Goal: Task Accomplishment & Management: Manage account settings

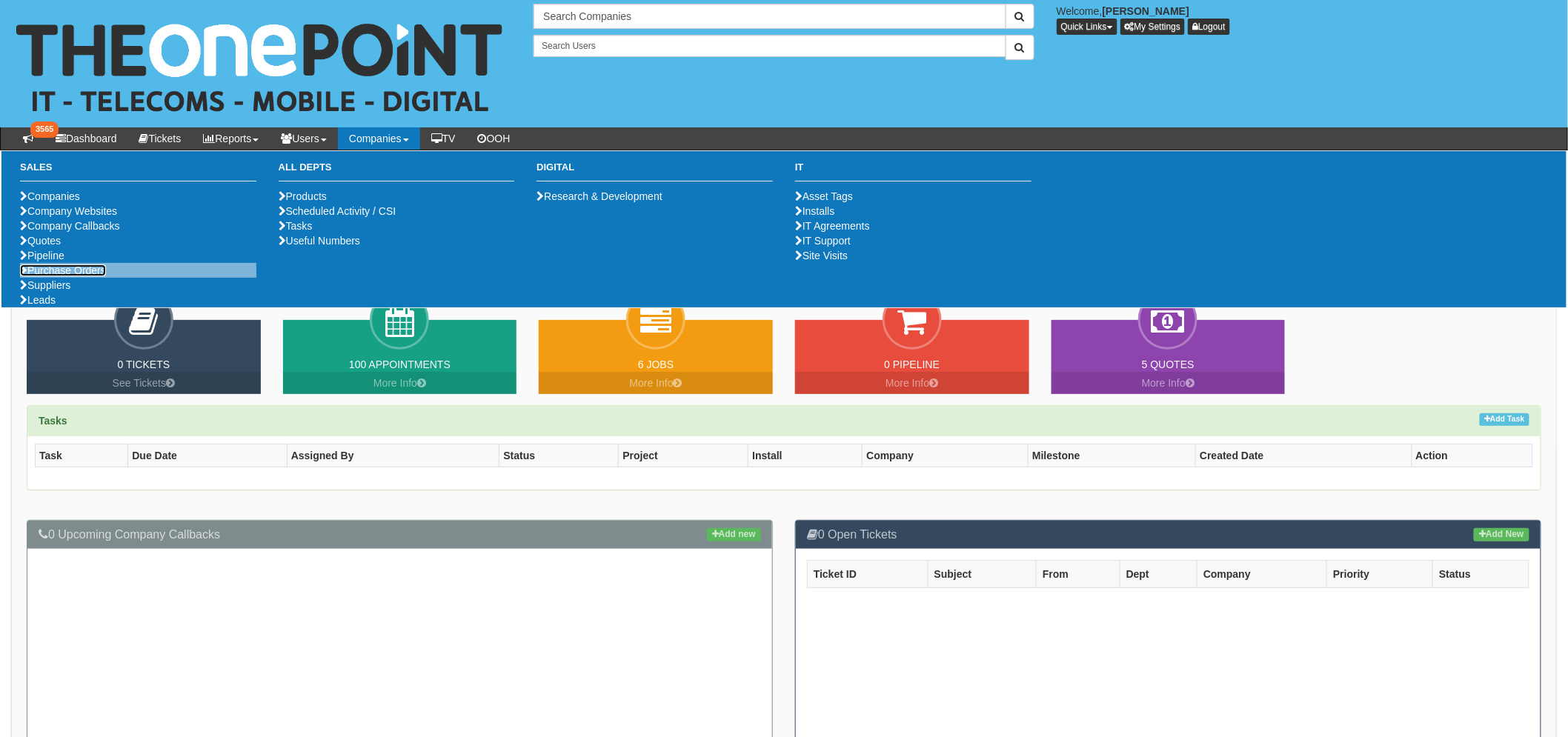
click at [55, 276] on link "Purchase Orders" at bounding box center [62, 271] width 86 height 12
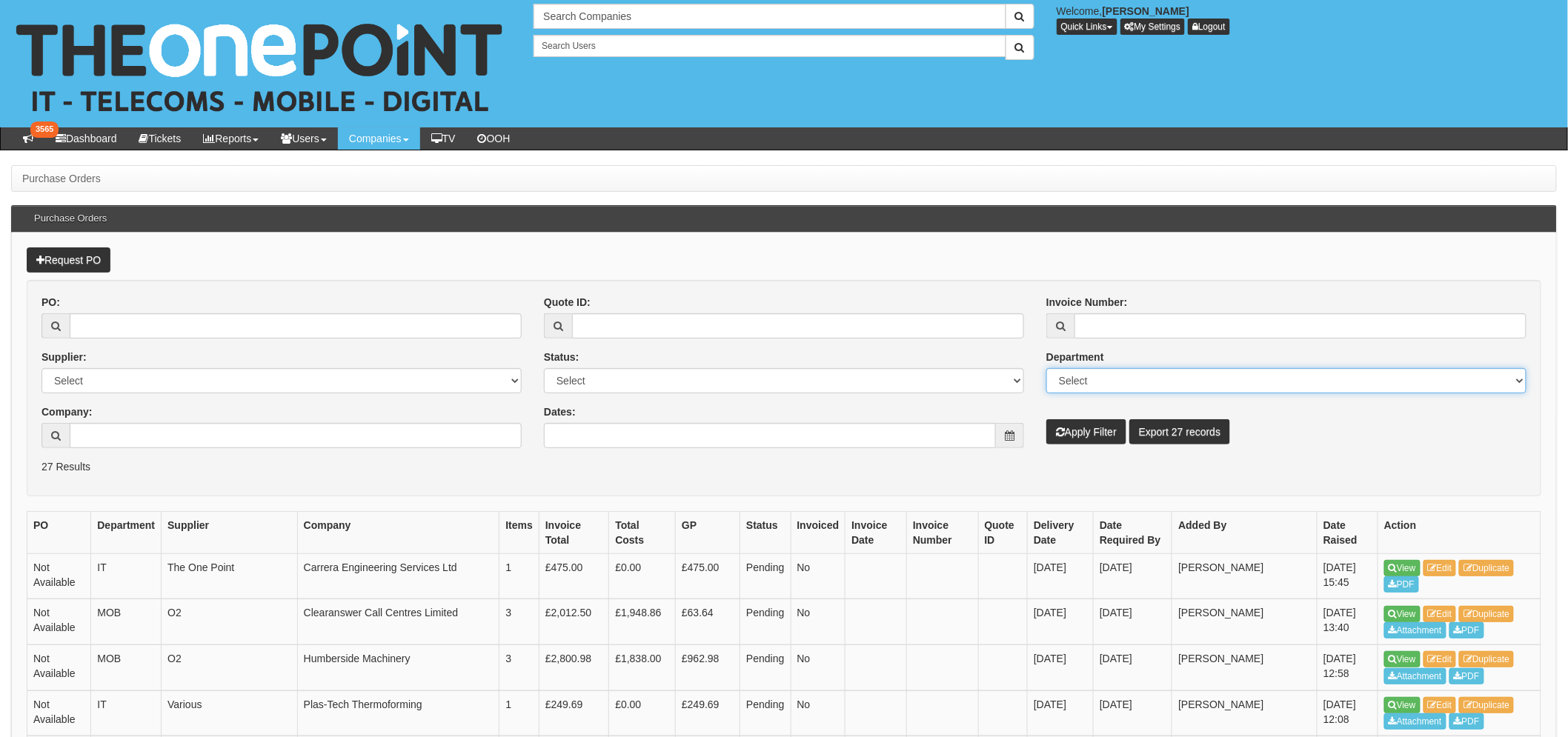
click at [1083, 375] on select "Select Mobiles IT Telecoms Marketing Digital Internal" at bounding box center [1286, 381] width 480 height 25
select select "MOB"
click at [1046, 368] on select "Select Mobiles IT Telecoms Marketing Digital Internal" at bounding box center [1286, 381] width 480 height 25
click at [1089, 426] on button "Apply Filter" at bounding box center [1087, 431] width 80 height 25
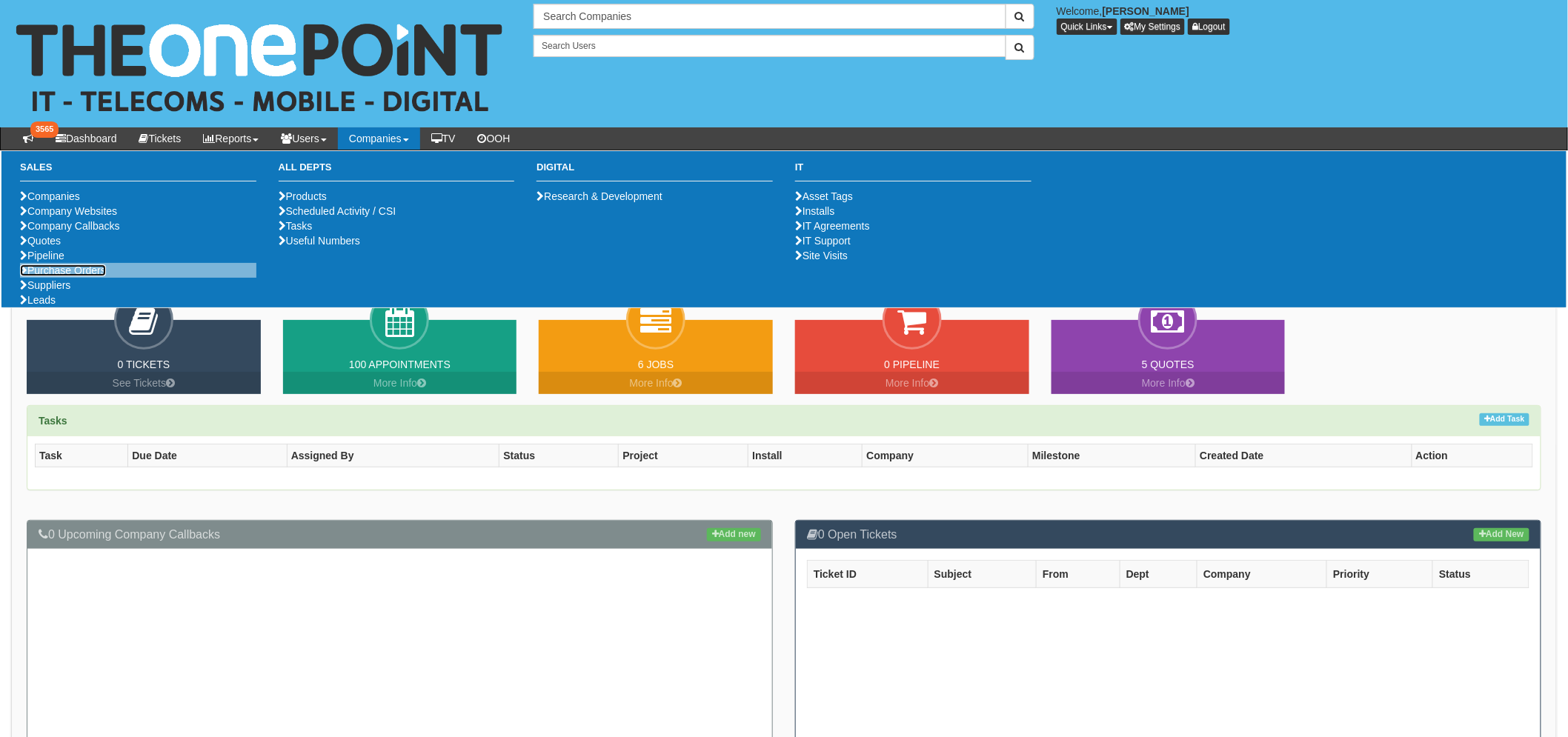
click at [92, 276] on link "Purchase Orders" at bounding box center [62, 271] width 86 height 12
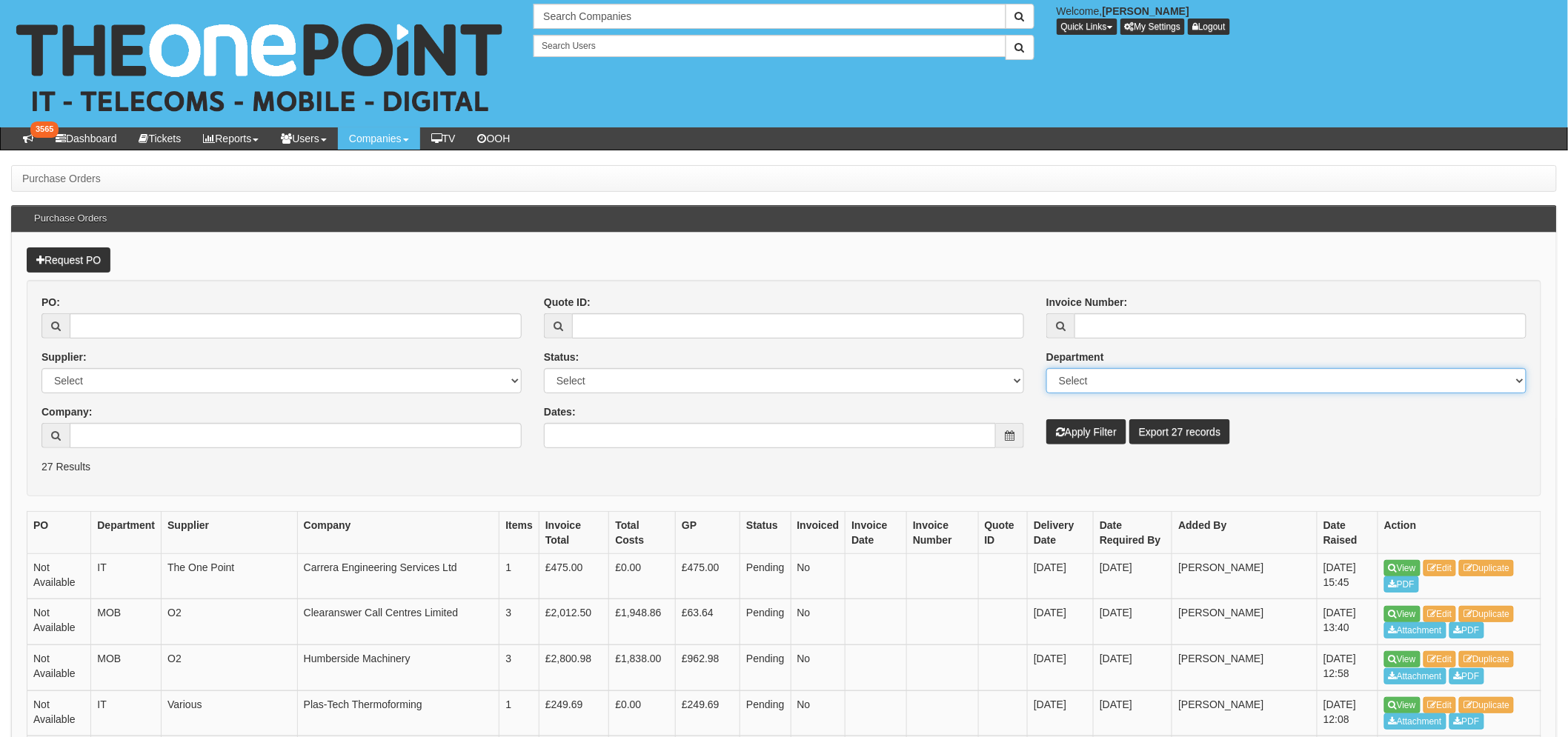
click at [1083, 376] on select "Select Mobiles IT Telecoms Marketing Digital Internal" at bounding box center [1286, 381] width 480 height 25
select select "MOB"
click at [1046, 368] on select "Select Mobiles IT Telecoms Marketing Digital Internal" at bounding box center [1286, 381] width 480 height 25
click at [613, 376] on select "Select Approved Completed Delivered Invoiced Ordered Ordered to site Part Order…" at bounding box center [783, 381] width 480 height 25
select select "1"
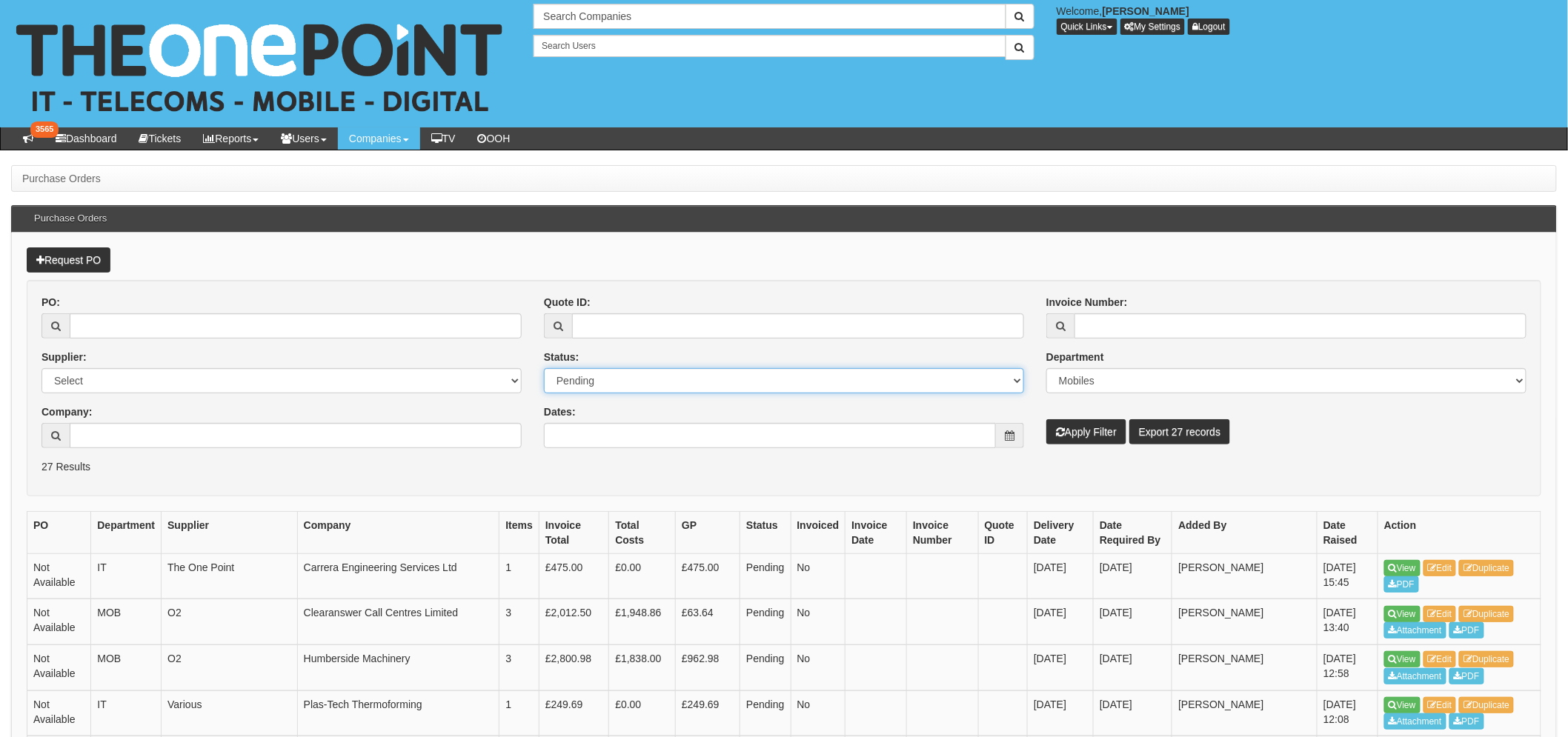
click at [544, 368] on select "Select Approved Completed Delivered Invoiced Ordered Ordered to site Part Order…" at bounding box center [783, 381] width 480 height 25
click at [1085, 419] on button "Apply Filter" at bounding box center [1087, 431] width 80 height 25
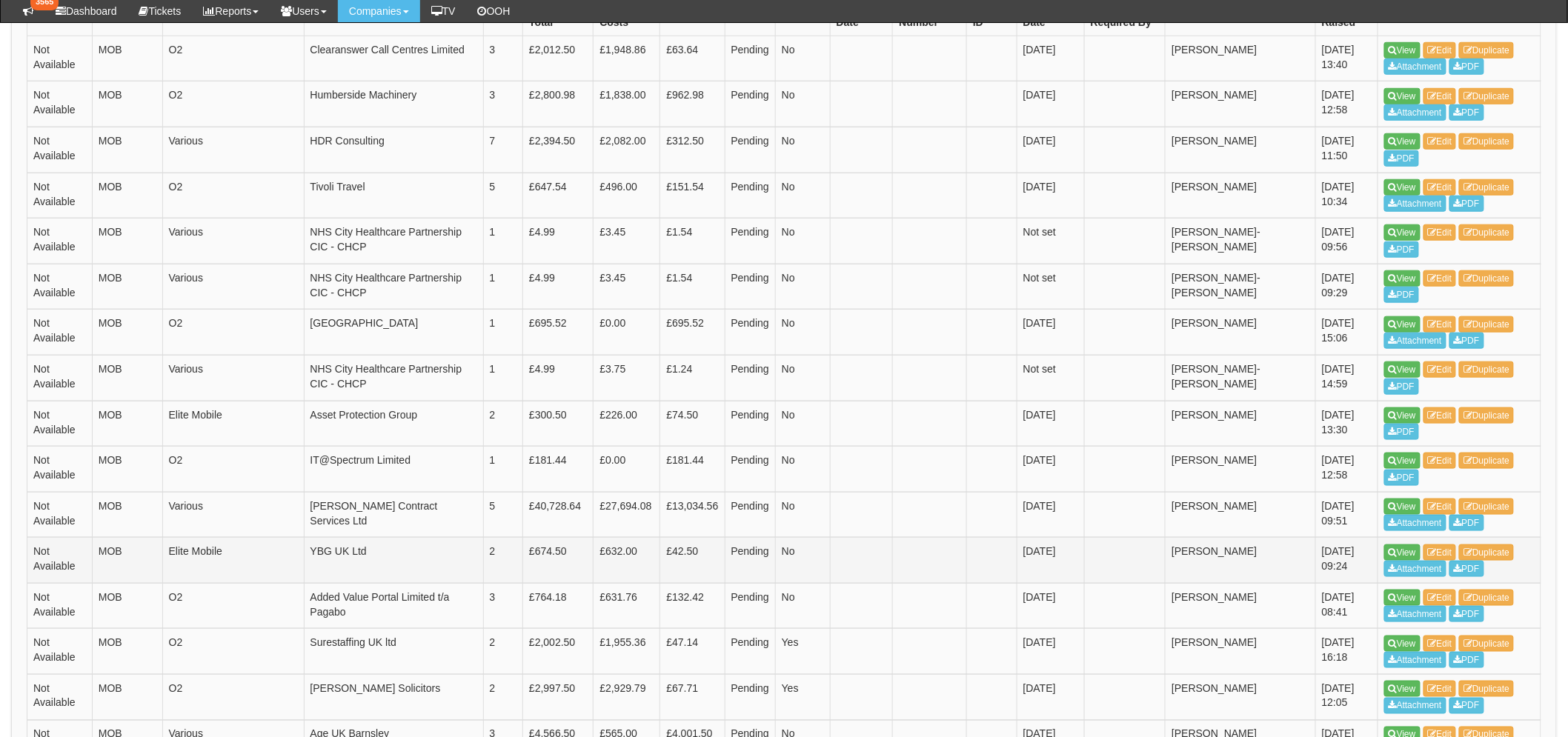
scroll to position [268, 0]
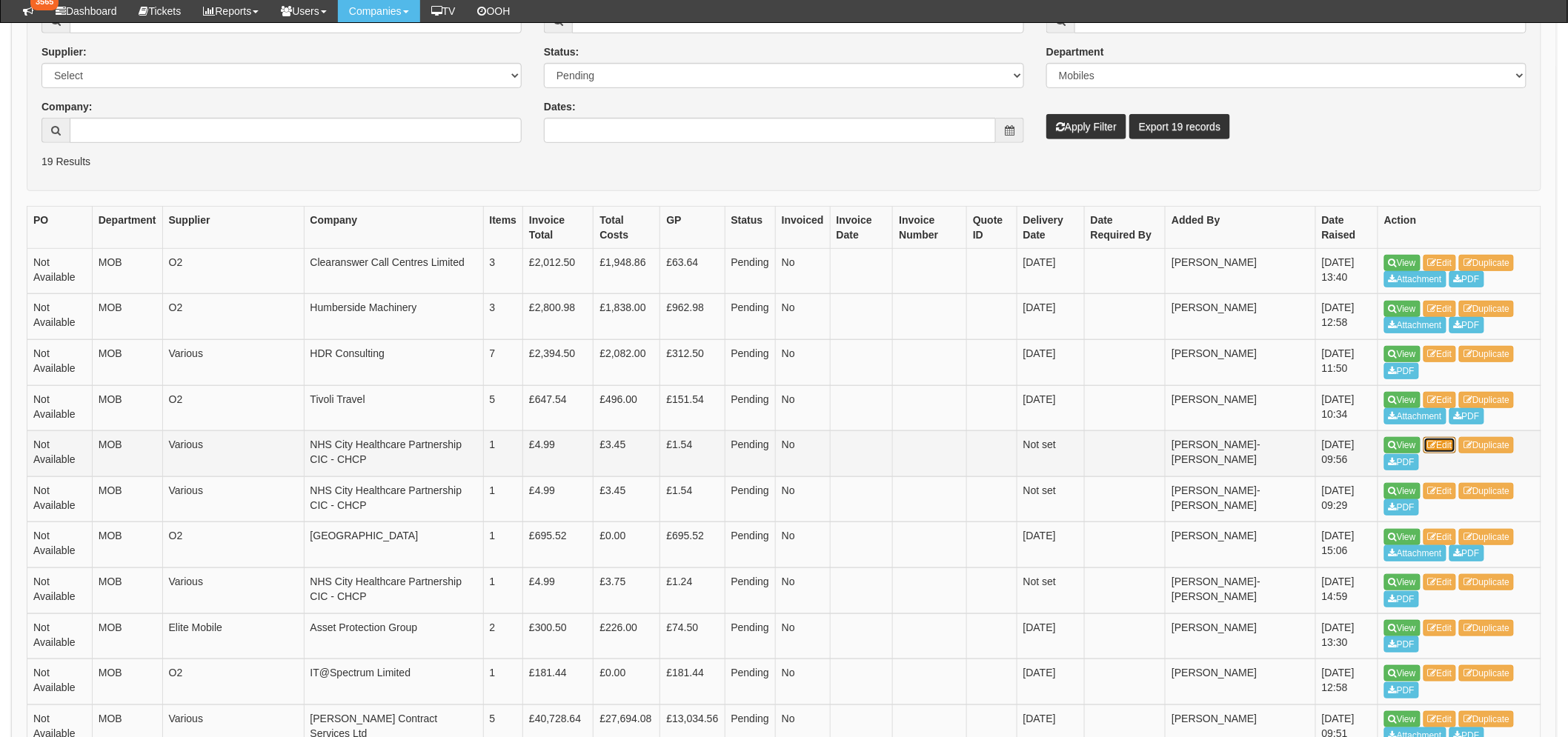
drag, startPoint x: 1443, startPoint y: 445, endPoint x: 1425, endPoint y: 433, distance: 21.6
click at [1443, 444] on link "Edit" at bounding box center [1440, 444] width 33 height 16
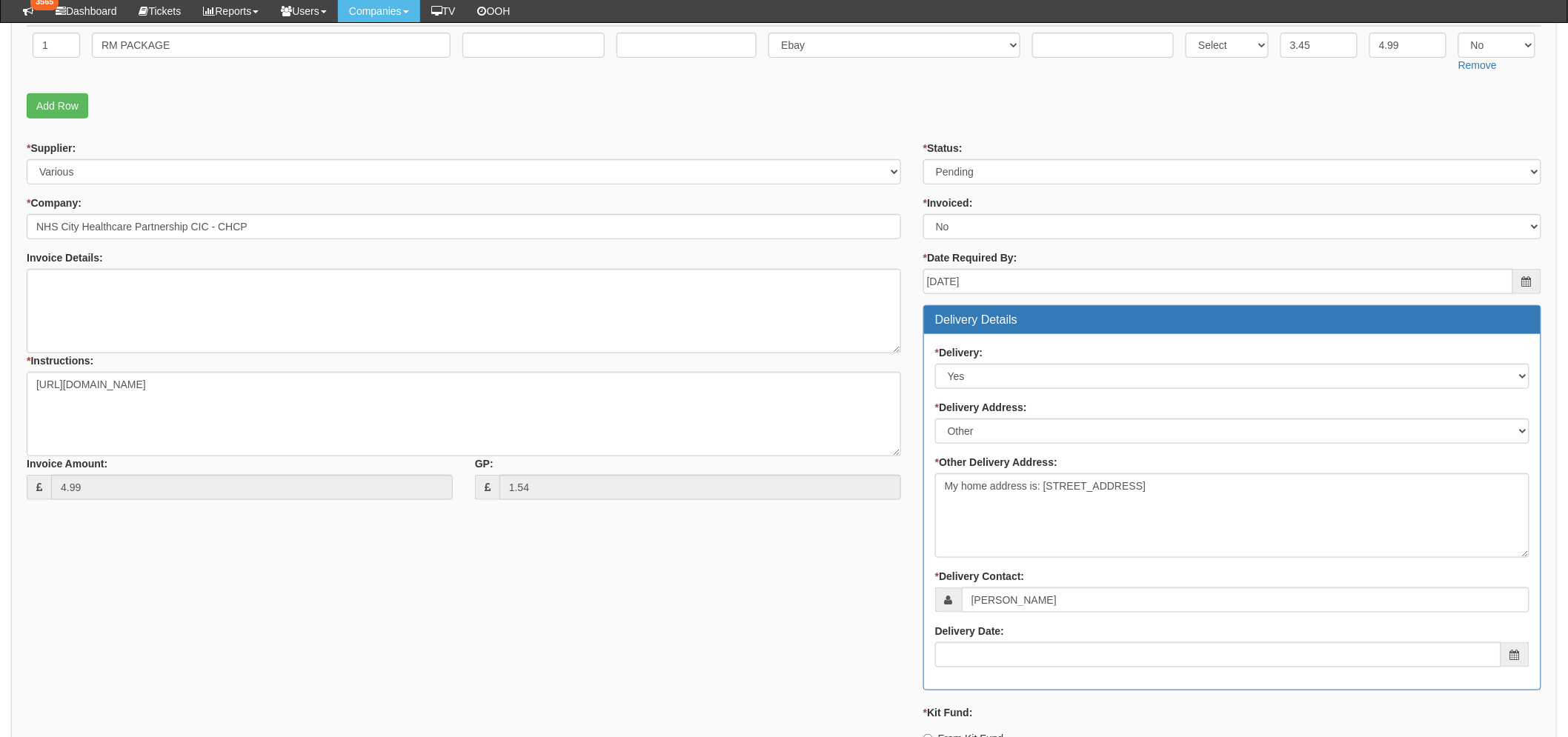
scroll to position [81, 0]
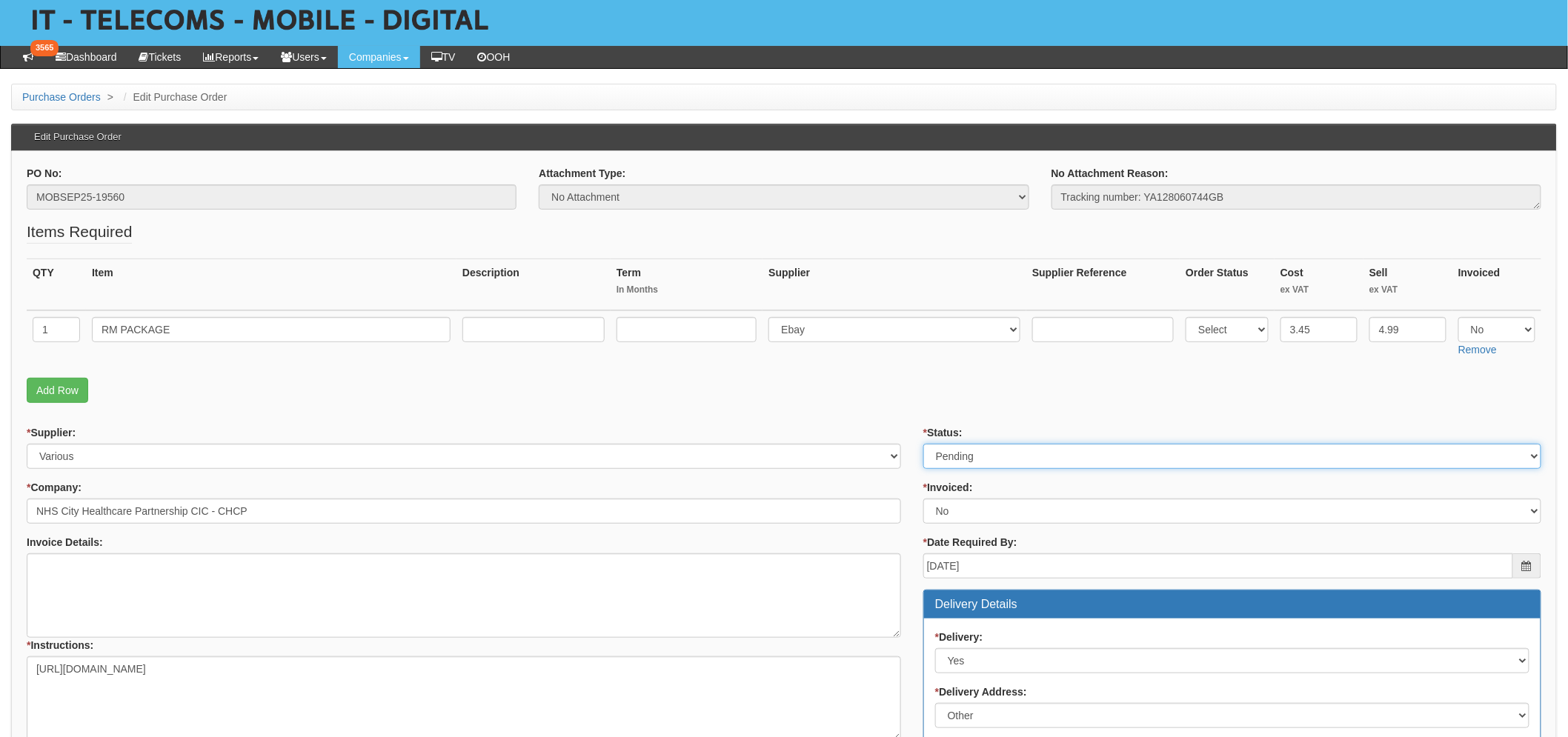
click at [1005, 465] on select "Select Approved Completed Delivered Invoiced Ordered Ordered to site Part Order…" at bounding box center [1231, 456] width 618 height 25
select select "2"
click at [923, 444] on select "Select Approved Completed Delivered Invoiced Ordered Ordered to site Part Order…" at bounding box center [1231, 456] width 618 height 25
click at [808, 371] on fieldset "Items Required QTY Item Description Term In Months Supplier Supplier Reference …" at bounding box center [783, 315] width 1514 height 190
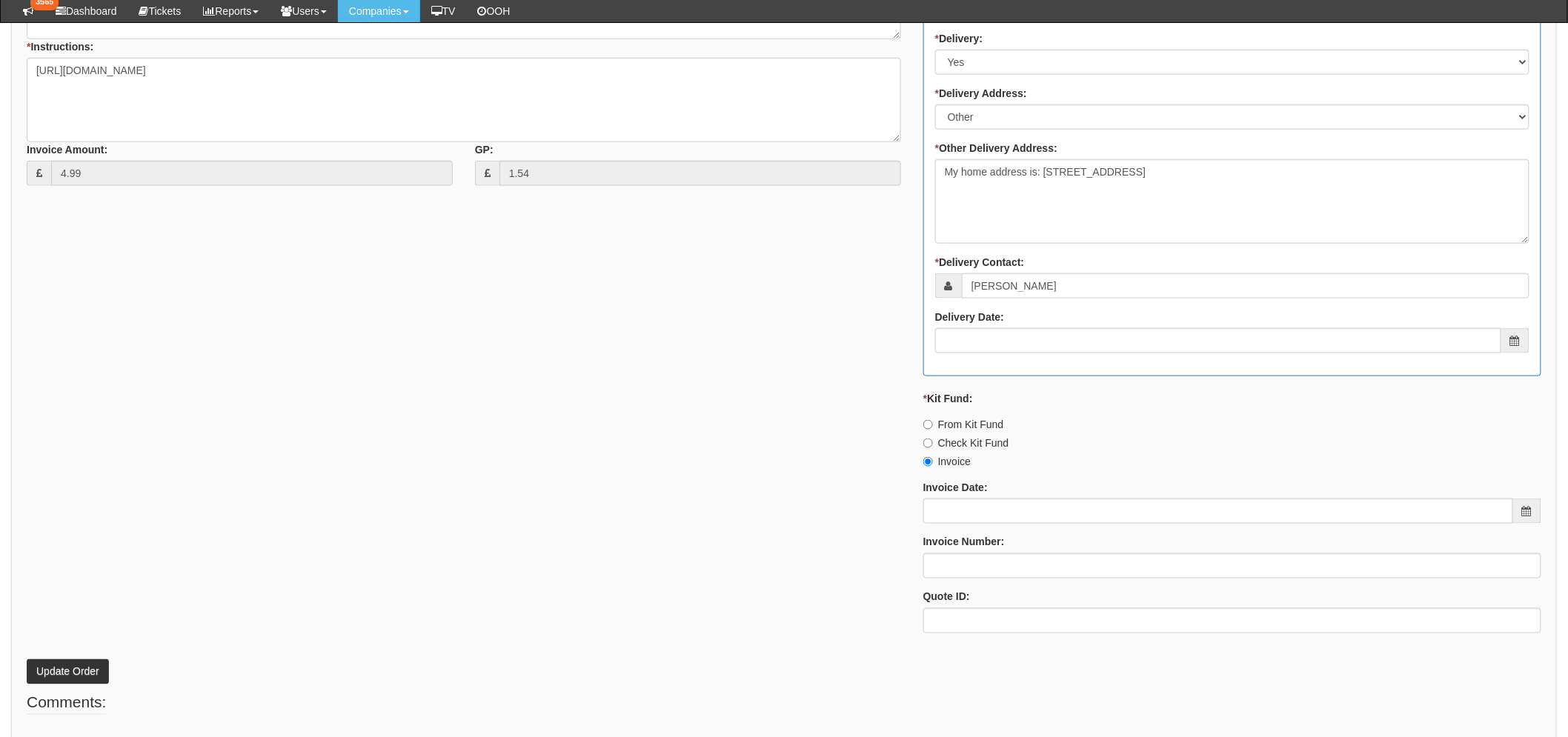
scroll to position [710, 0]
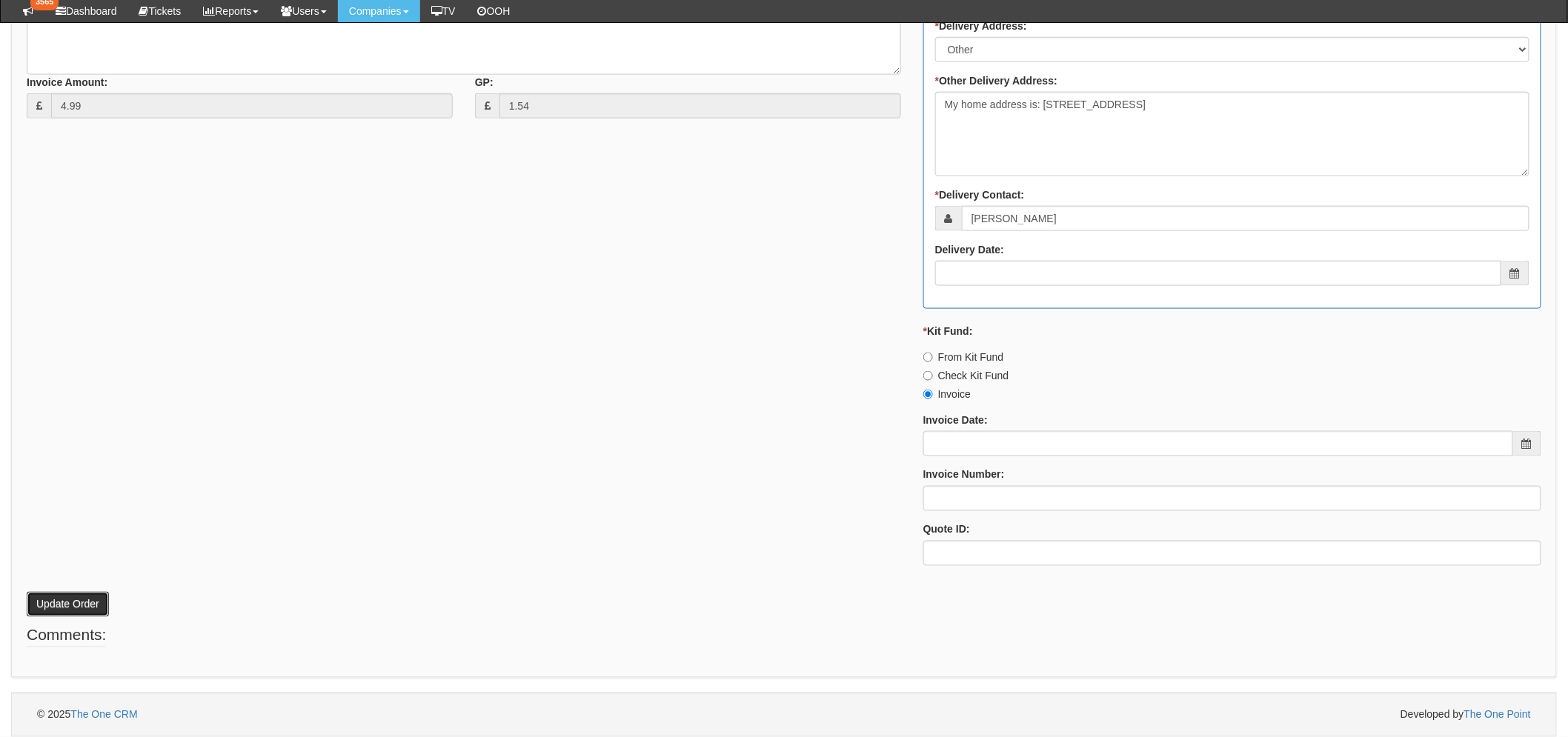
click at [58, 611] on button "Update Order" at bounding box center [67, 604] width 82 height 25
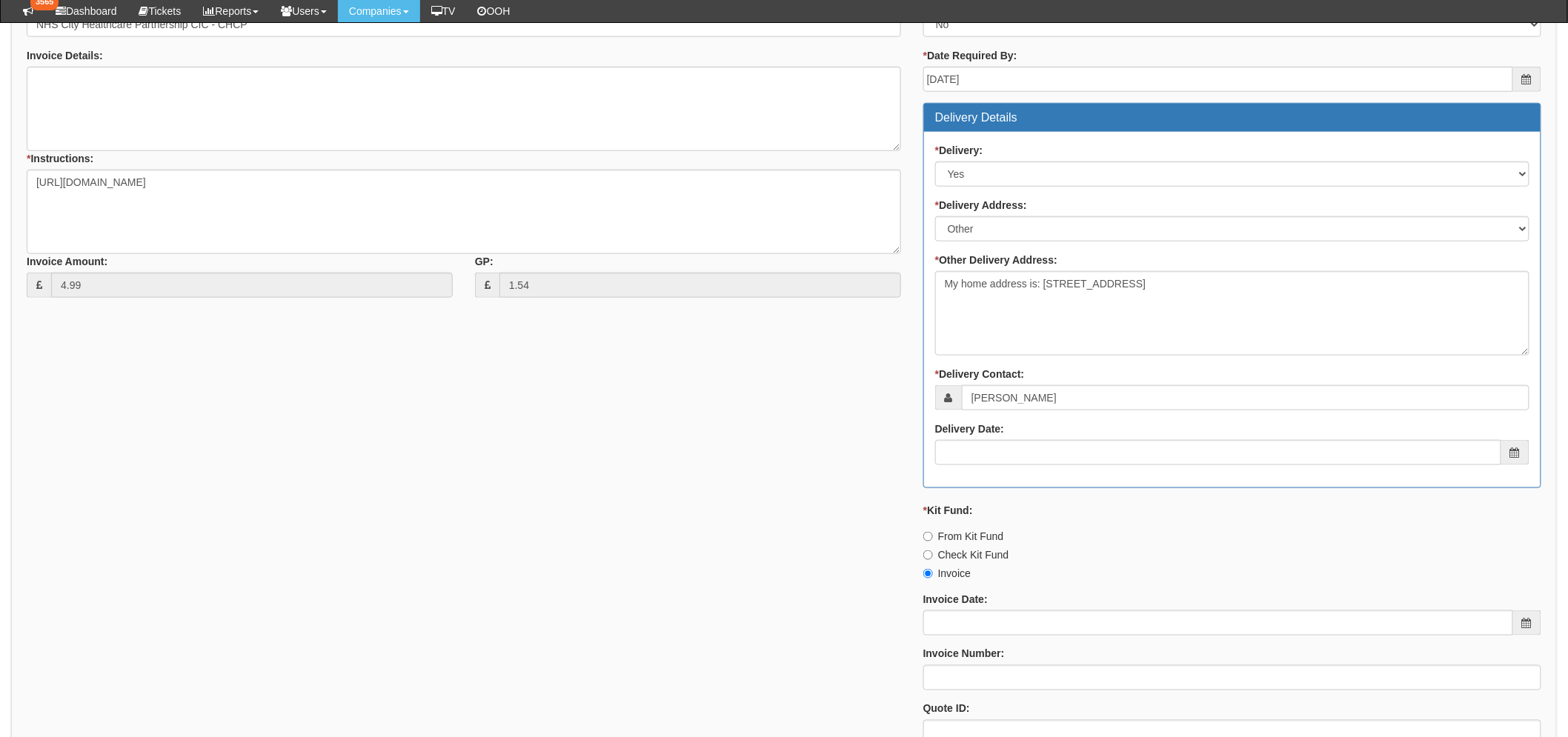
scroll to position [299, 0]
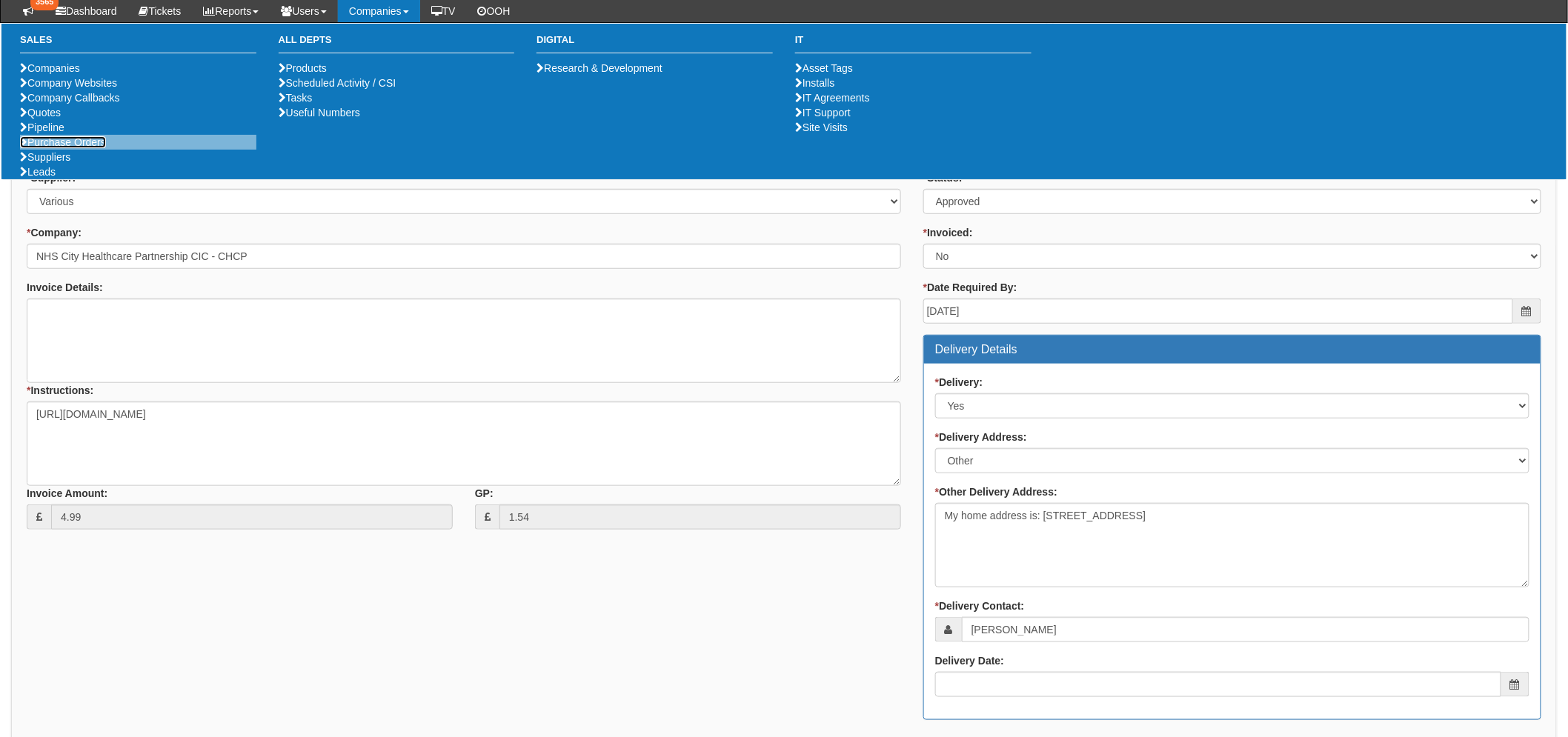
click at [92, 148] on link "Purchase Orders" at bounding box center [62, 143] width 86 height 12
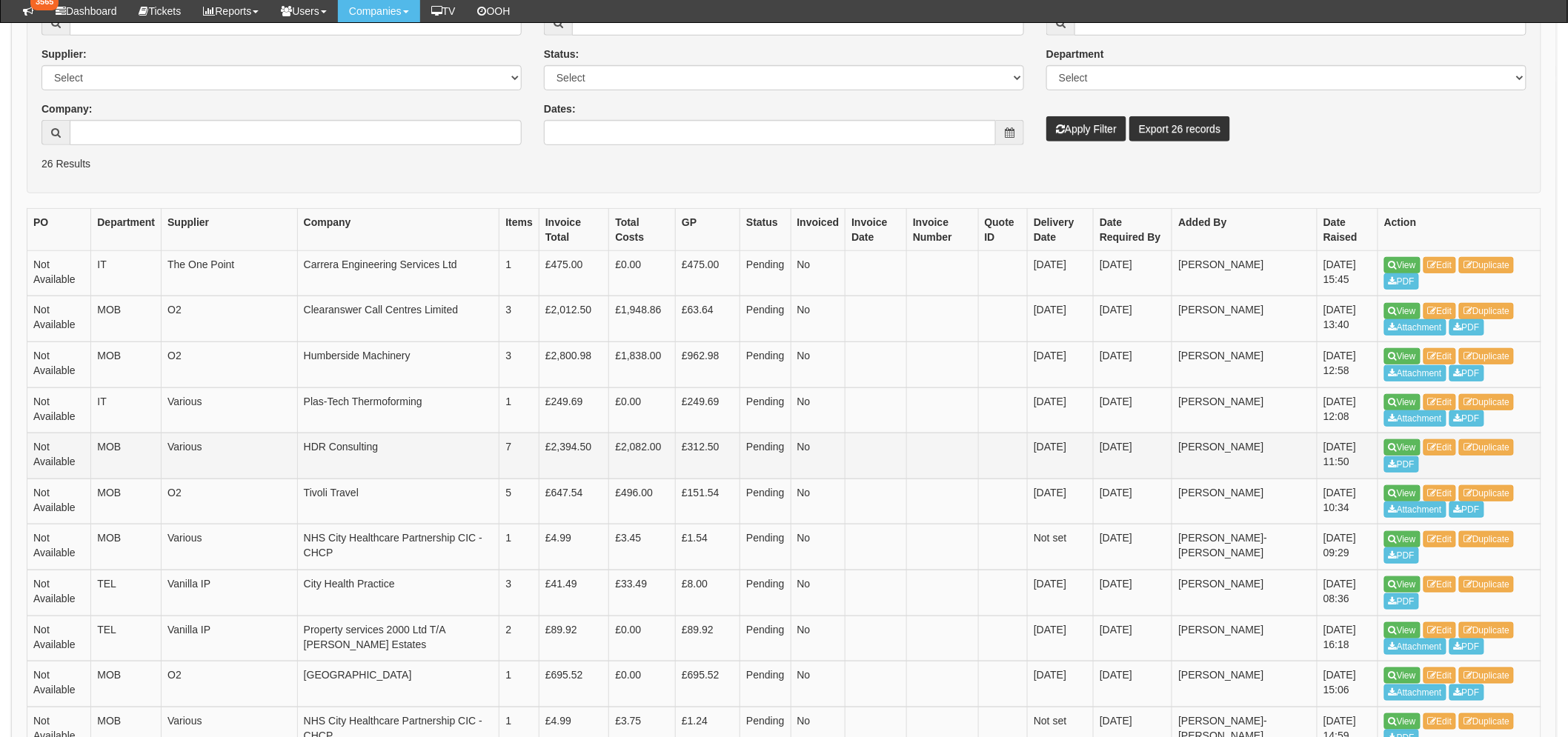
scroll to position [329, 0]
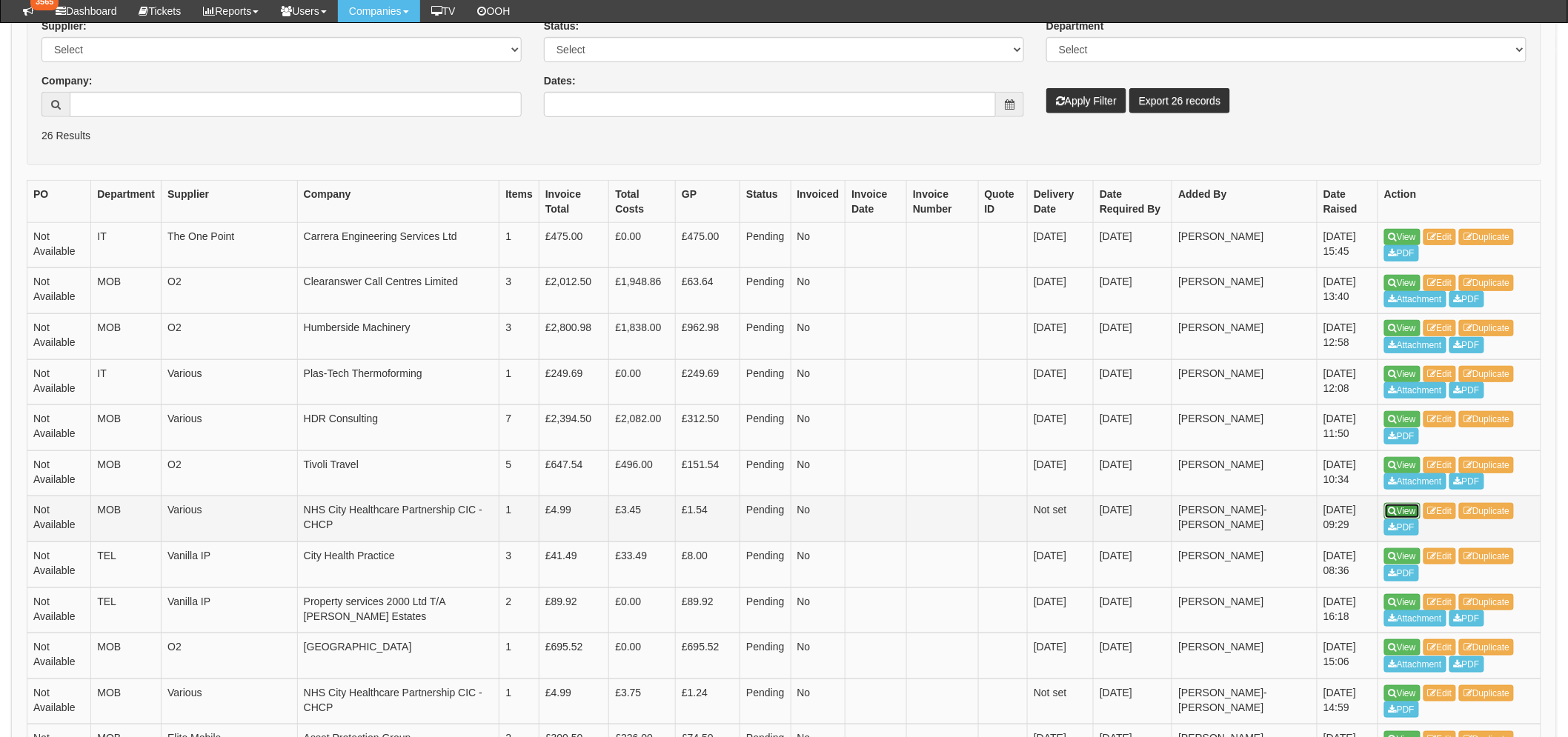
click at [1396, 510] on icon at bounding box center [1392, 511] width 8 height 9
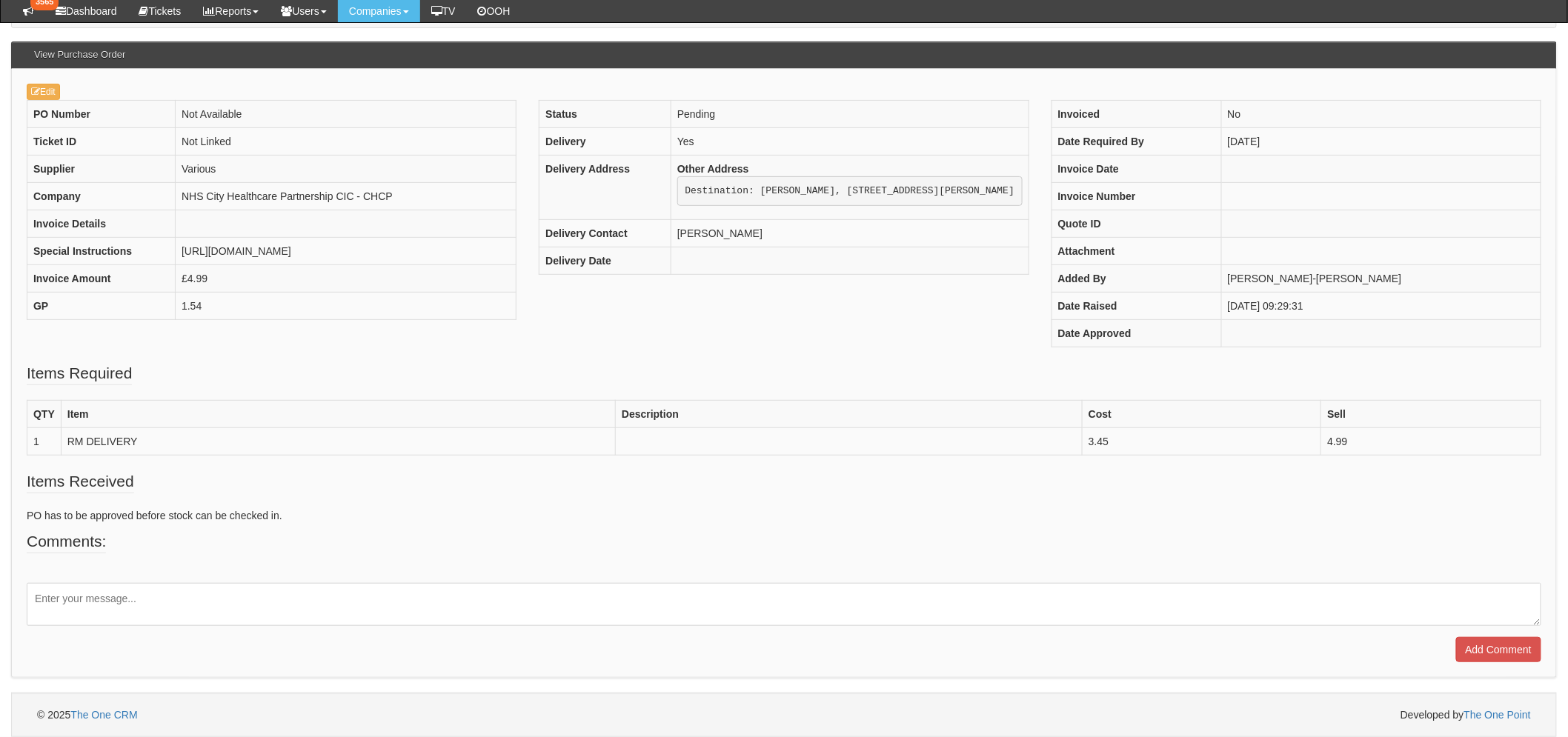
scroll to position [144, 0]
click at [37, 87] on icon at bounding box center [36, 92] width 9 height 9
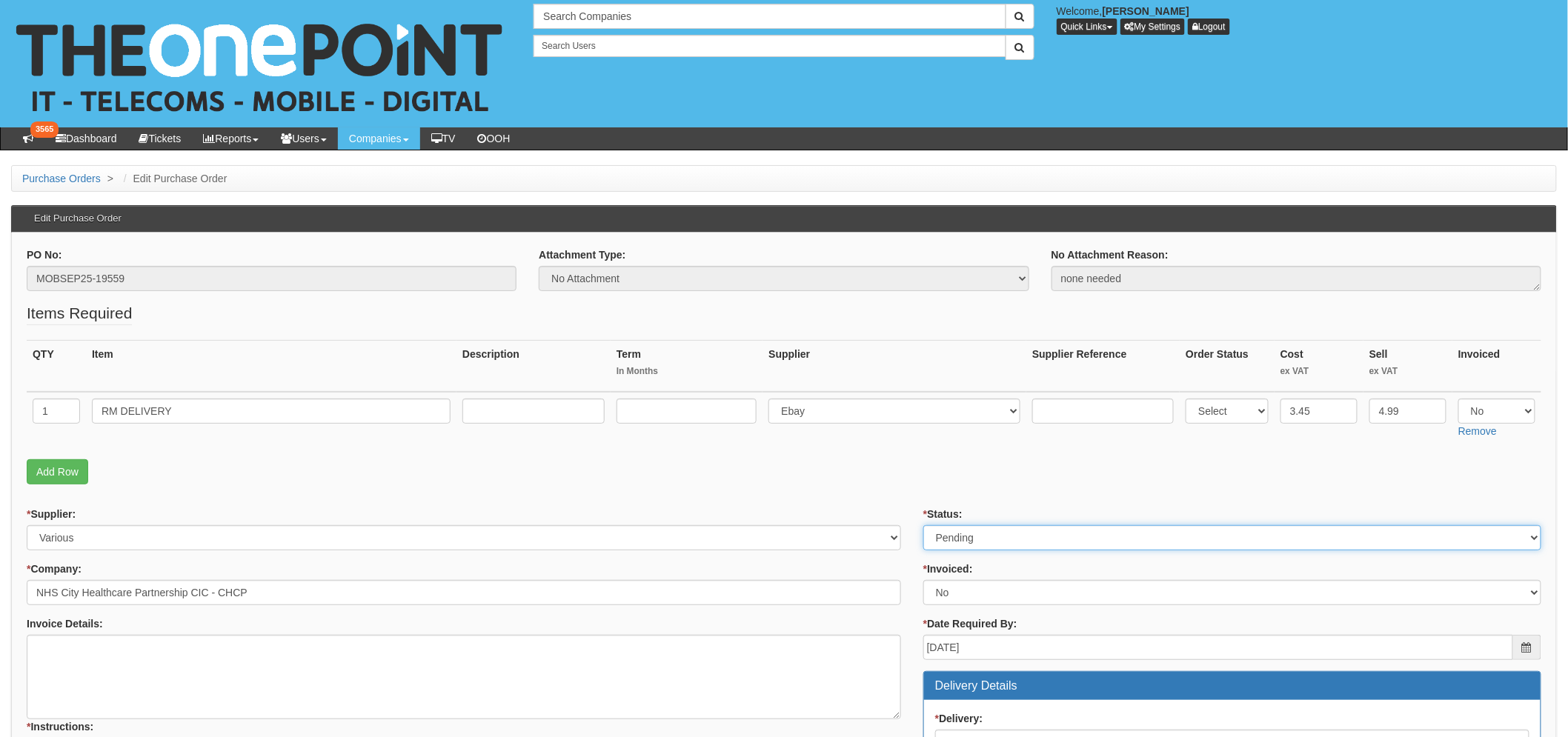
click at [989, 539] on select "Select Approved Completed Delivered Invoiced Ordered Ordered to site Part Order…" at bounding box center [1231, 538] width 618 height 25
select select "2"
click at [923, 525] on select "Select Approved Completed Delivered Invoiced Ordered Ordered to site Part Order…" at bounding box center [1231, 538] width 618 height 25
click at [857, 469] on p "Add Row" at bounding box center [783, 472] width 1514 height 25
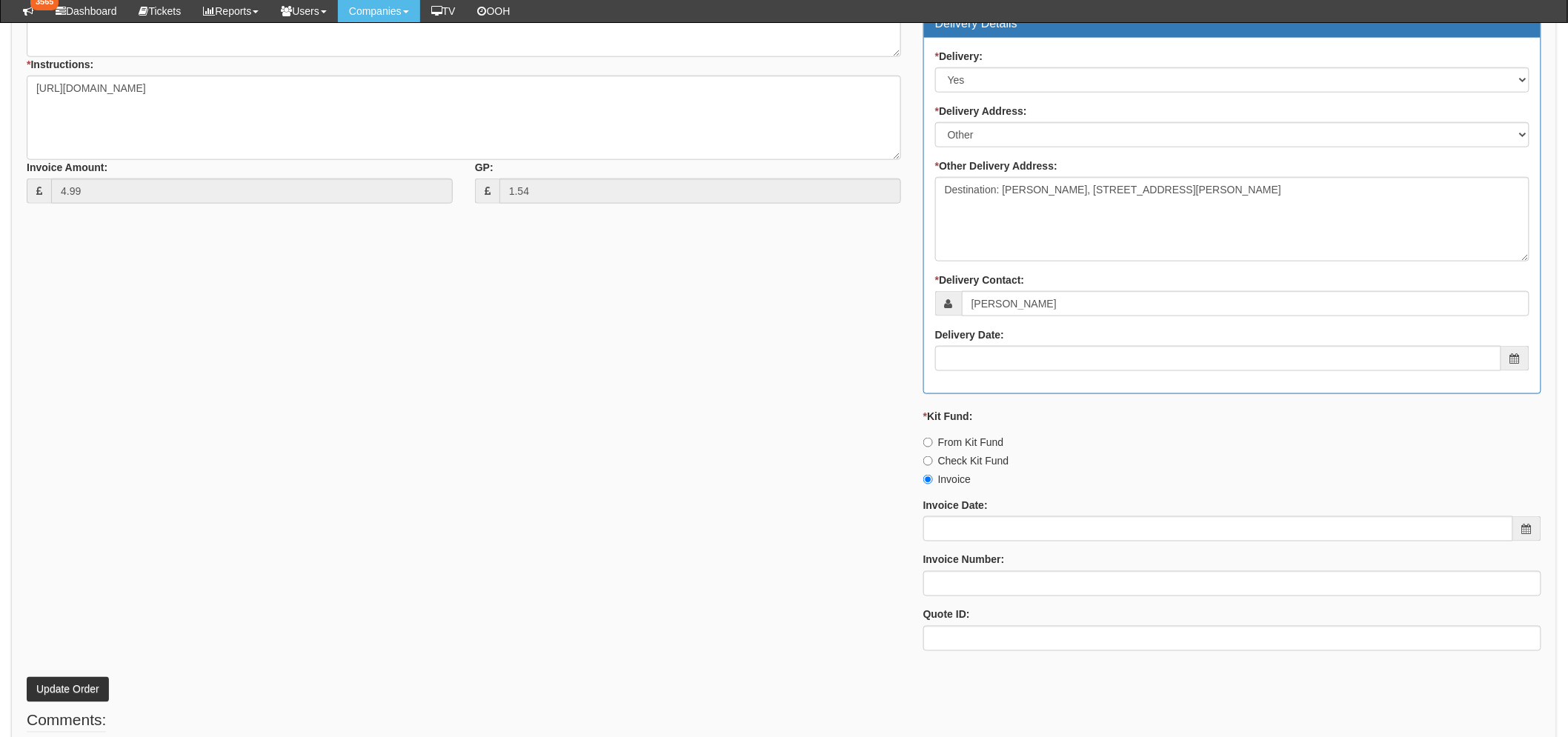
scroll to position [710, 0]
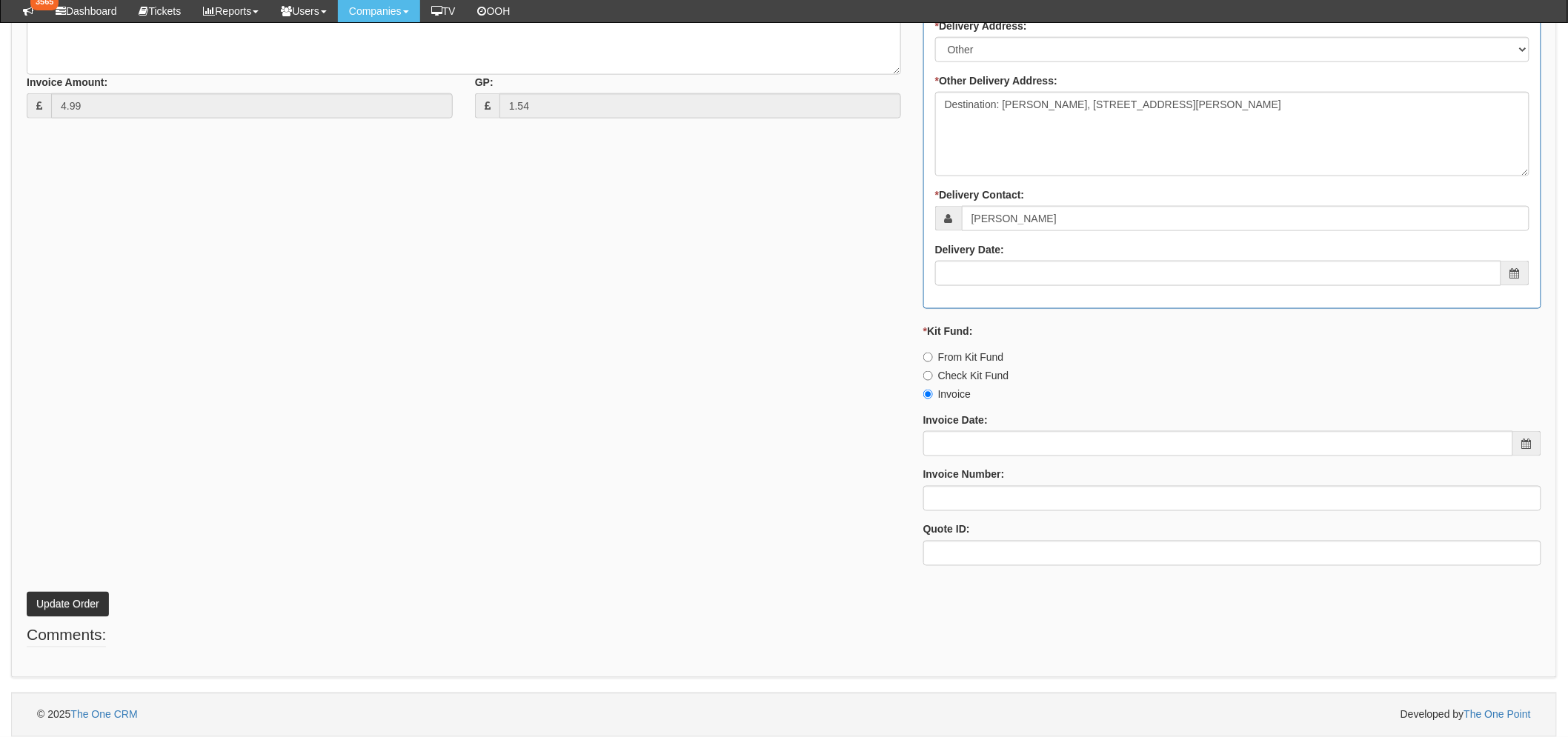
click at [47, 621] on div "PO No: MOBSEP25-19559 Attachment Type: Select Signed Quote Auth email if quote …" at bounding box center [784, 82] width 1545 height 1193
click at [45, 607] on button "Update Order" at bounding box center [67, 604] width 82 height 25
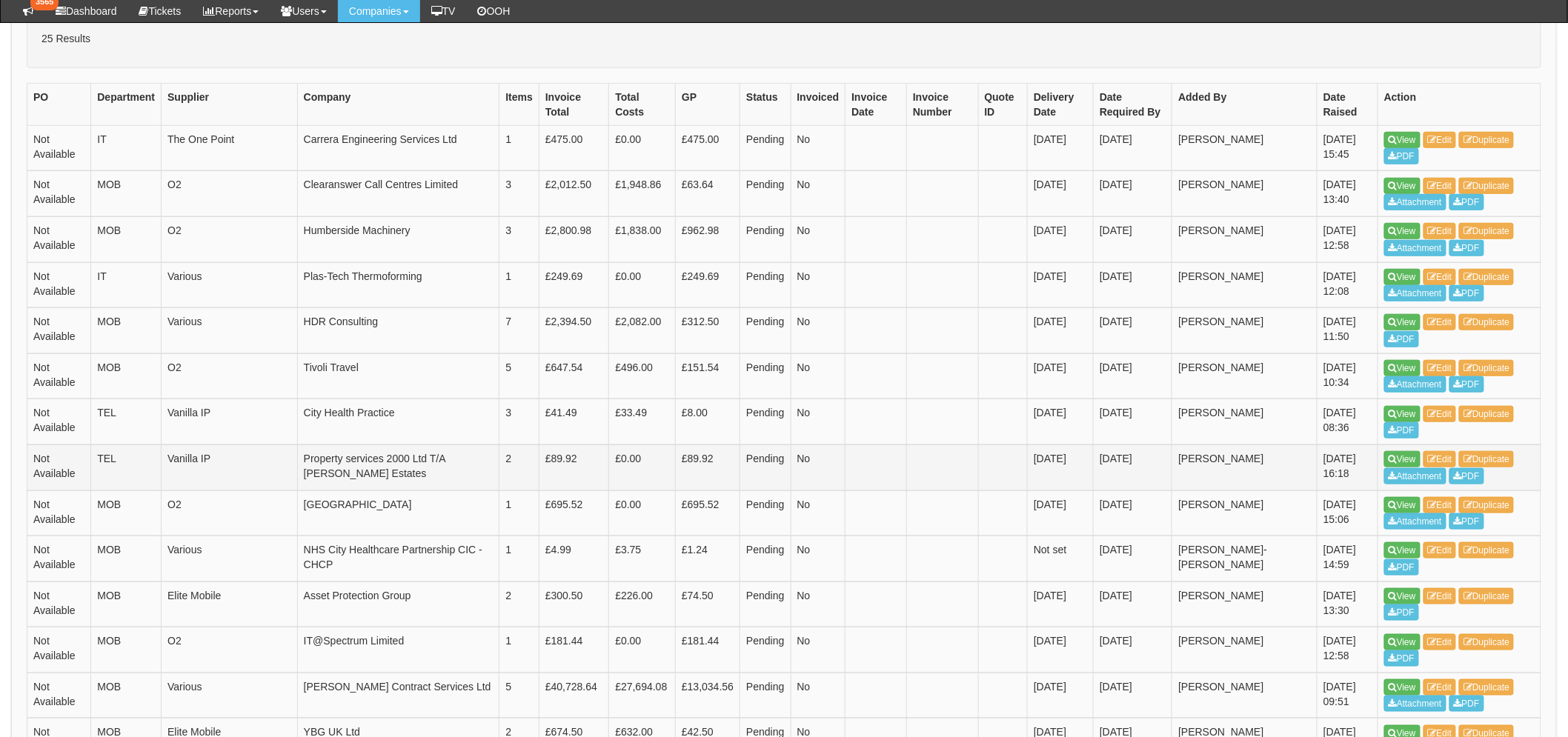
scroll to position [575, 0]
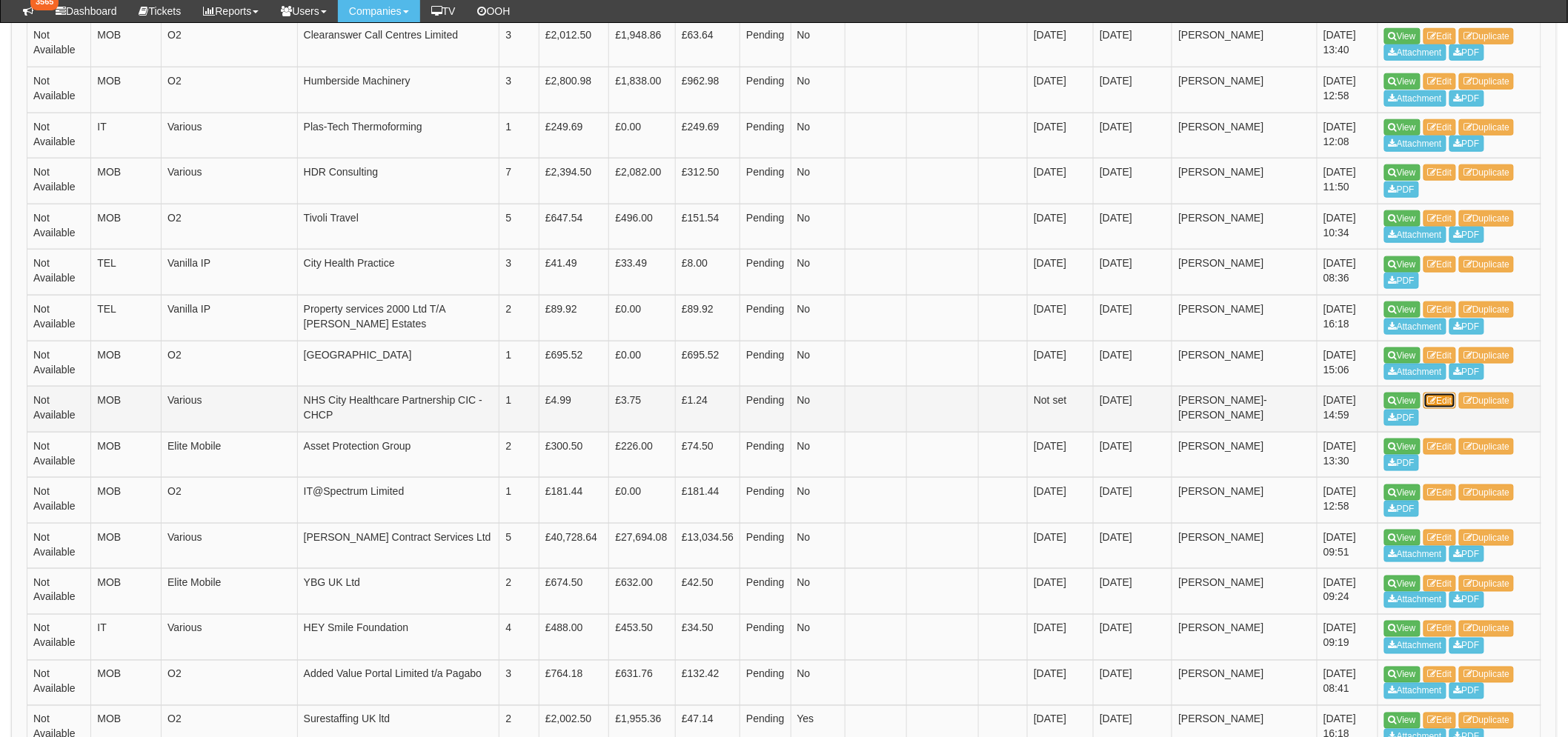
click at [1440, 397] on link "Edit" at bounding box center [1440, 400] width 33 height 16
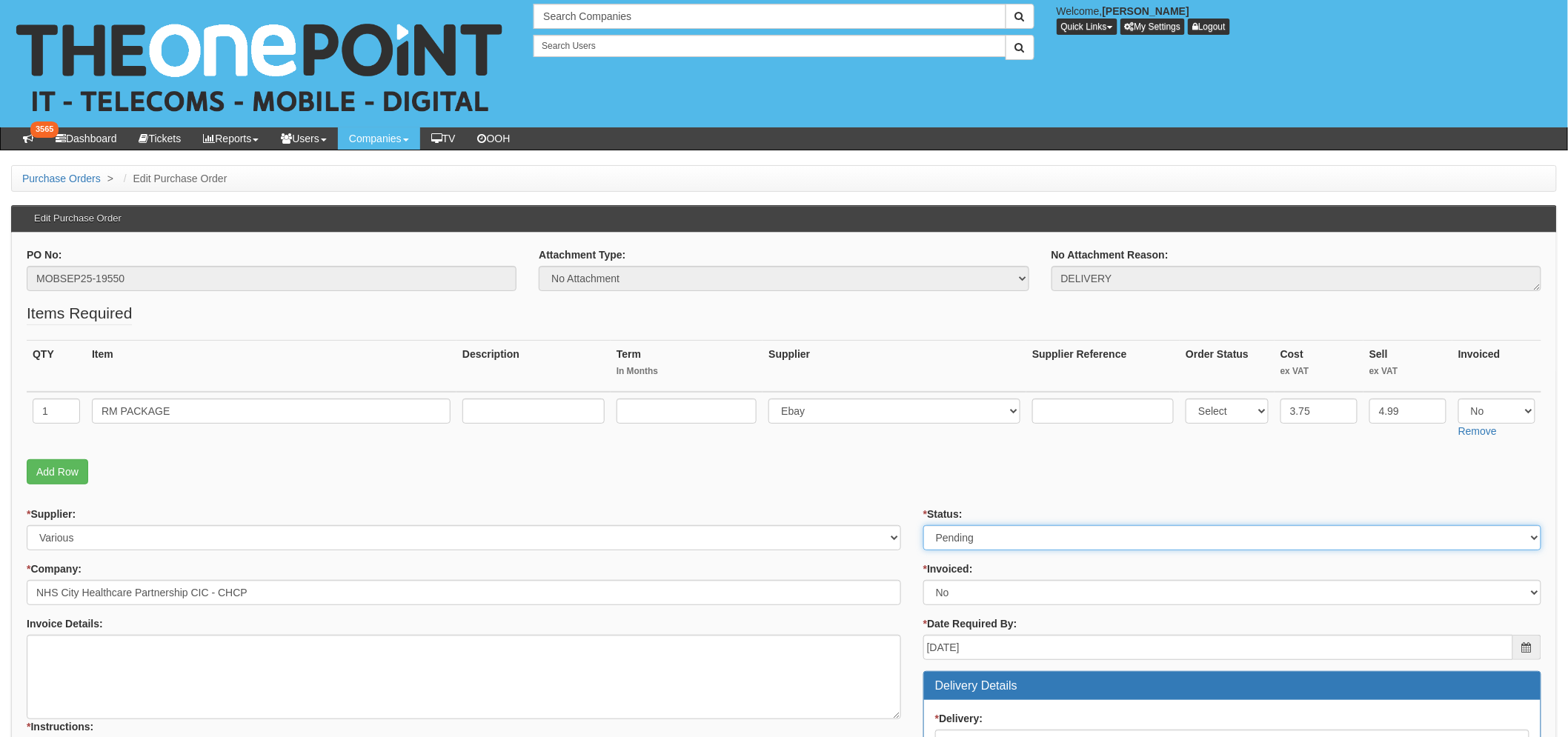
click at [1002, 534] on select "Select Approved Completed Delivered Invoiced Ordered Ordered to site Part Order…" at bounding box center [1231, 538] width 618 height 25
select select "2"
click at [923, 525] on select "Select Approved Completed Delivered Invoiced Ordered Ordered to site Part Order…" at bounding box center [1231, 538] width 618 height 25
click at [963, 472] on p "Add Row" at bounding box center [783, 472] width 1514 height 25
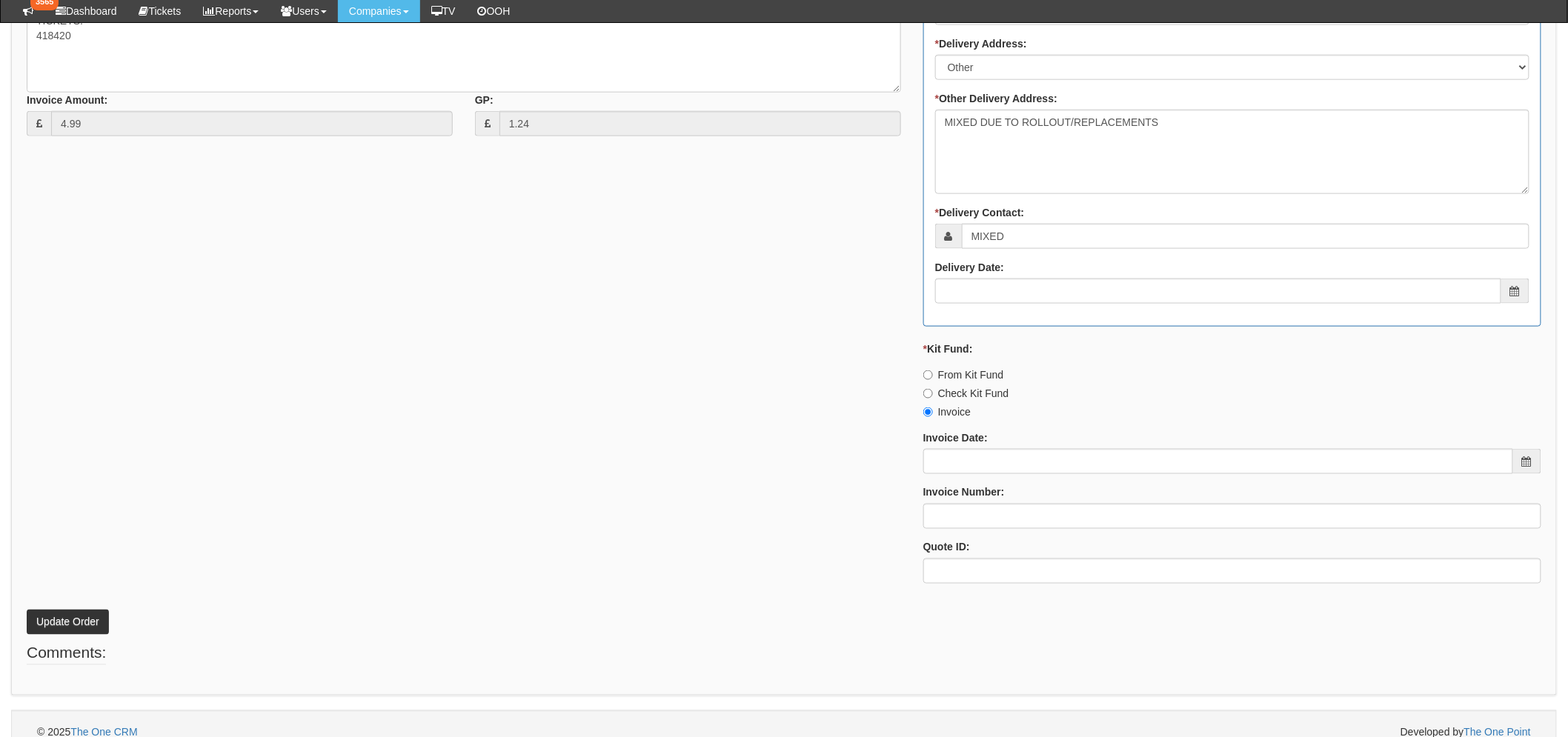
scroll to position [710, 0]
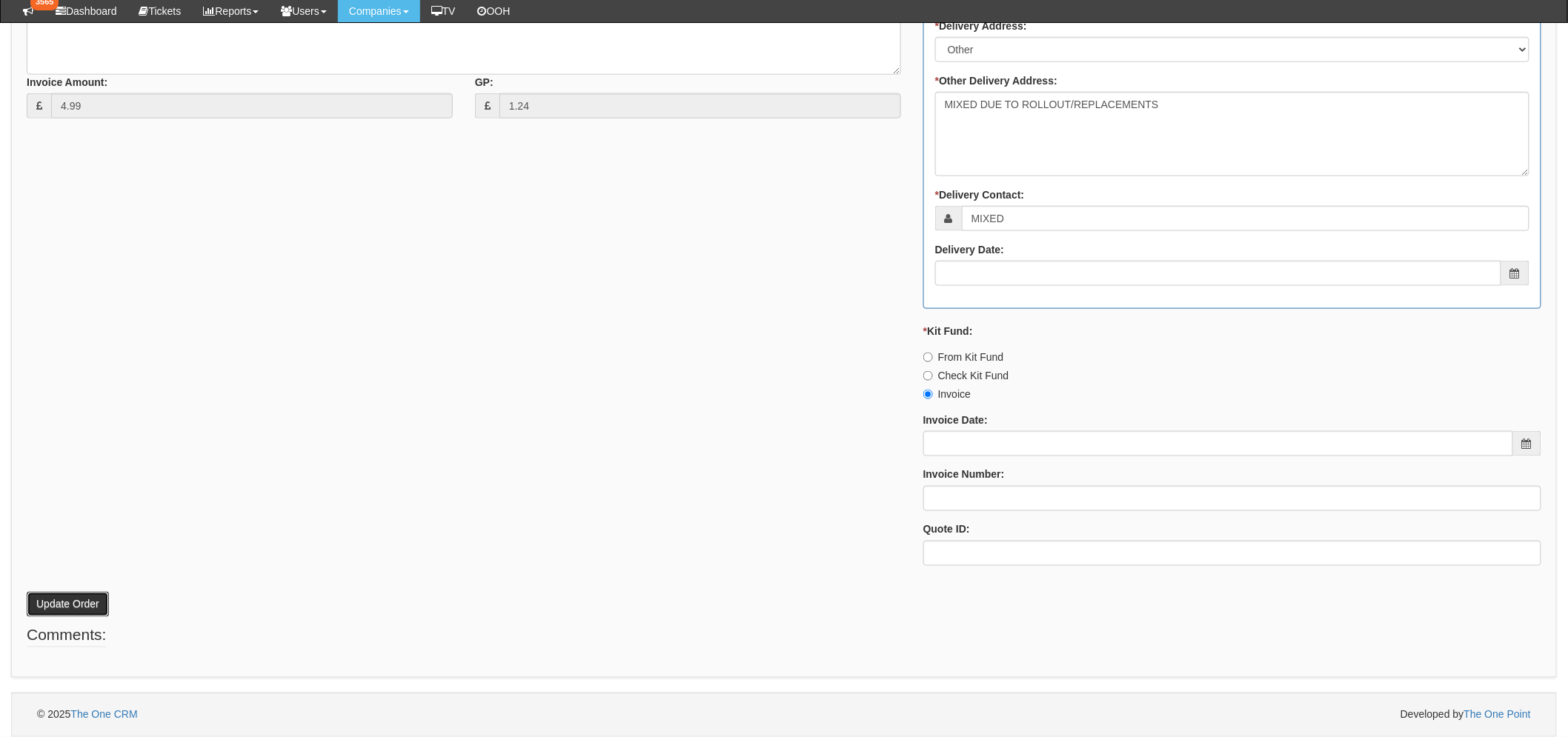
click at [71, 605] on button "Update Order" at bounding box center [67, 604] width 82 height 25
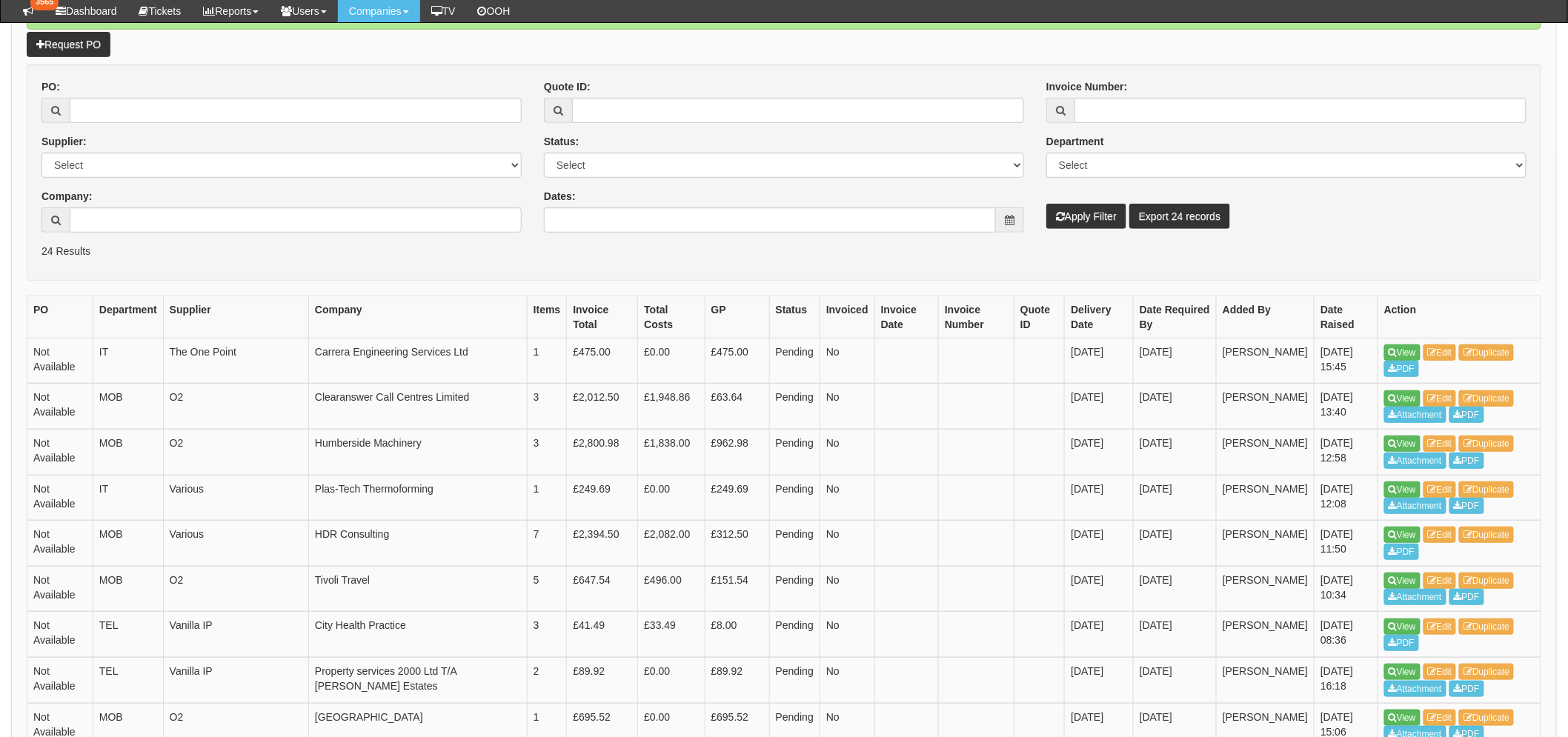
scroll to position [202, 0]
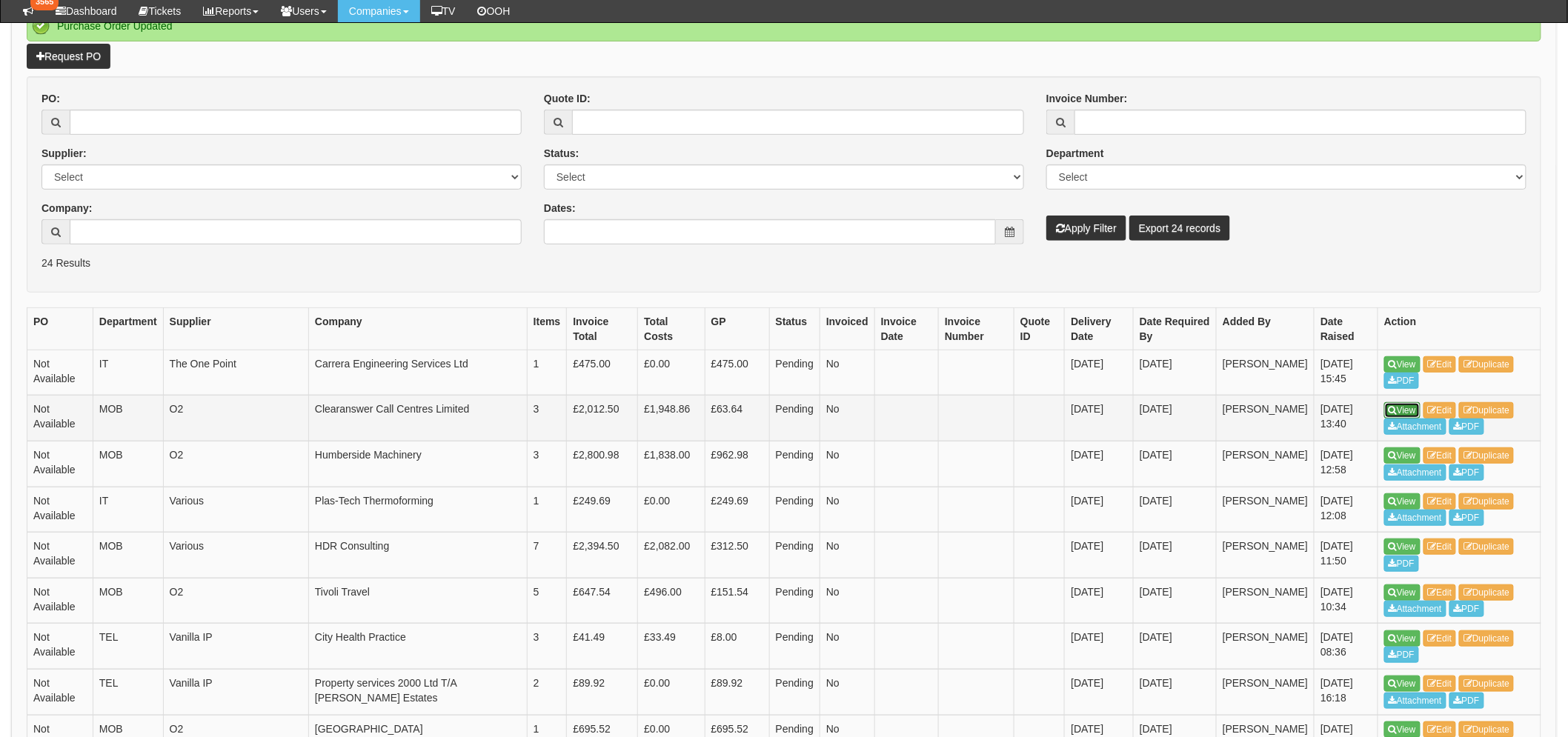
click at [1408, 409] on link "View" at bounding box center [1402, 410] width 36 height 16
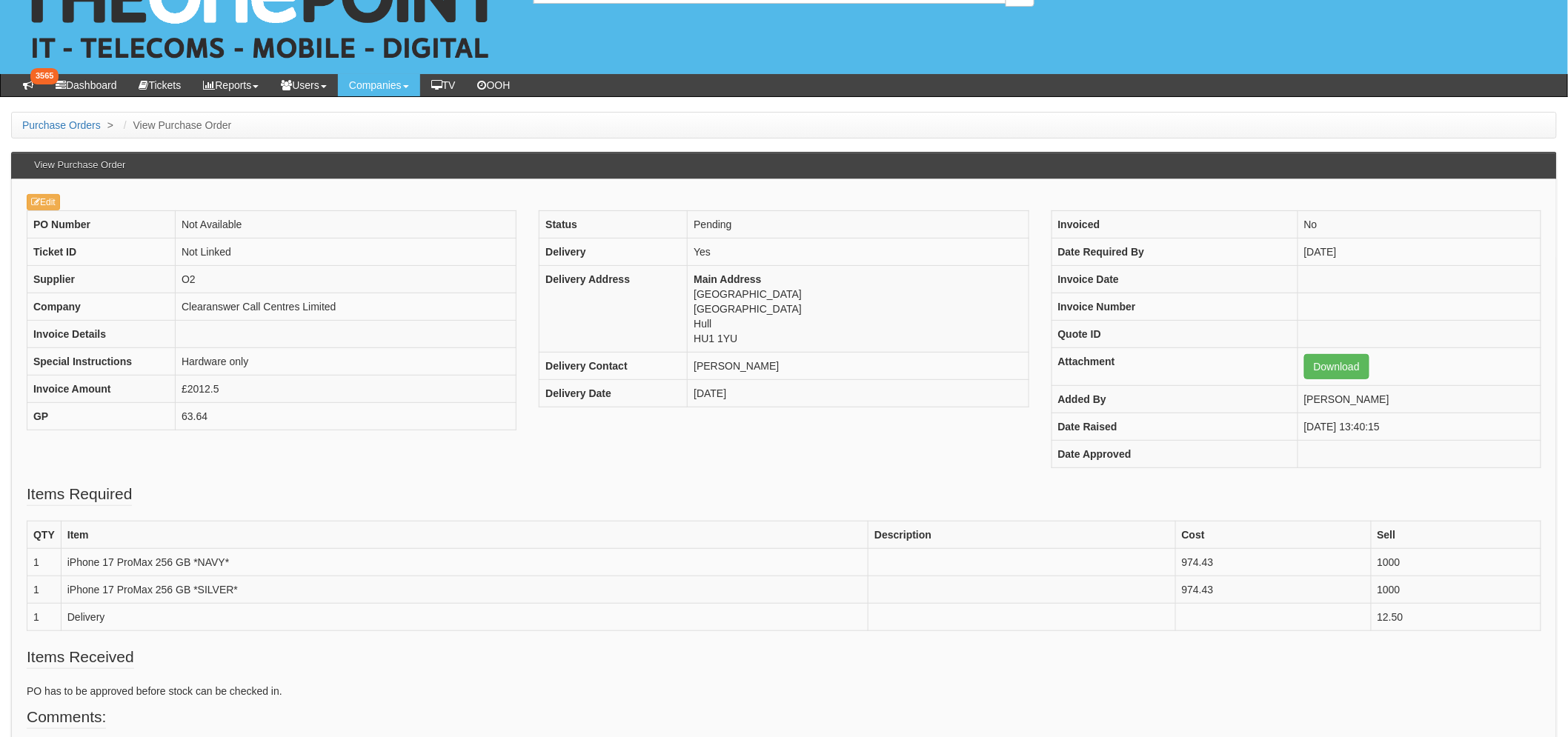
scroll to position [82, 0]
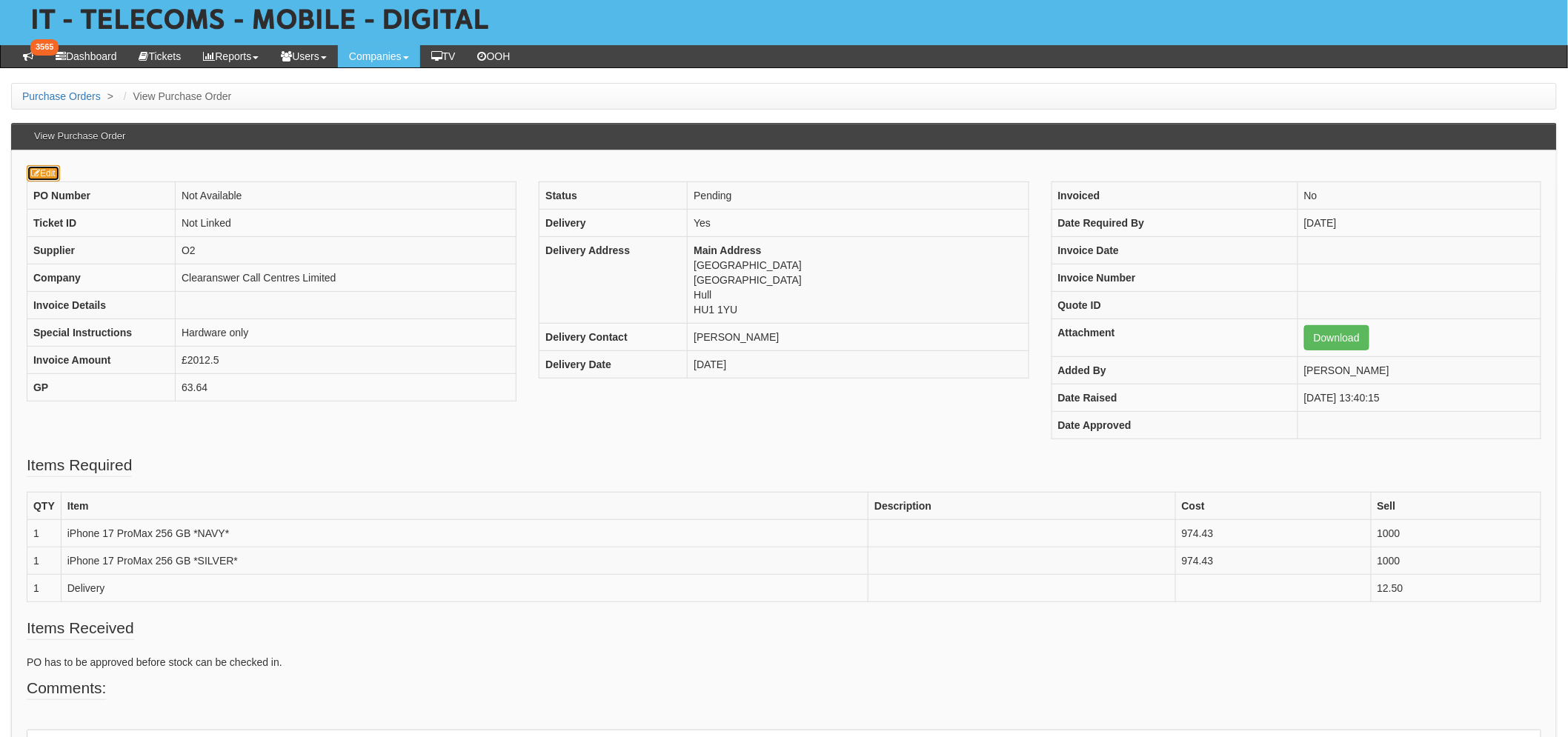
click at [54, 173] on link "Edit" at bounding box center [43, 173] width 33 height 16
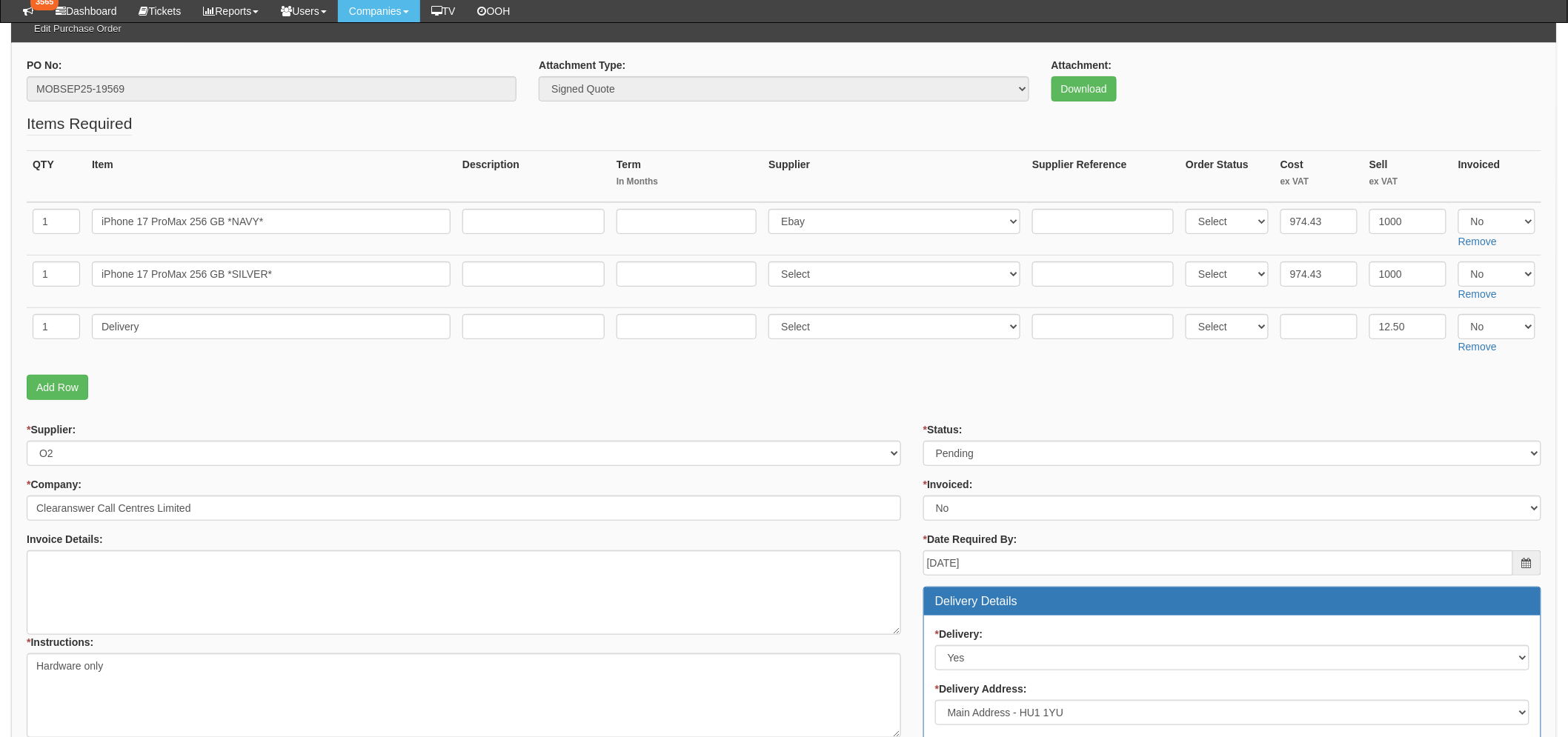
scroll to position [165, 0]
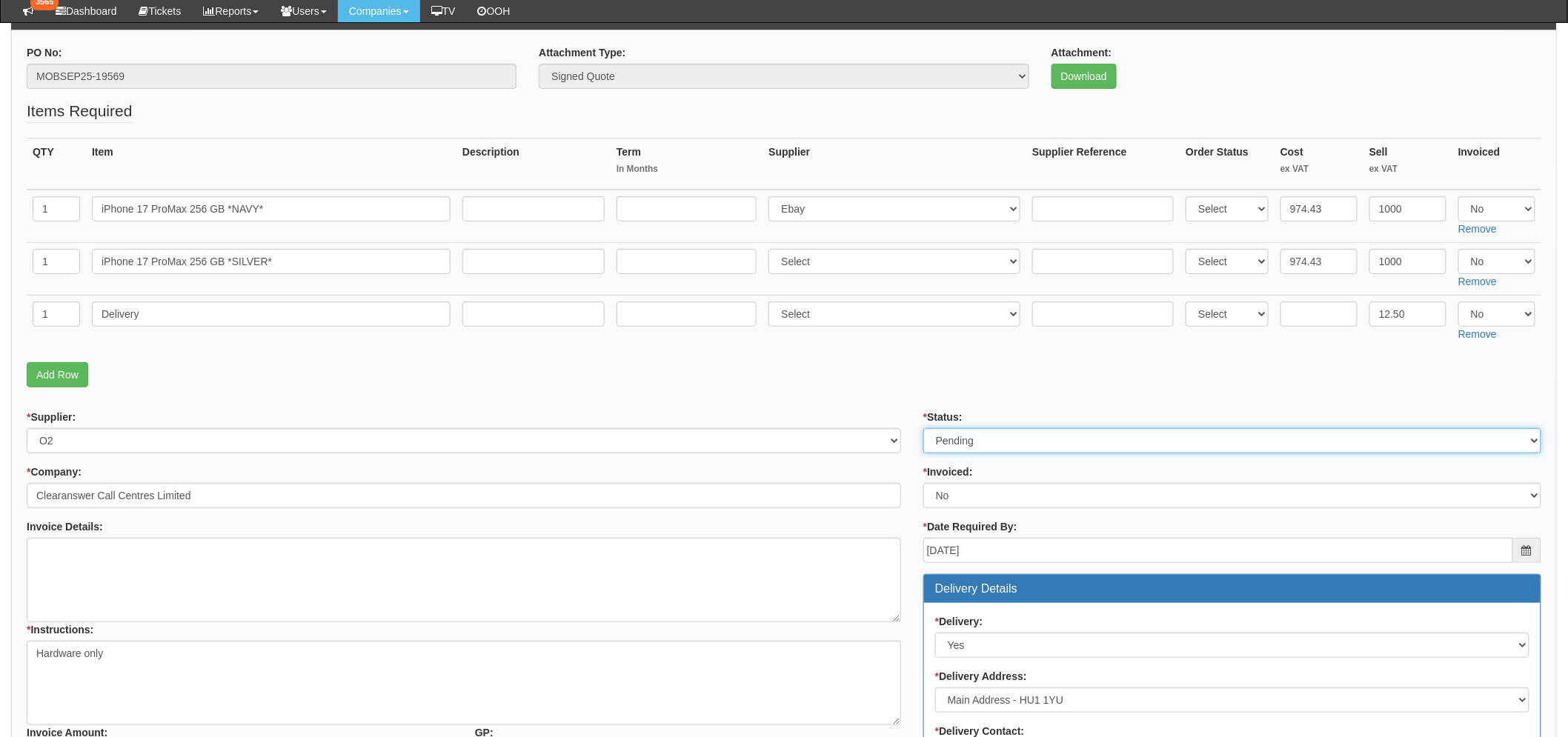
click at [974, 440] on select "Select Approved Completed Delivered Invoiced Ordered Ordered to site Part Order…" at bounding box center [1231, 441] width 618 height 25
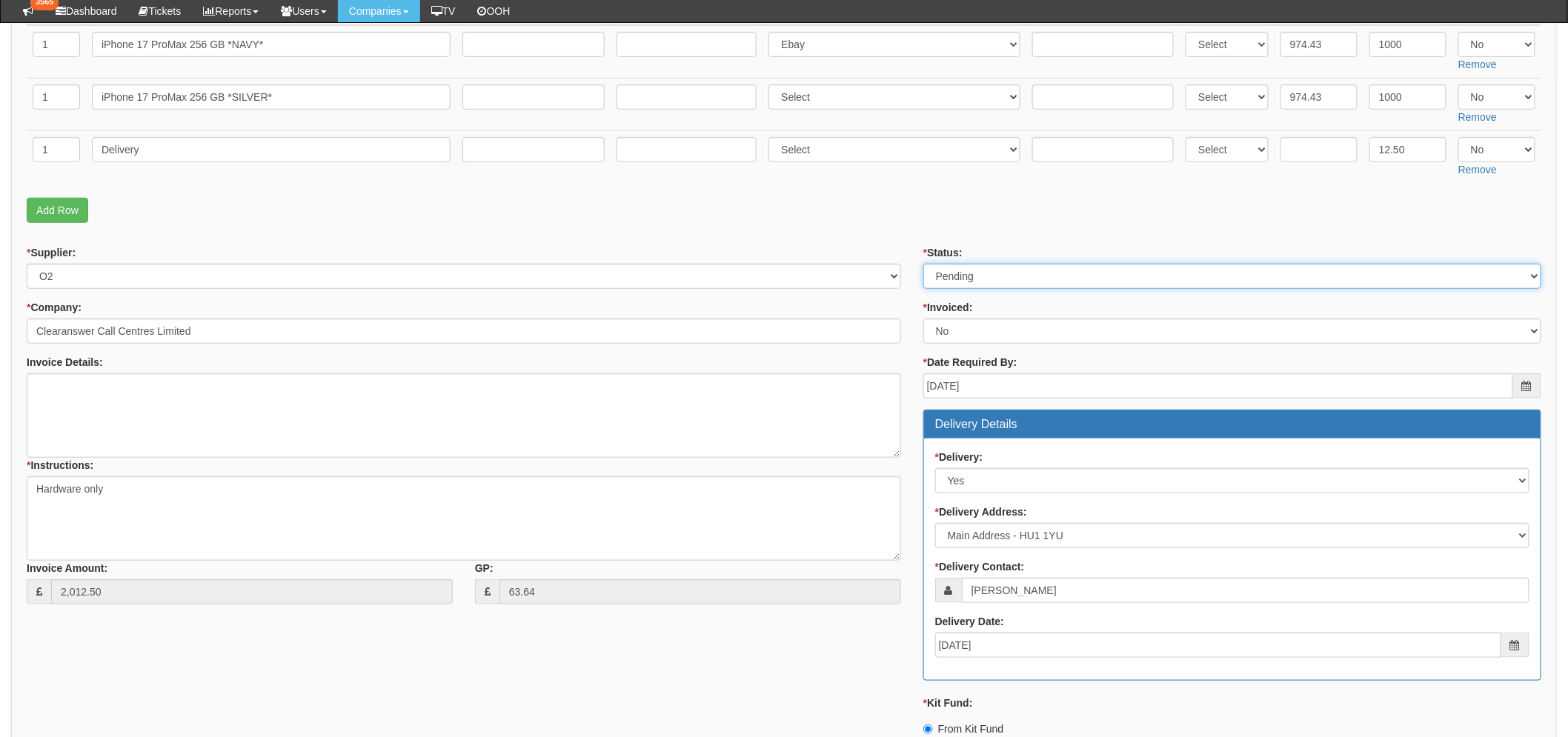
click at [1070, 276] on select "Select Approved Completed Delivered Invoiced Ordered Ordered to site Part Order…" at bounding box center [1231, 276] width 618 height 25
click at [1021, 243] on form "PO No: MOBSEP25-19569 Attachment Type: Select Signed Quote Auth email if quote …" at bounding box center [783, 435] width 1514 height 1109
click at [1063, 275] on select "Select Approved Completed Delivered Invoiced Ordered Ordered to site Part Order…" at bounding box center [1231, 276] width 618 height 25
select select "9"
click at [923, 264] on select "Select Approved Completed Delivered Invoiced Ordered Ordered to site Part Order…" at bounding box center [1231, 276] width 618 height 25
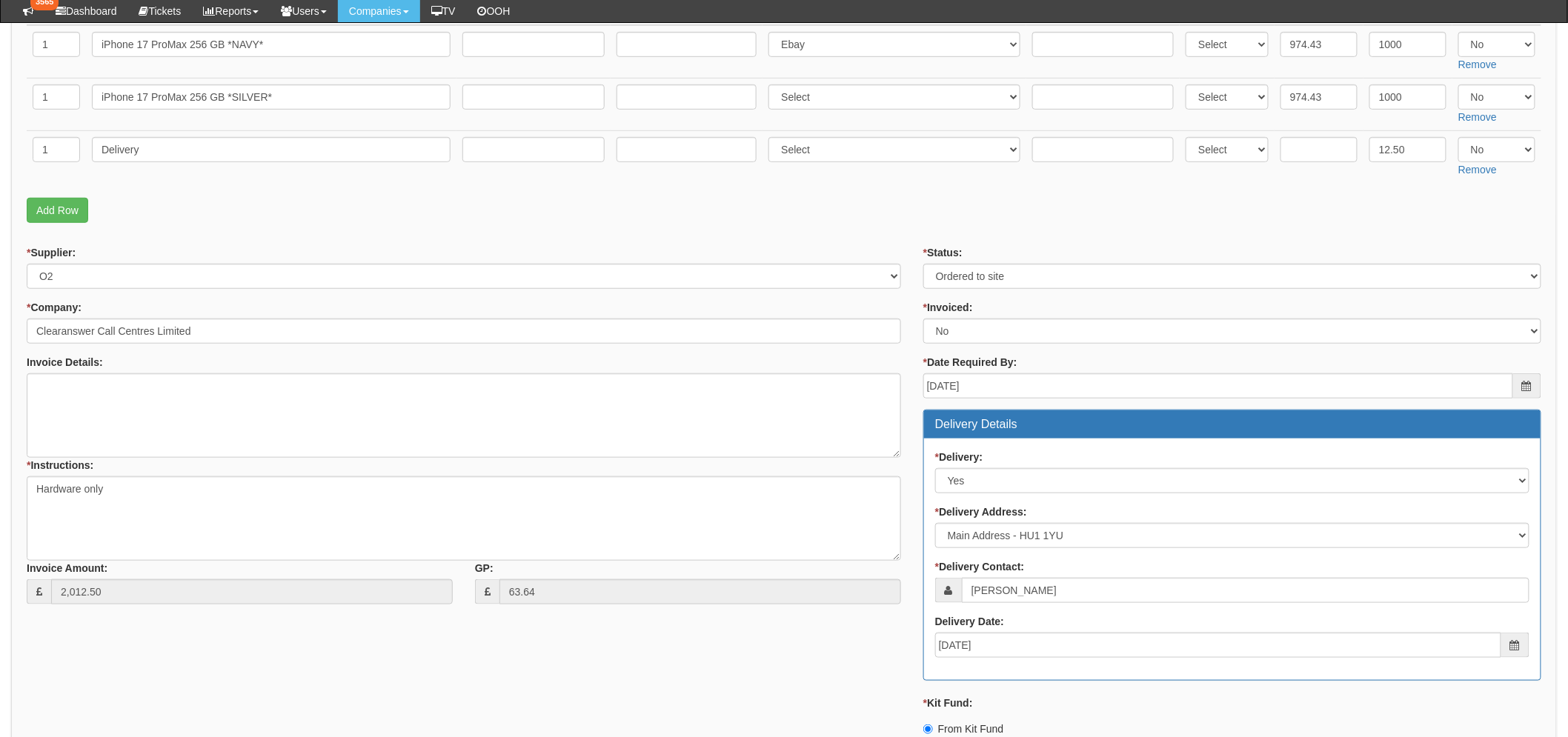
click at [842, 210] on p "Add Row" at bounding box center [783, 210] width 1514 height 25
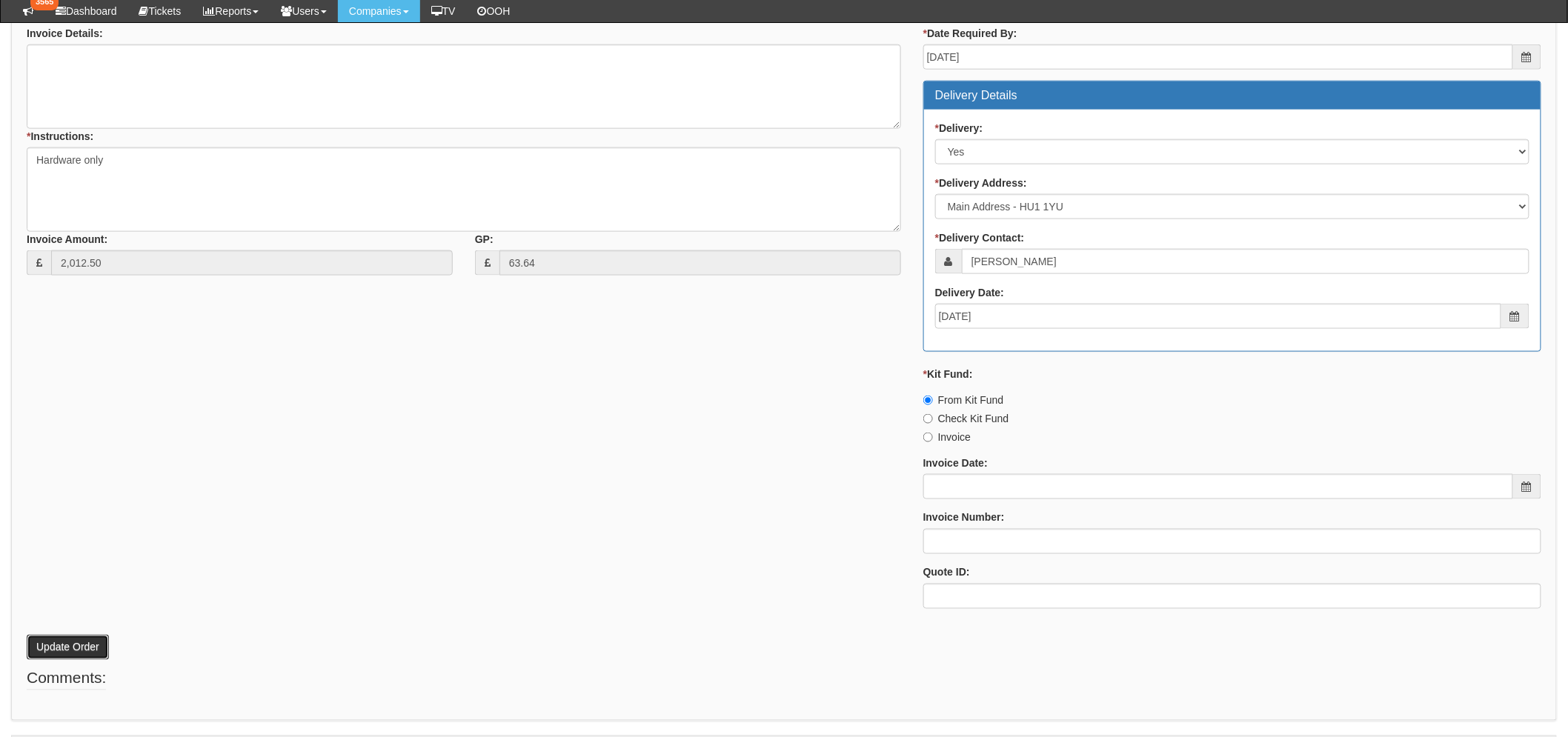
click at [78, 638] on button "Update Order" at bounding box center [67, 647] width 82 height 25
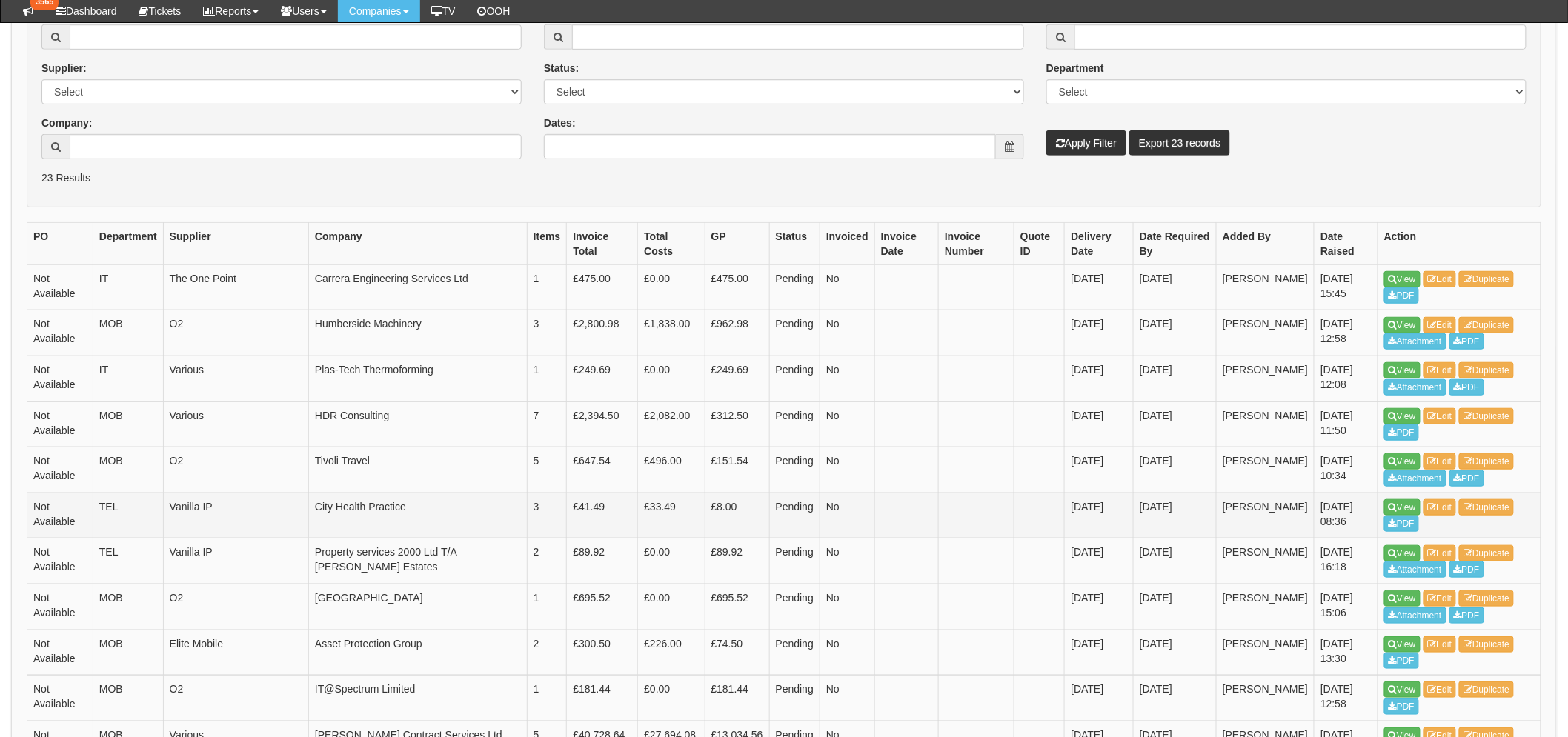
scroll to position [329, 0]
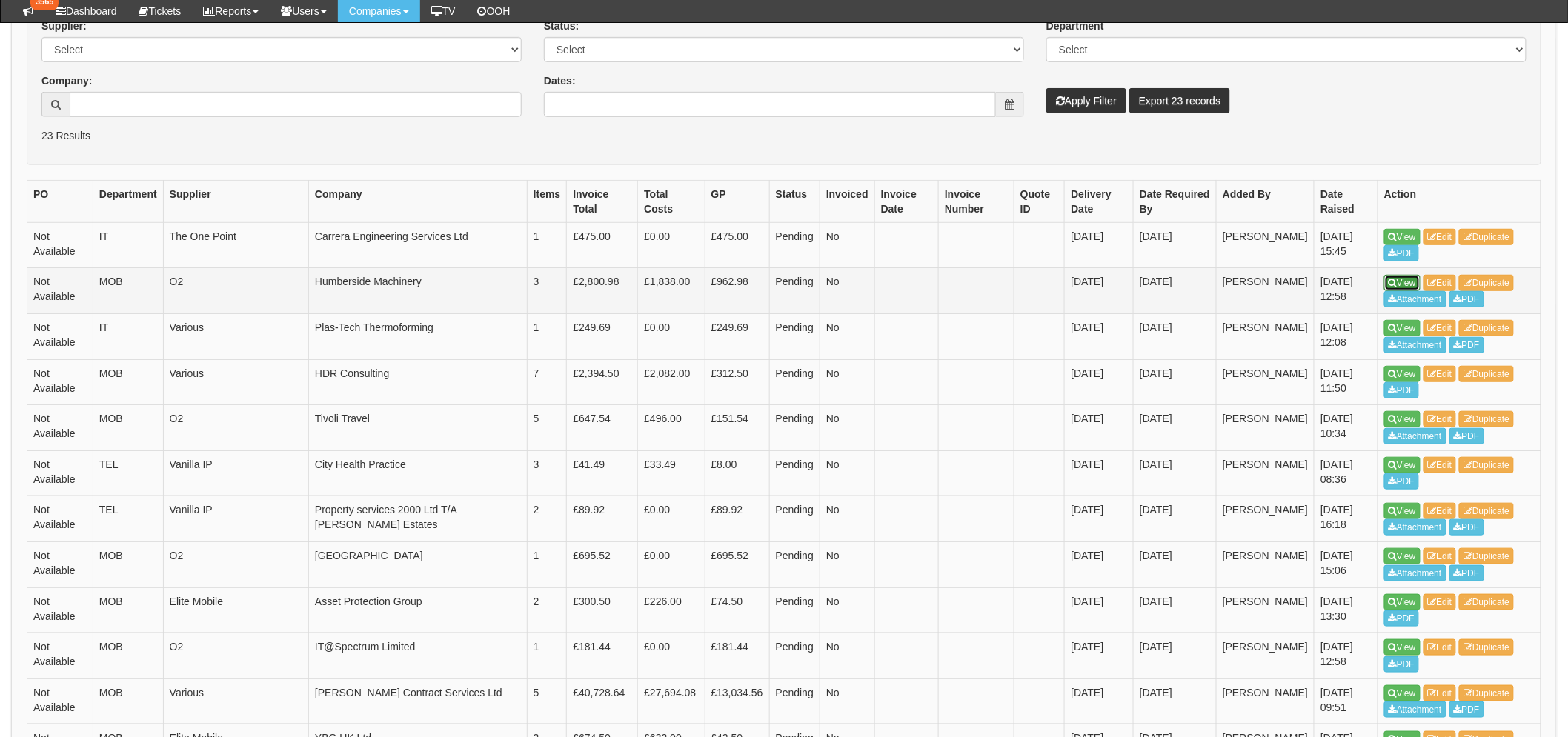
click at [1397, 283] on link "View" at bounding box center [1402, 283] width 36 height 16
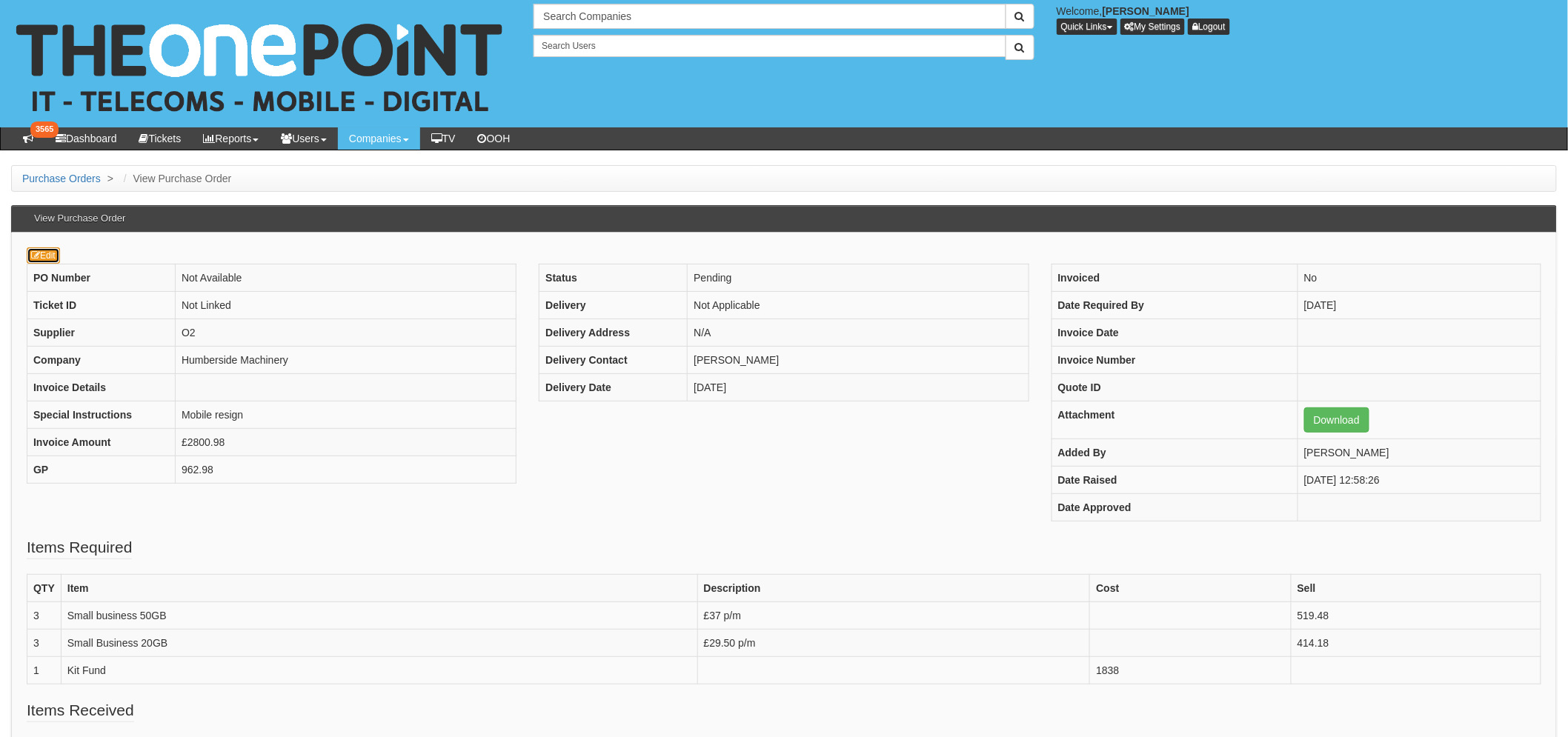
click at [54, 255] on link "Edit" at bounding box center [43, 255] width 33 height 16
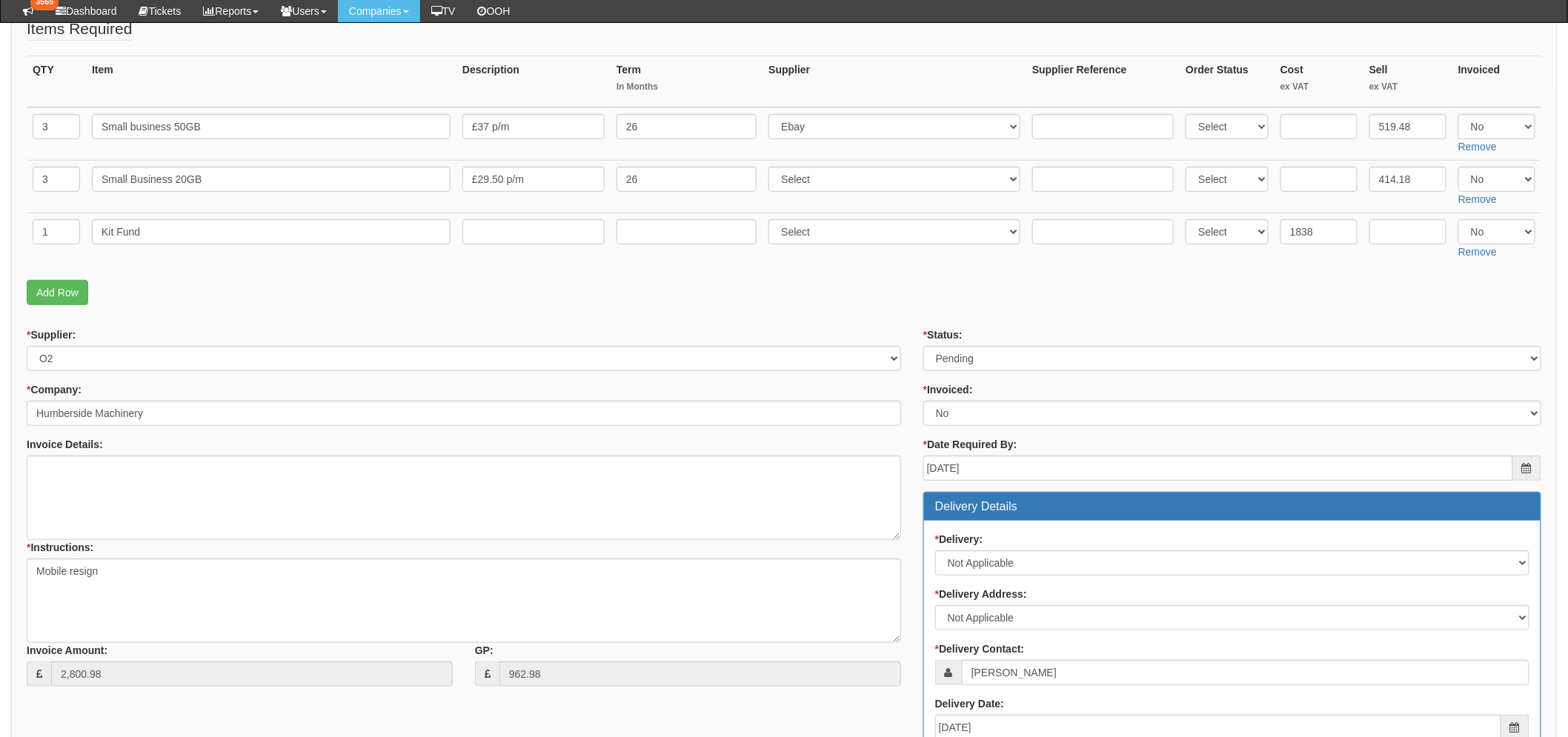
scroll to position [246, 0]
click at [978, 353] on select "Select Approved Completed Delivered Invoiced Ordered Ordered to site Part Order…" at bounding box center [1231, 359] width 618 height 25
select select "2"
click at [923, 347] on select "Select Approved Completed Delivered Invoiced Ordered Ordered to site Part Order…" at bounding box center [1231, 359] width 618 height 25
click at [883, 308] on fieldset "Items Required QTY Item Description Term In Months Supplier Supplier Reference …" at bounding box center [783, 165] width 1514 height 295
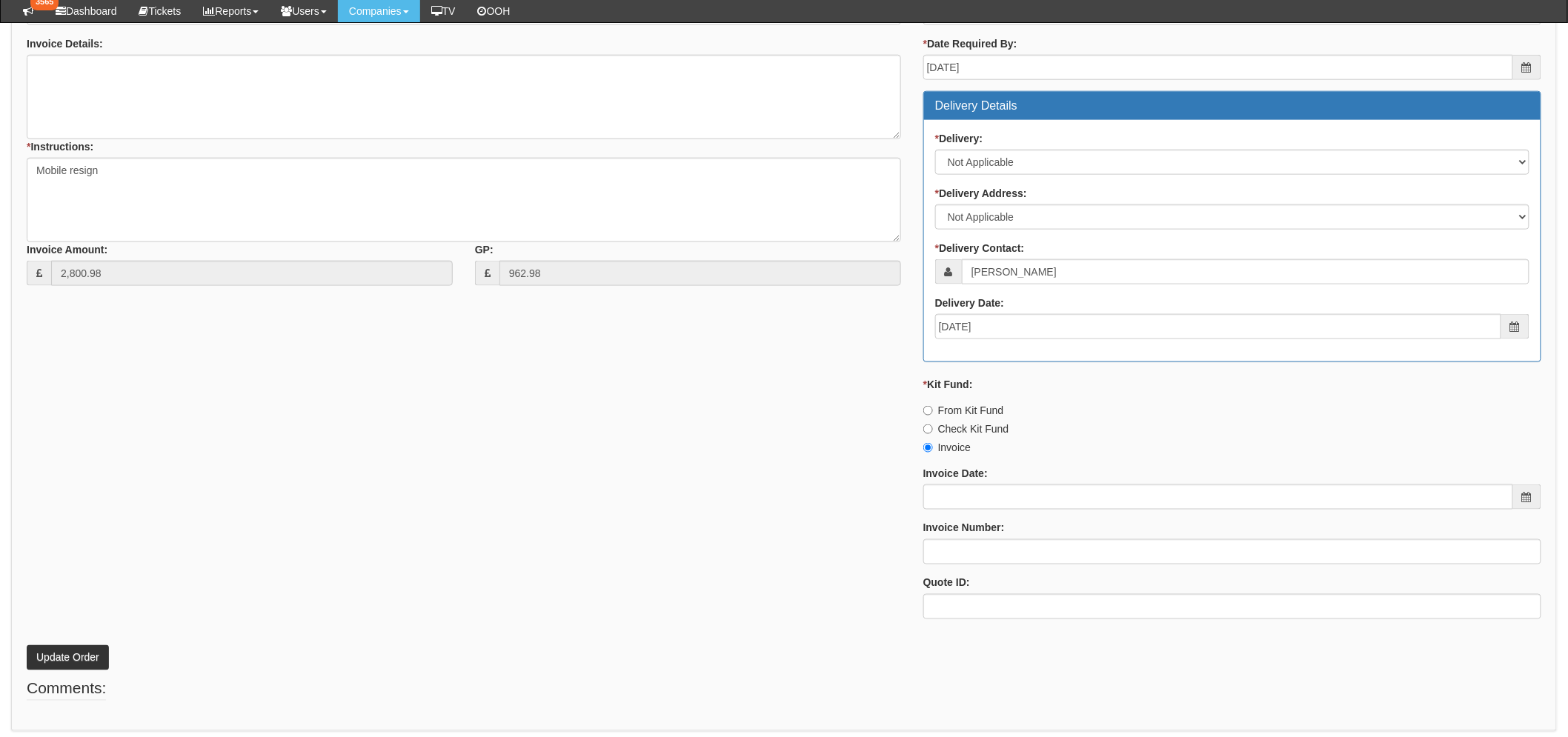
scroll to position [657, 0]
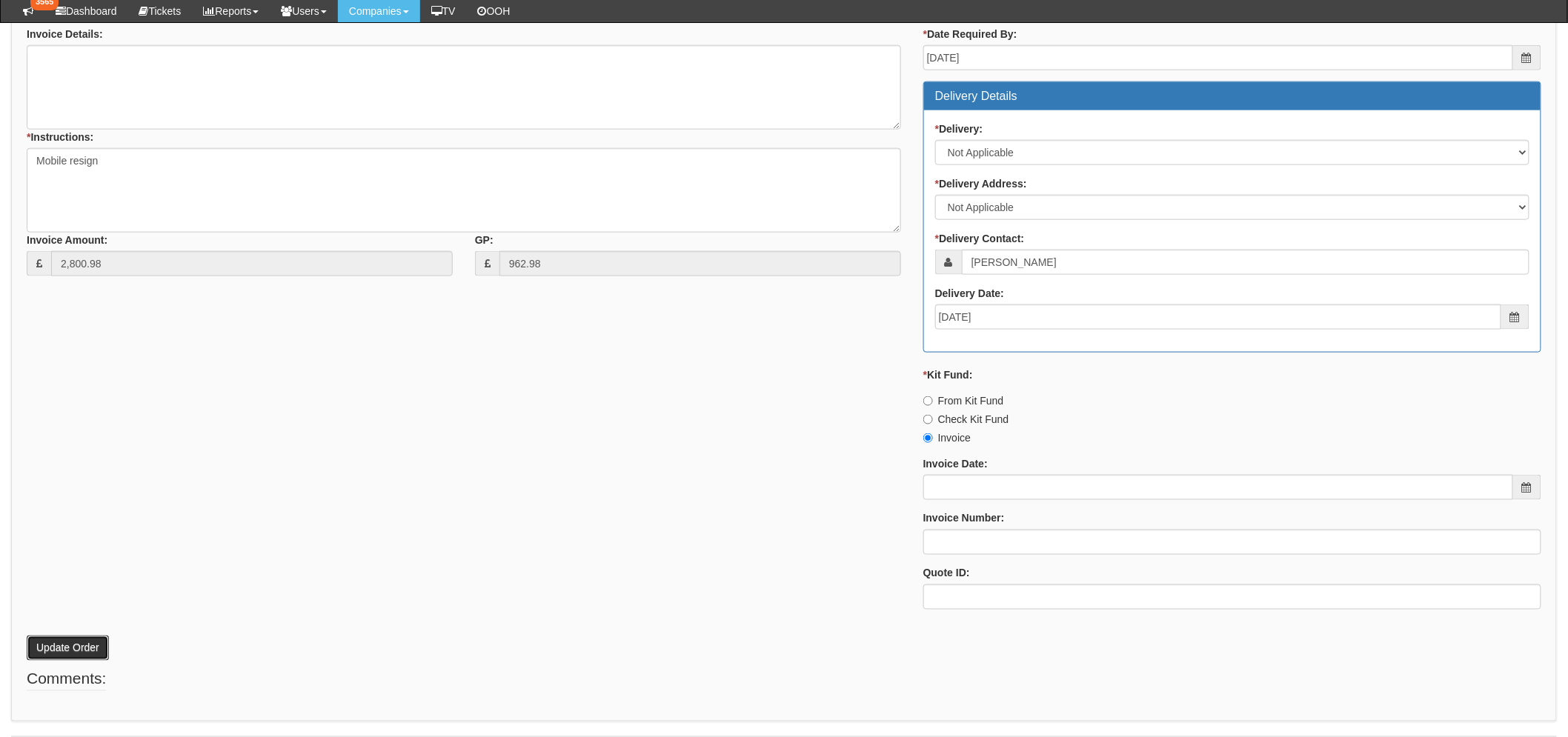
click at [34, 652] on button "Update Order" at bounding box center [67, 648] width 82 height 25
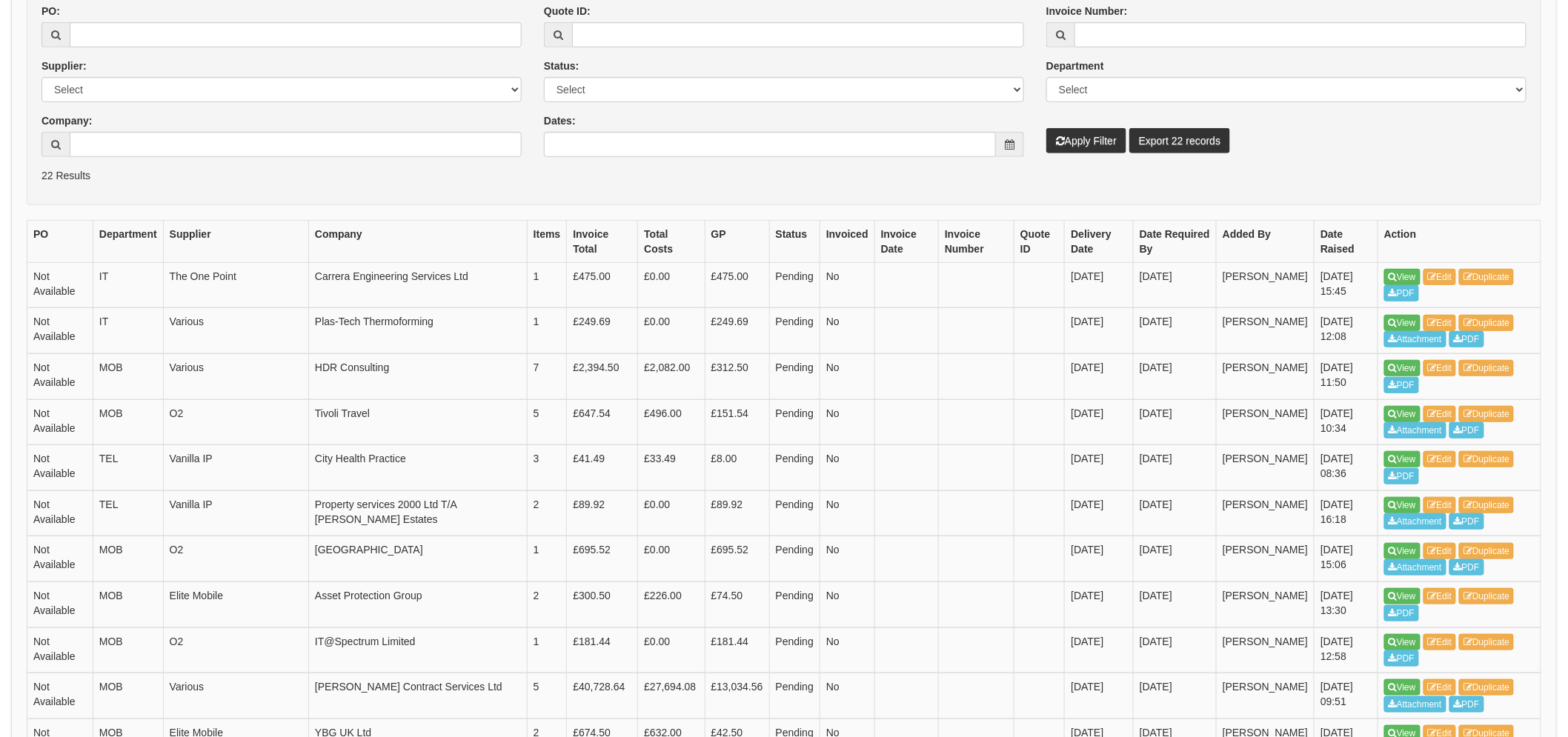
scroll to position [329, 0]
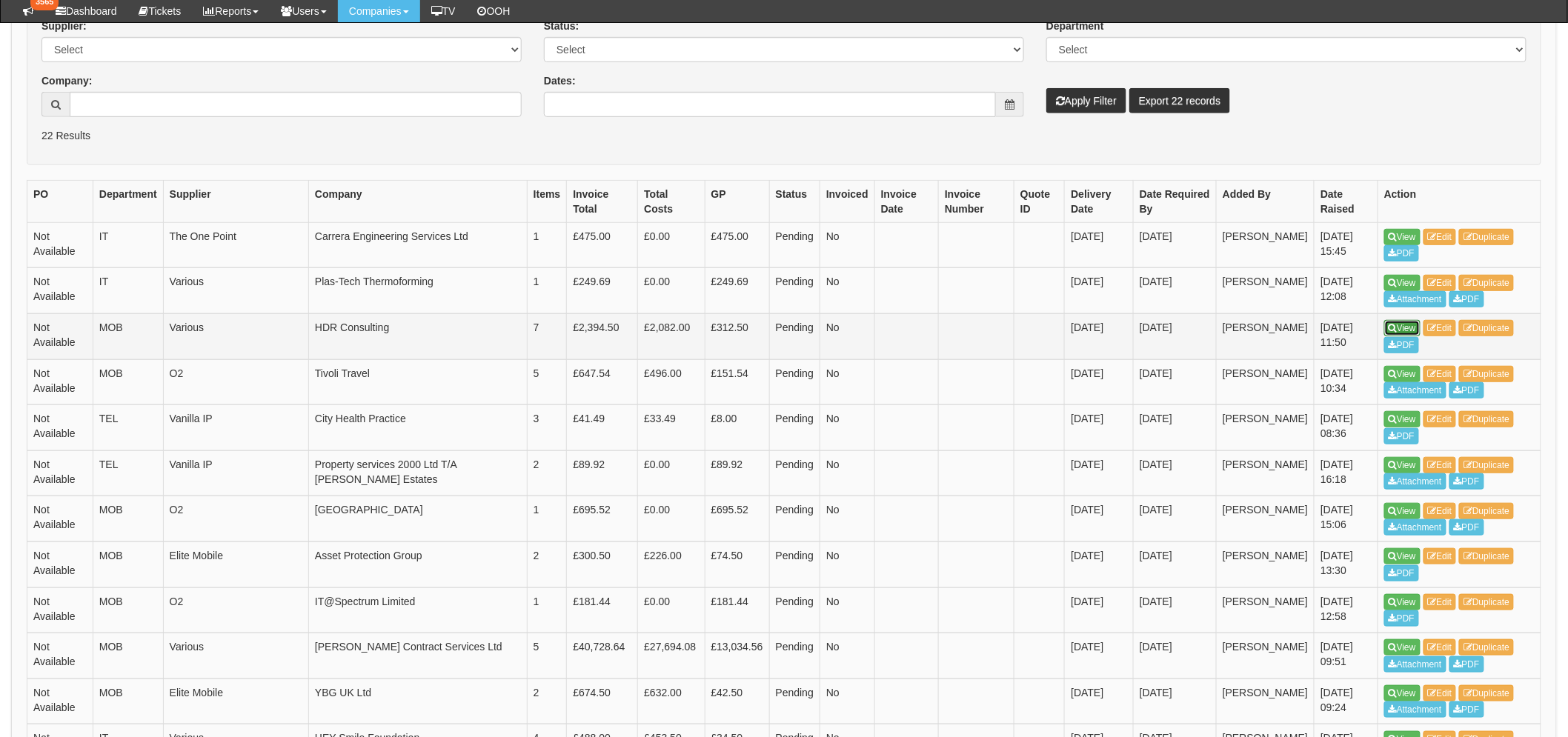
click at [1398, 332] on link "View" at bounding box center [1402, 328] width 36 height 16
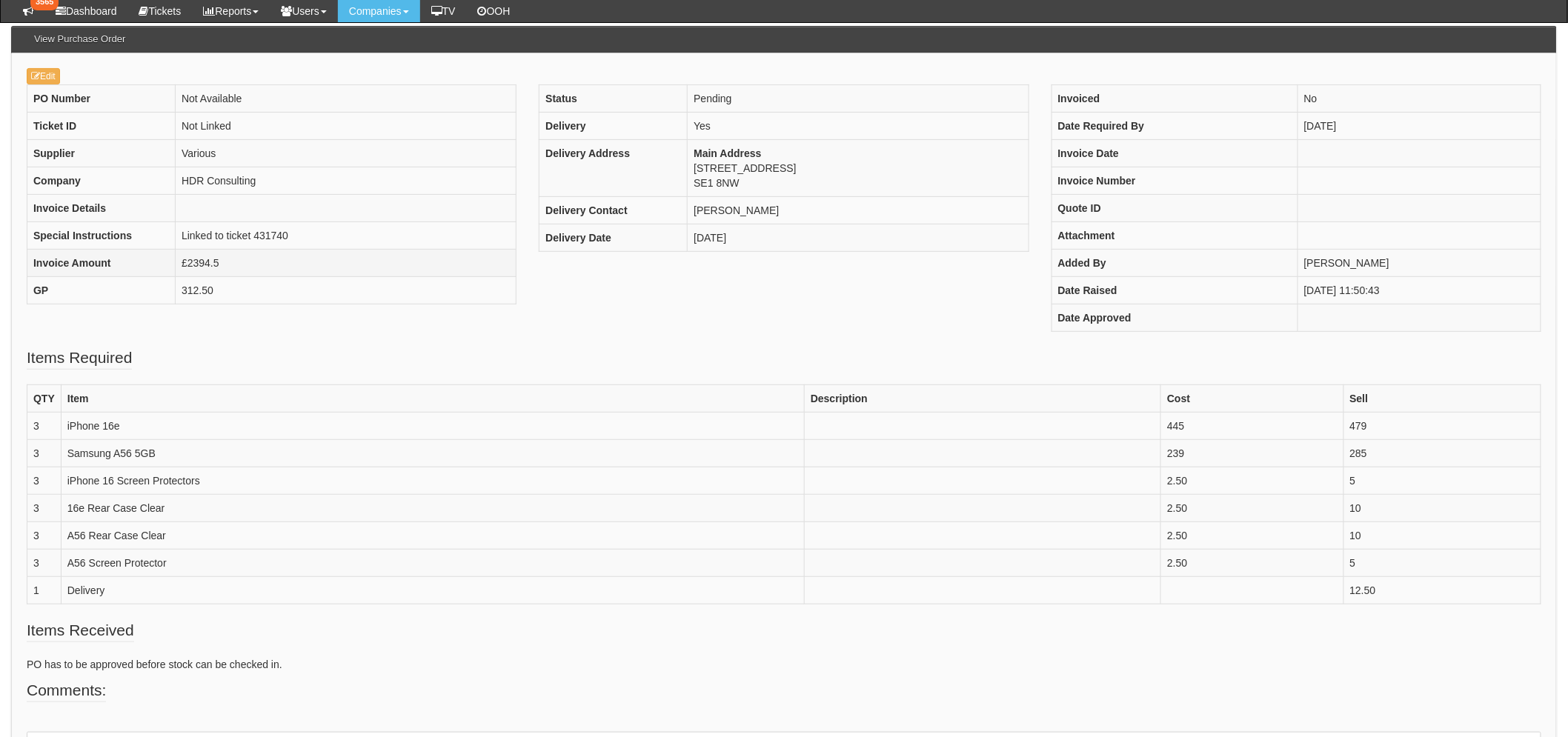
scroll to position [165, 0]
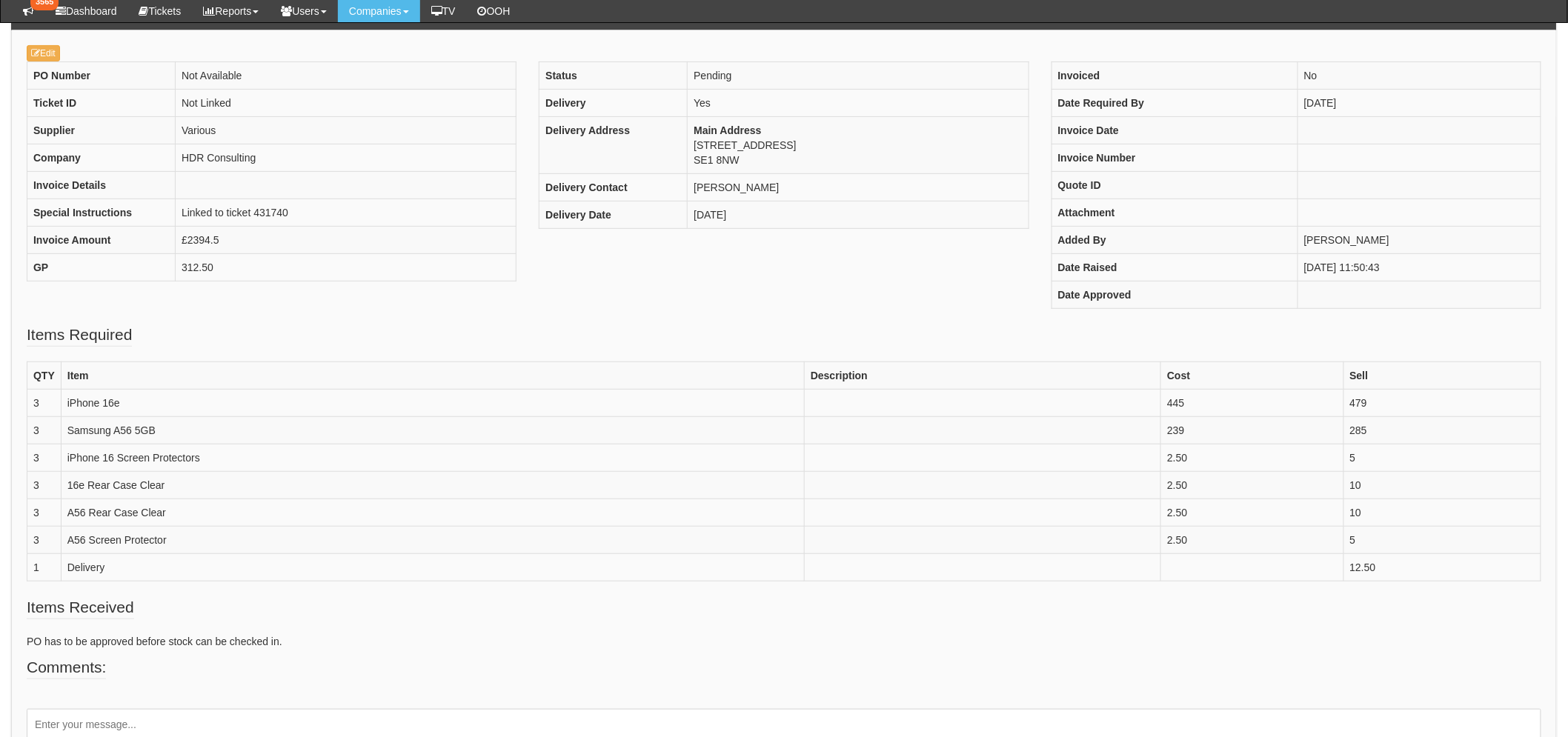
click at [41, 43] on div "Edit PO Number Not Available Ticket ID Not Linked Supplier Various Company HDR …" at bounding box center [784, 417] width 1545 height 773
click at [37, 49] on icon at bounding box center [36, 53] width 9 height 9
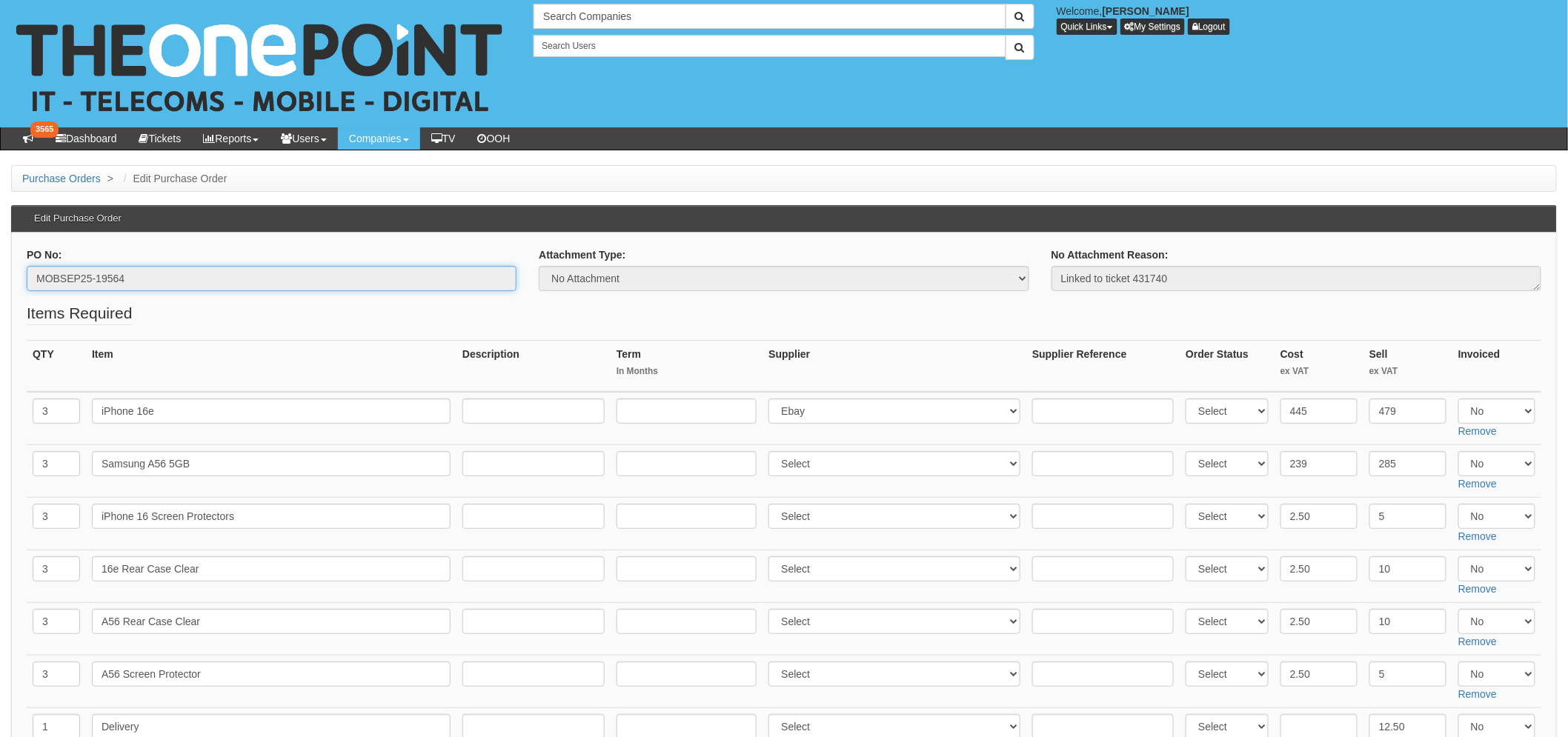
click at [95, 273] on input "MOBSEP25-19564" at bounding box center [271, 278] width 490 height 25
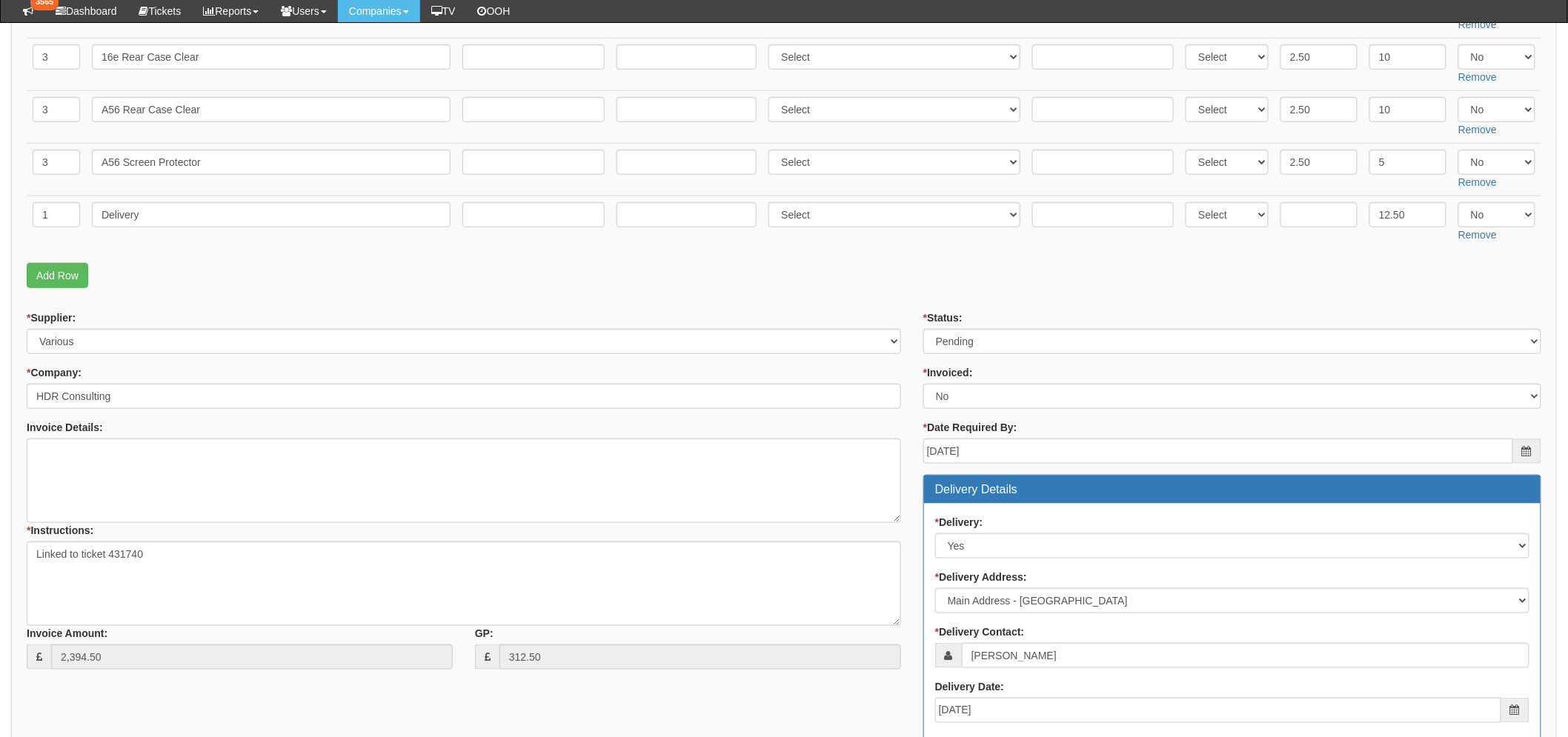
scroll to position [741, 0]
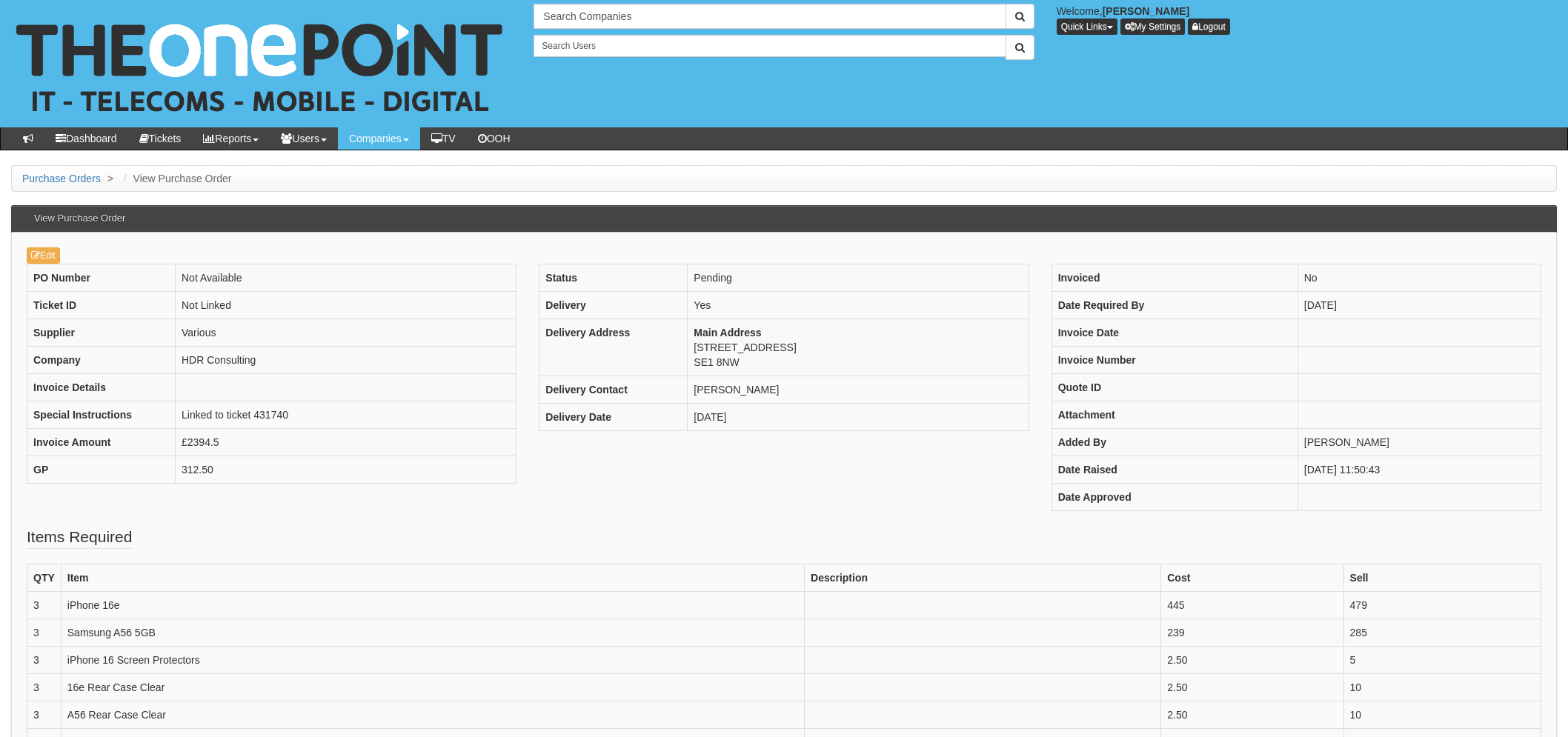
scroll to position [202, 0]
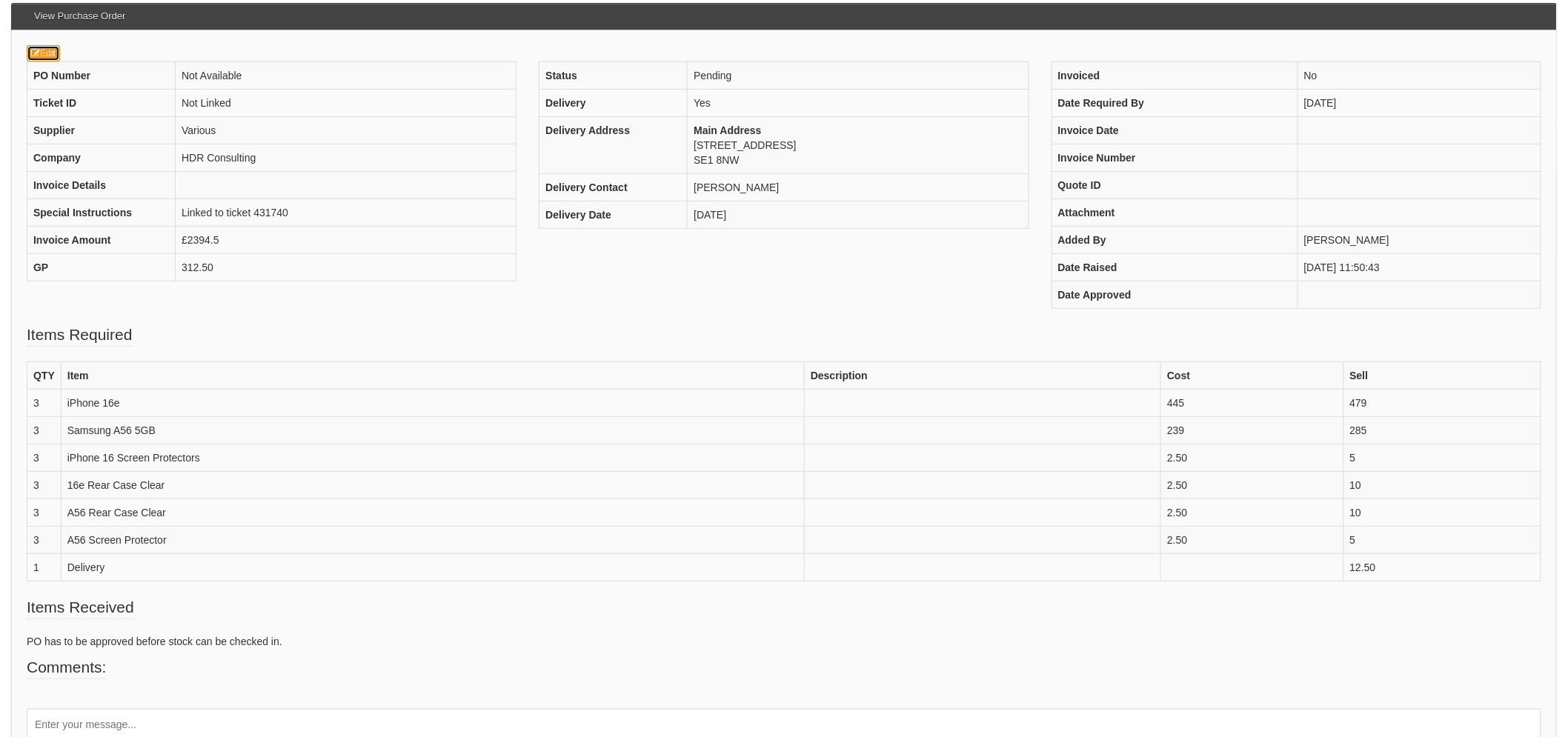
click at [55, 49] on link "Edit" at bounding box center [43, 53] width 33 height 16
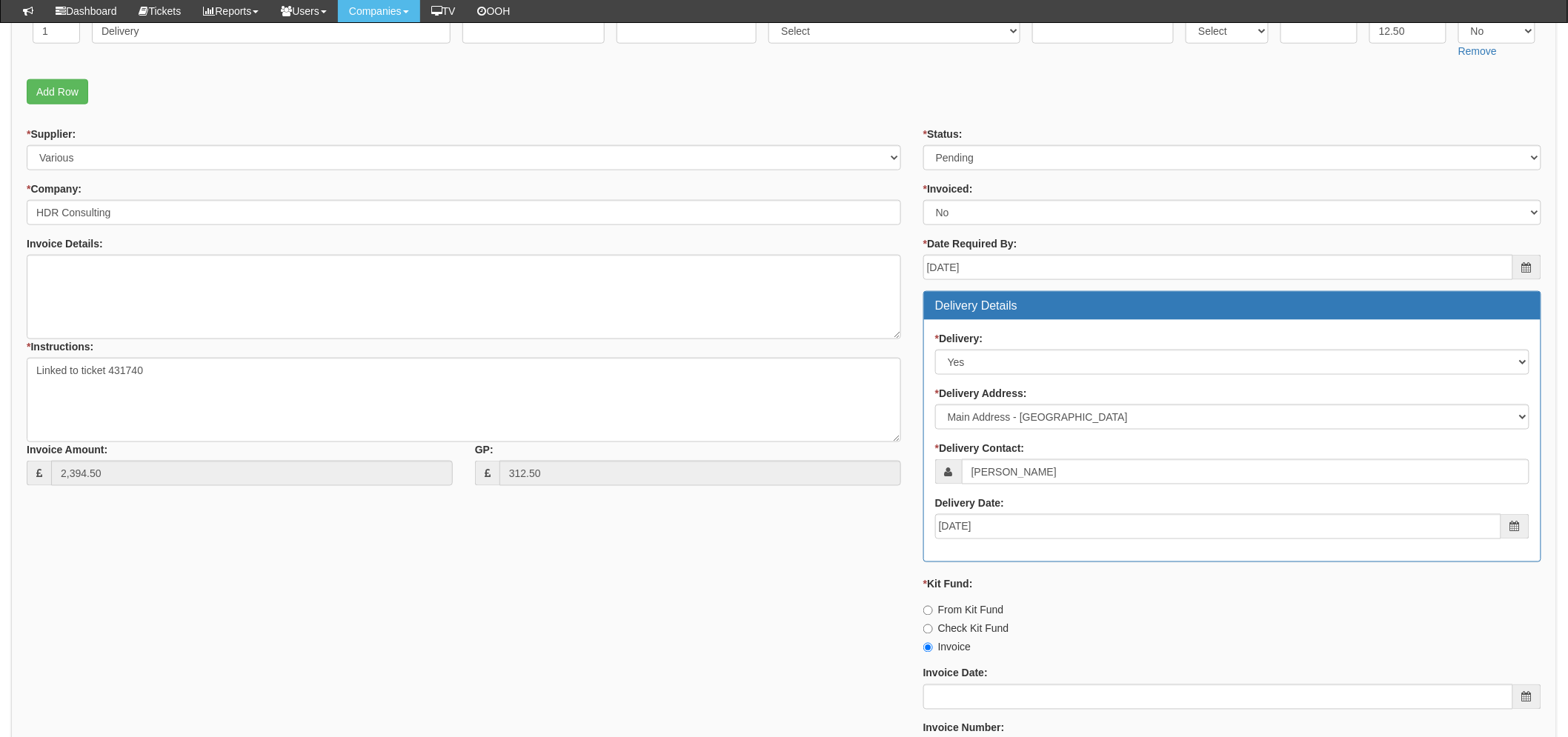
scroll to position [657, 0]
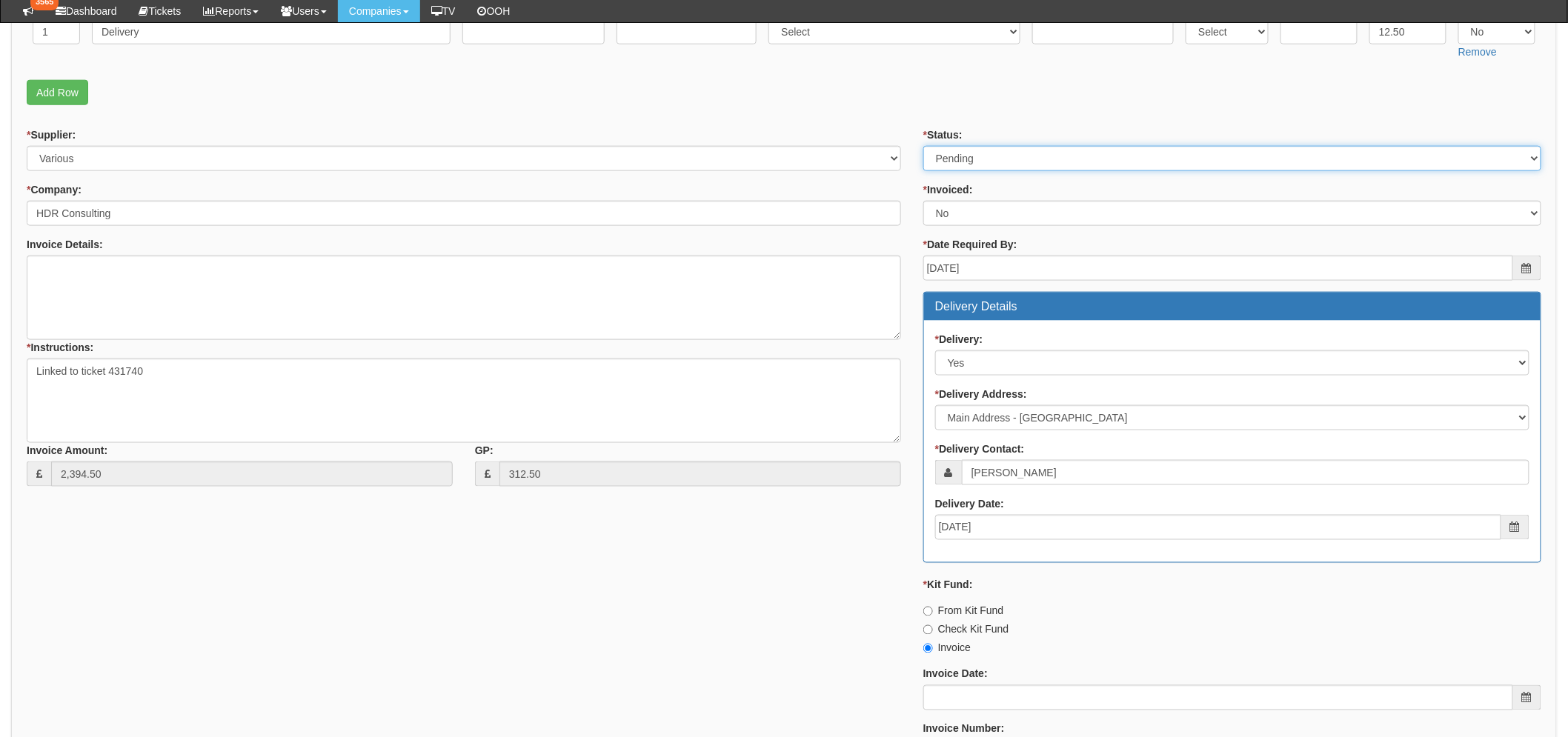
click at [999, 157] on select "Select Approved Completed Delivered Invoiced Ordered Ordered to site Part Order…" at bounding box center [1231, 158] width 618 height 25
select select "9"
click at [923, 146] on select "Select Approved Completed Delivered Invoiced Ordered Ordered to site Part Order…" at bounding box center [1231, 158] width 618 height 25
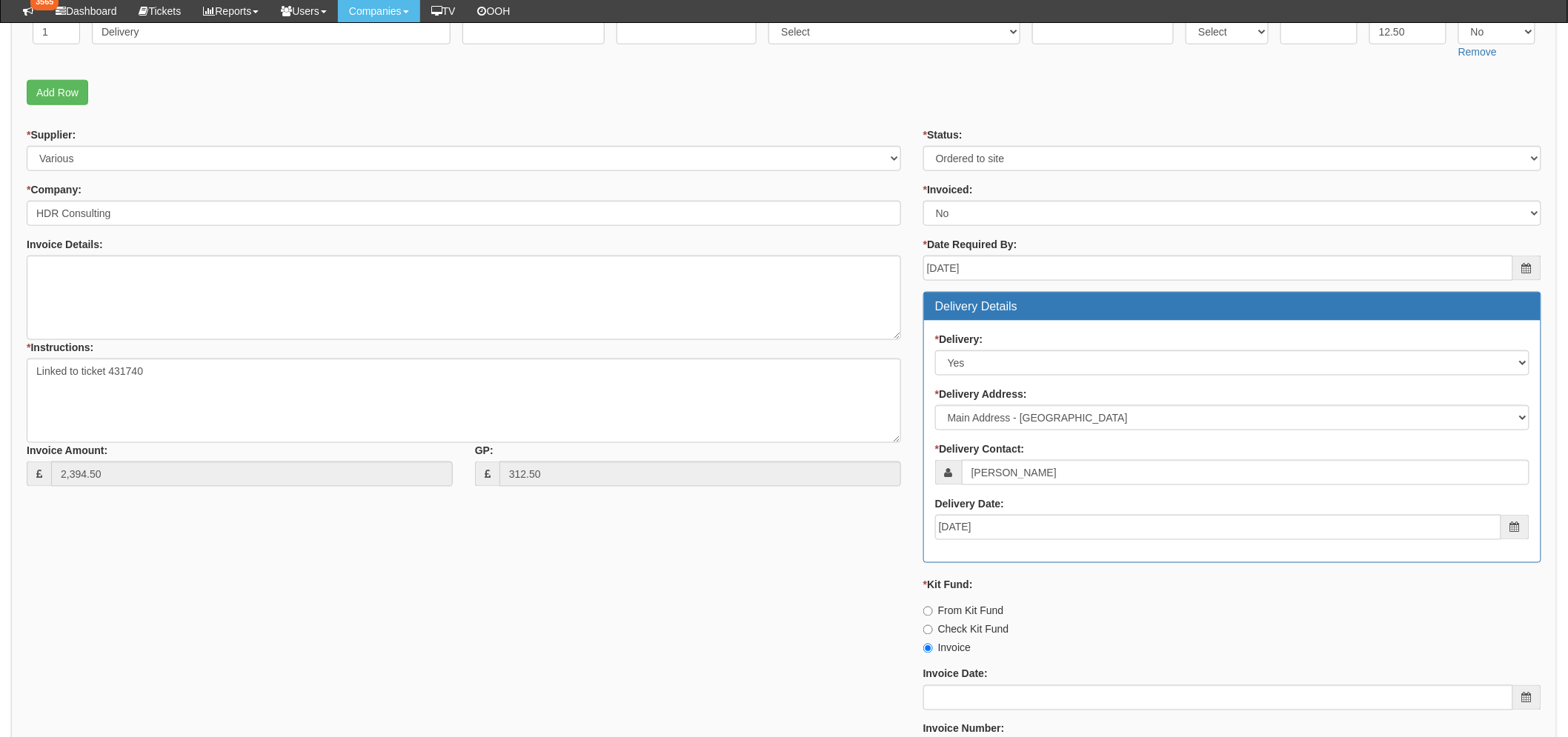
click at [700, 528] on div "* Supplier: Select 123 REG.co.uk 1Password 3 4Gon AA Jones Electric Ltd Abzorb …" at bounding box center [784, 479] width 1537 height 704
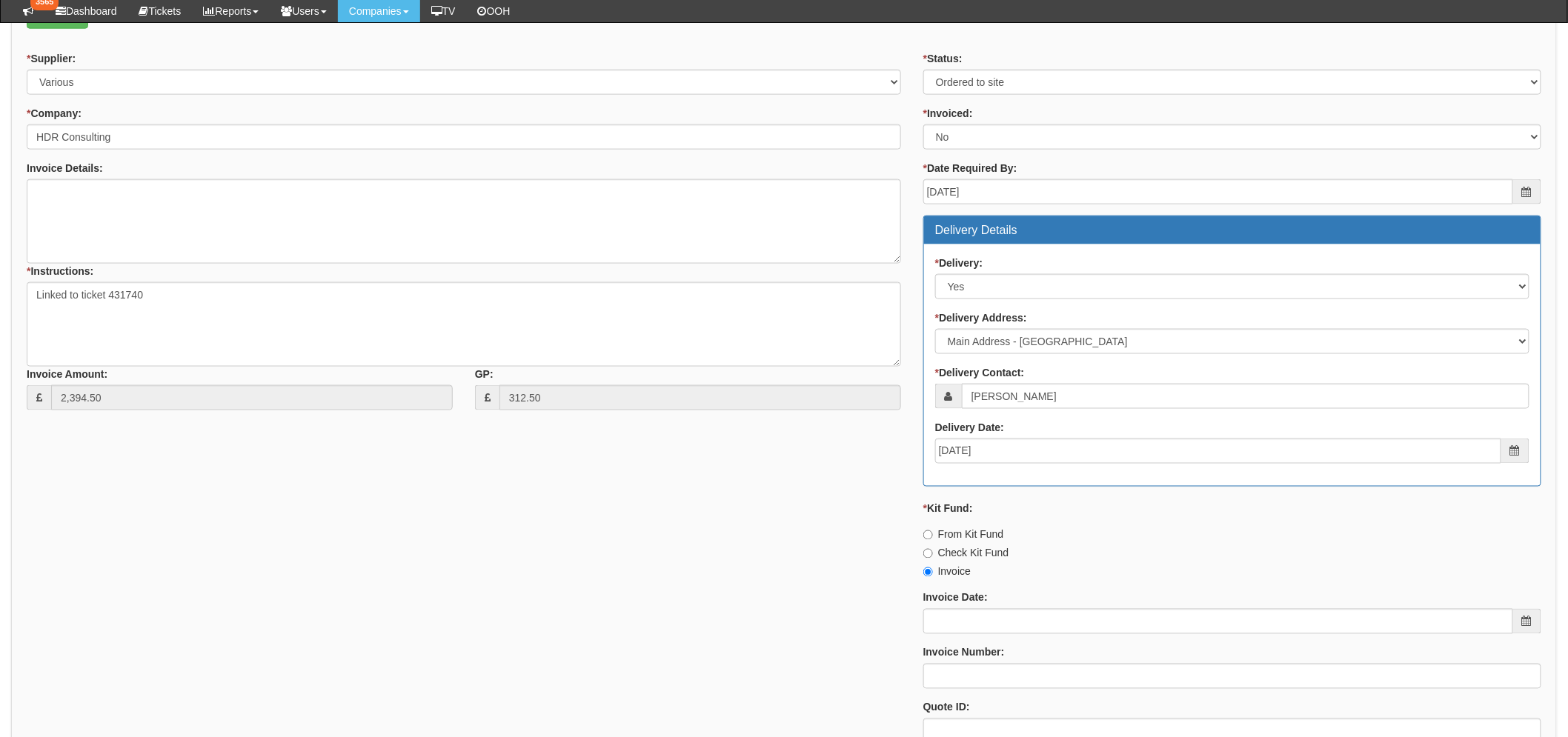
scroll to position [912, 0]
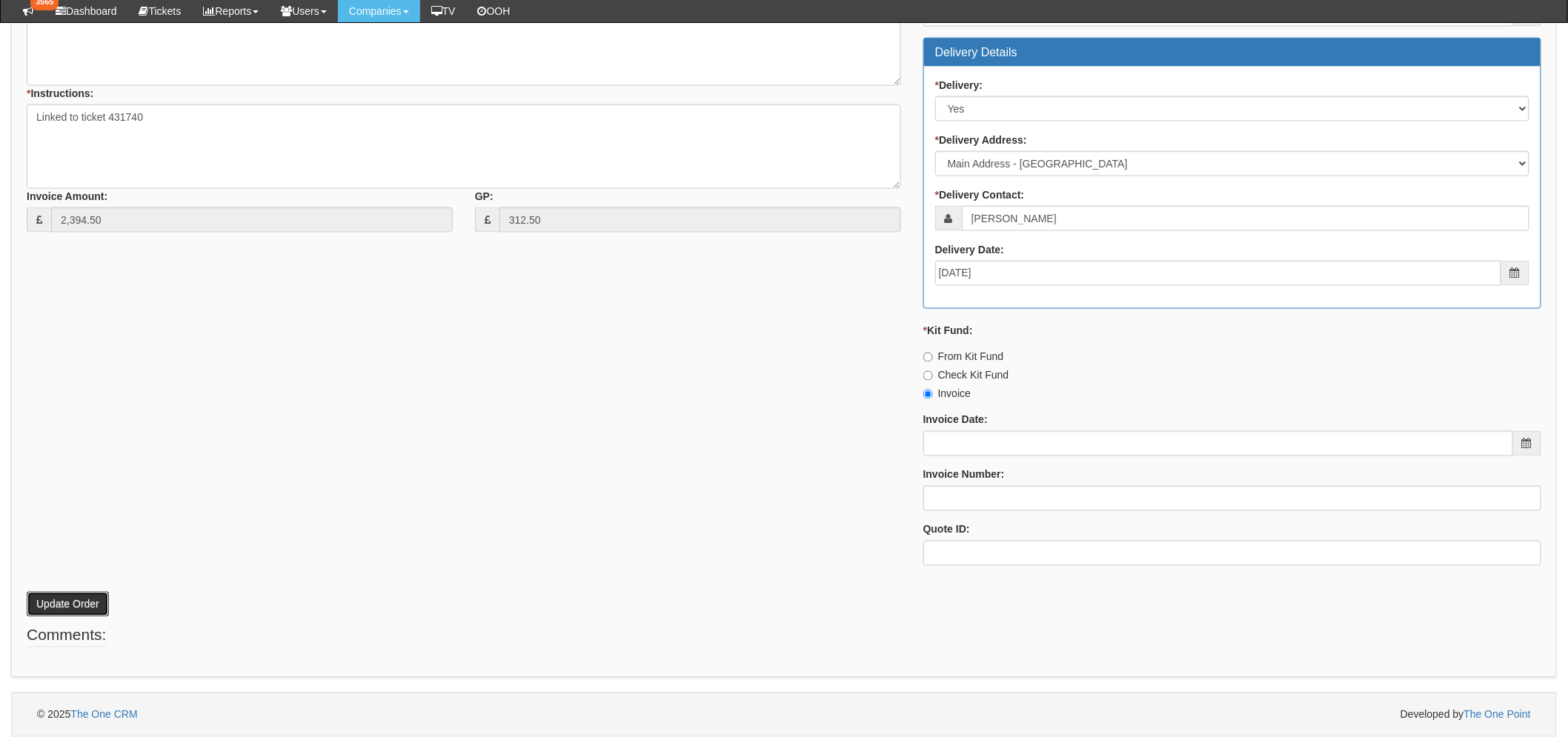
click at [40, 597] on button "Update Order" at bounding box center [67, 604] width 82 height 25
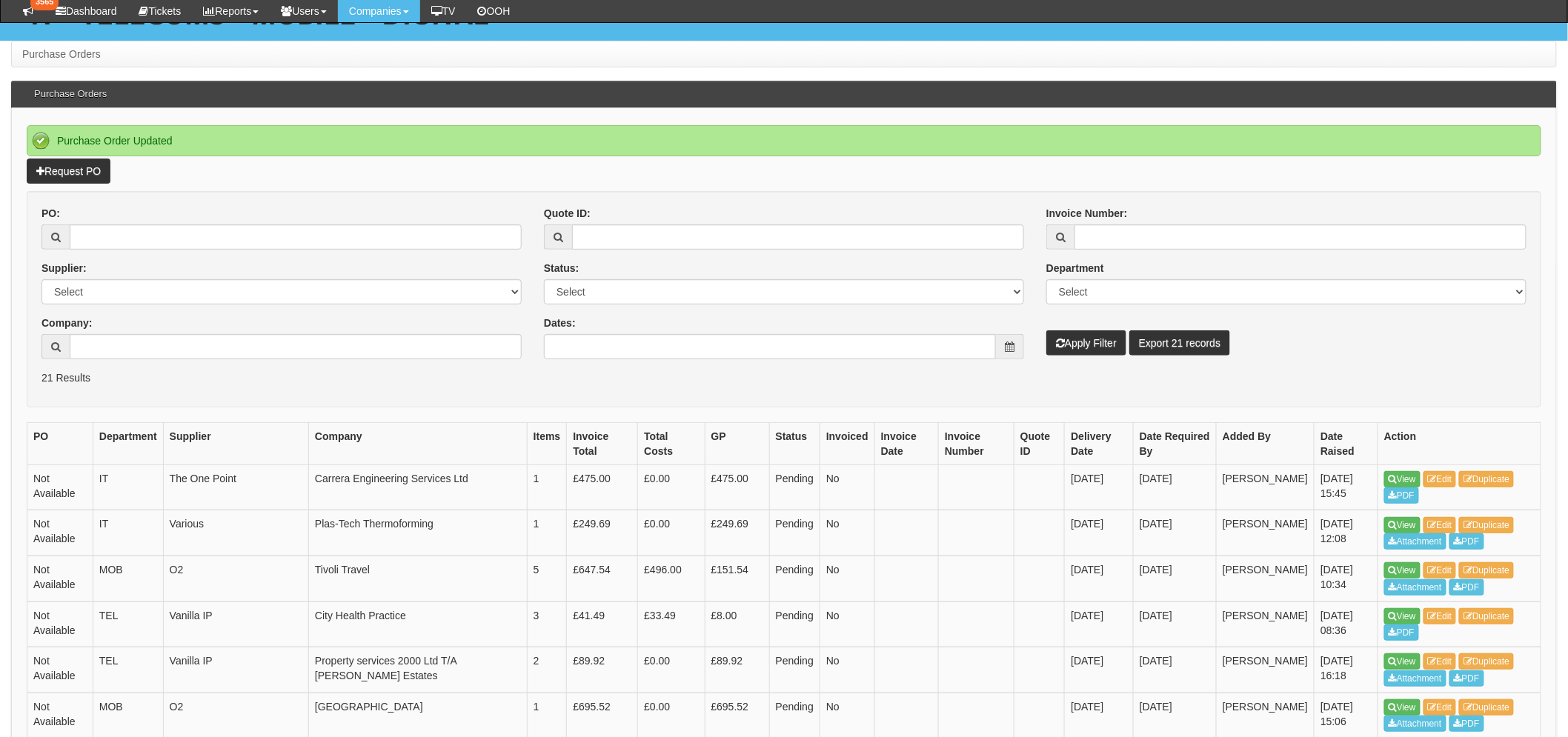
scroll to position [329, 0]
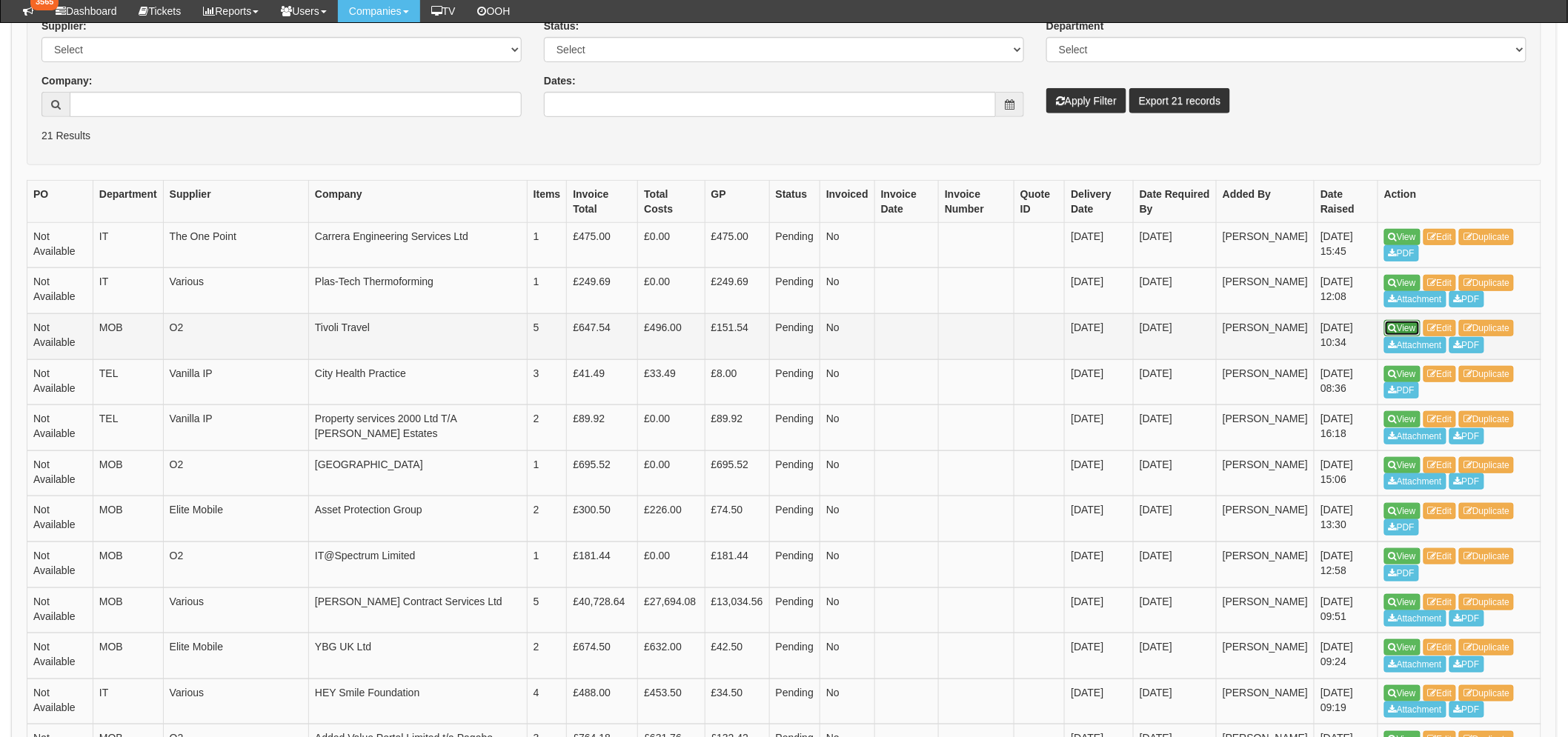
click at [1403, 321] on link "View" at bounding box center [1402, 328] width 36 height 16
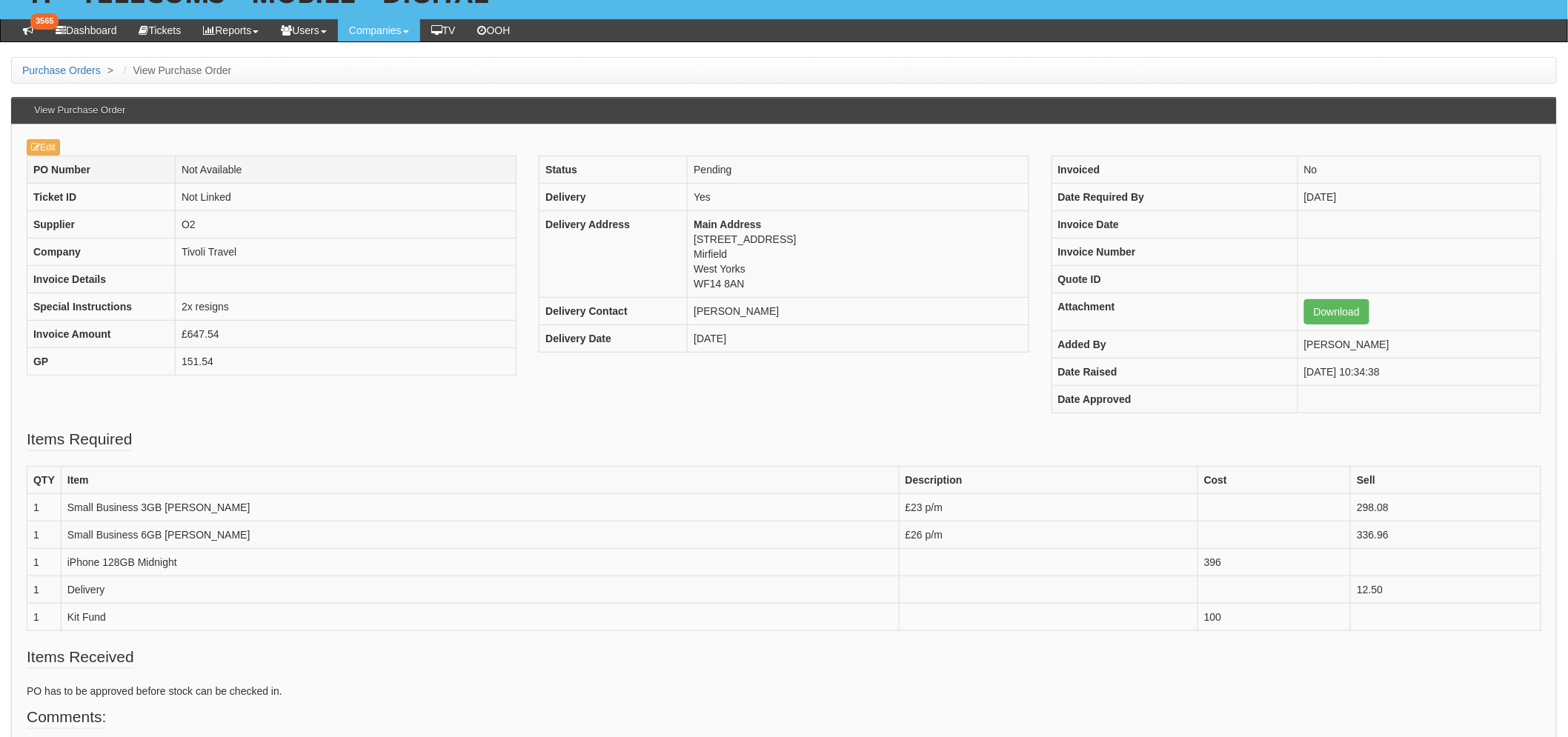
scroll to position [81, 0]
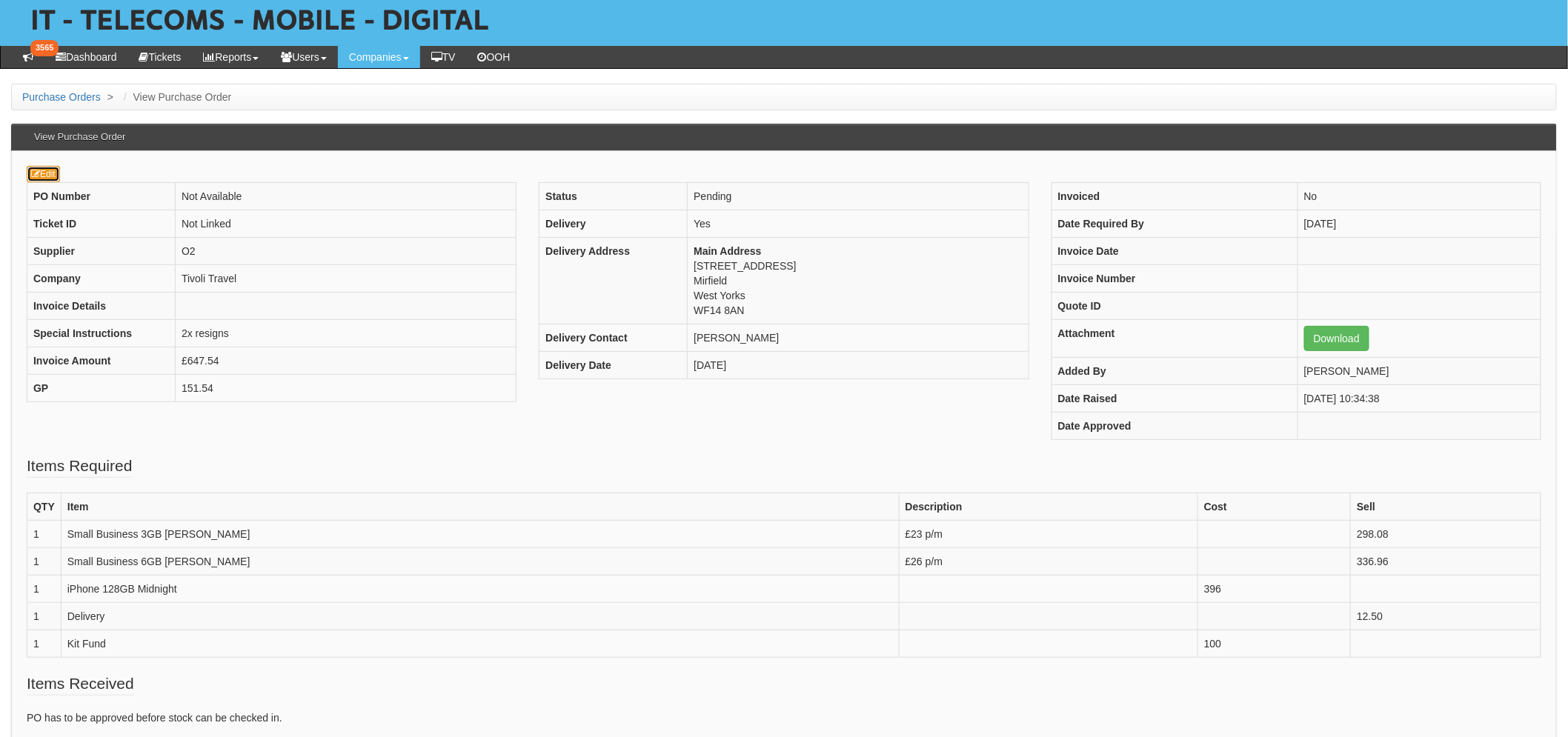
click at [42, 179] on link "Edit" at bounding box center [43, 174] width 33 height 16
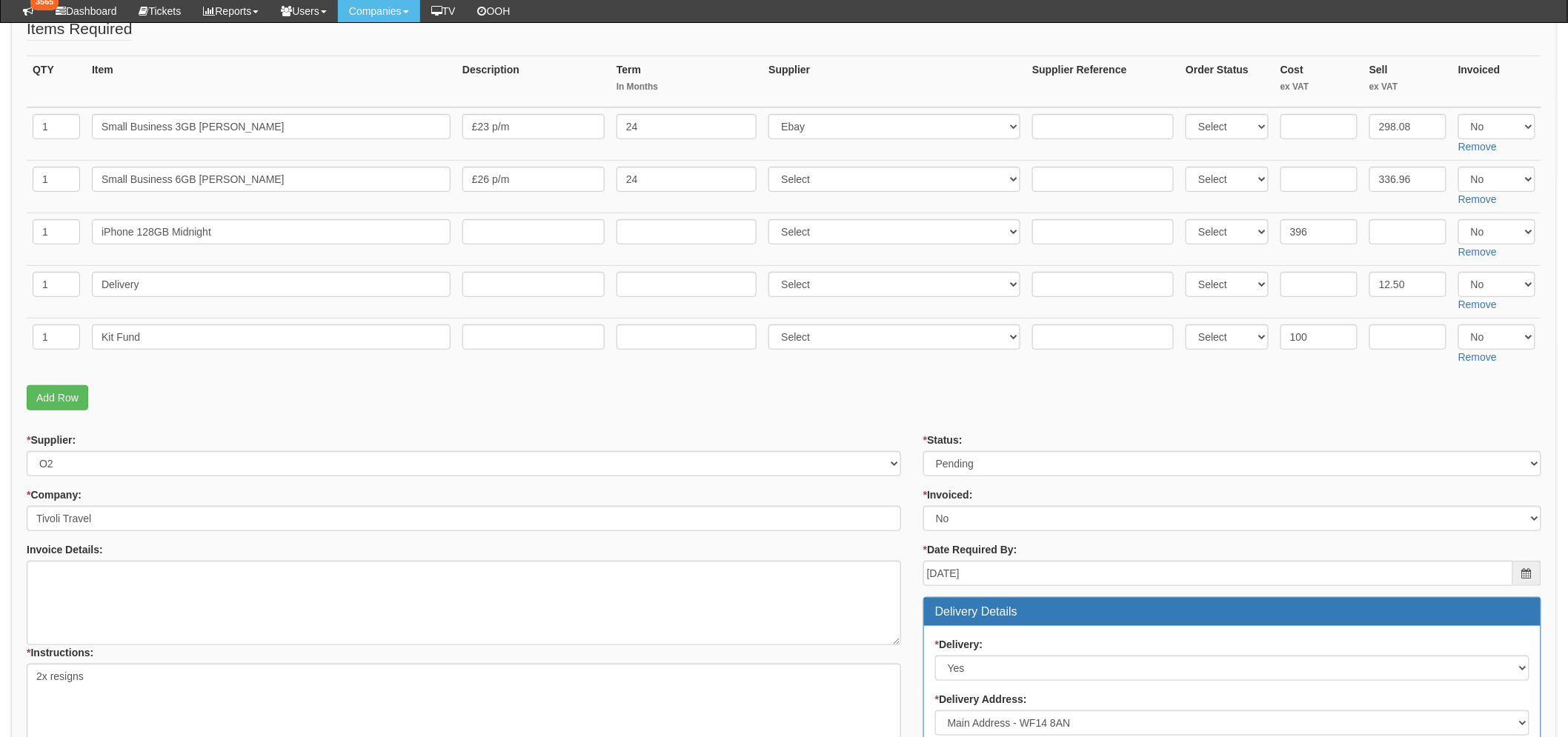
scroll to position [246, 0]
click at [1018, 470] on select "Select Approved Completed Delivered Invoiced Ordered Ordered to site Part Order…" at bounding box center [1231, 464] width 618 height 25
select select "2"
click at [923, 452] on select "Select Approved Completed Delivered Invoiced Ordered Ordered to site Part Order…" at bounding box center [1231, 464] width 618 height 25
click at [793, 419] on form "PO No: MOBSEP25-19562 Attachment Type: Select Signed Quote Auth email if quote …" at bounding box center [783, 570] width 1514 height 1214
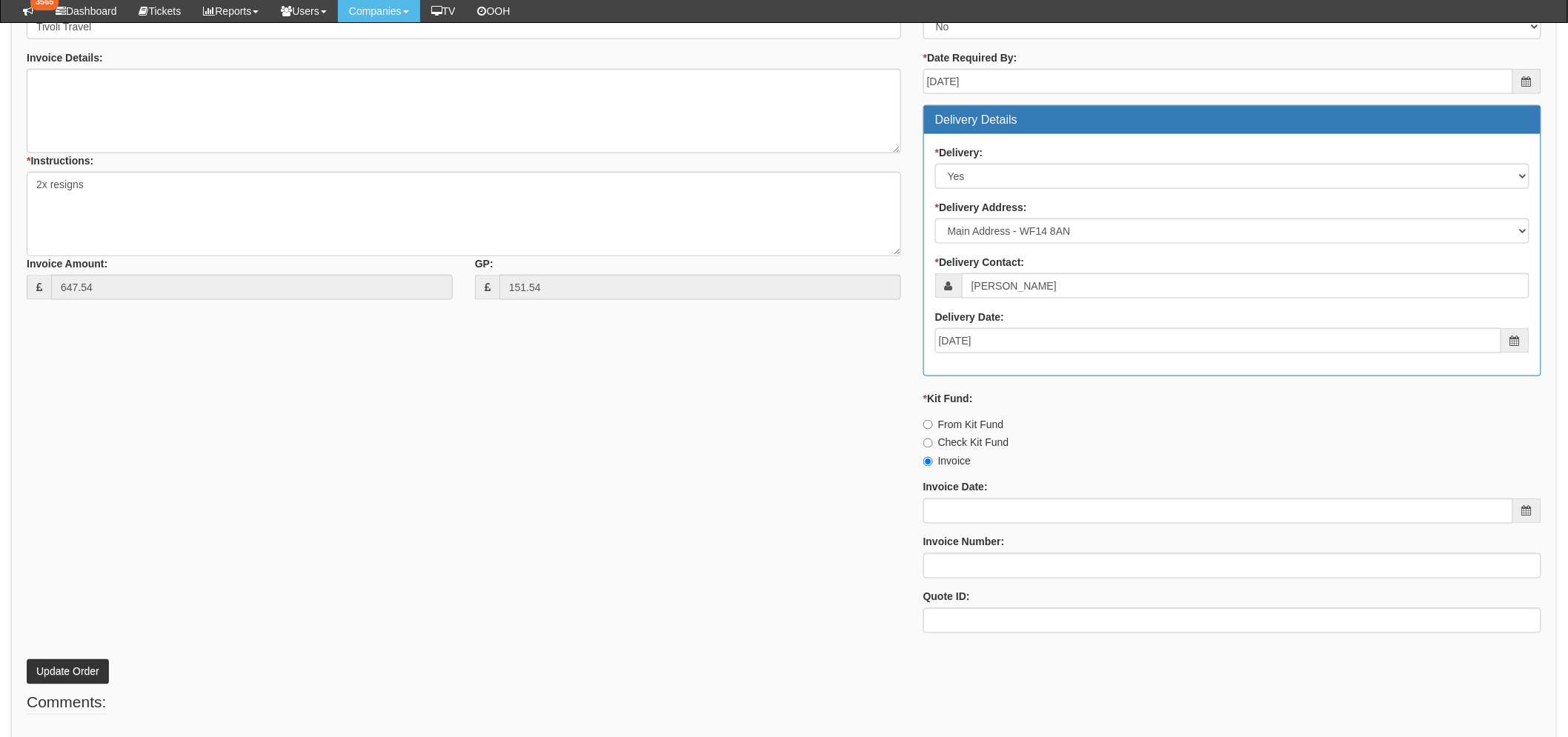
scroll to position [806, 0]
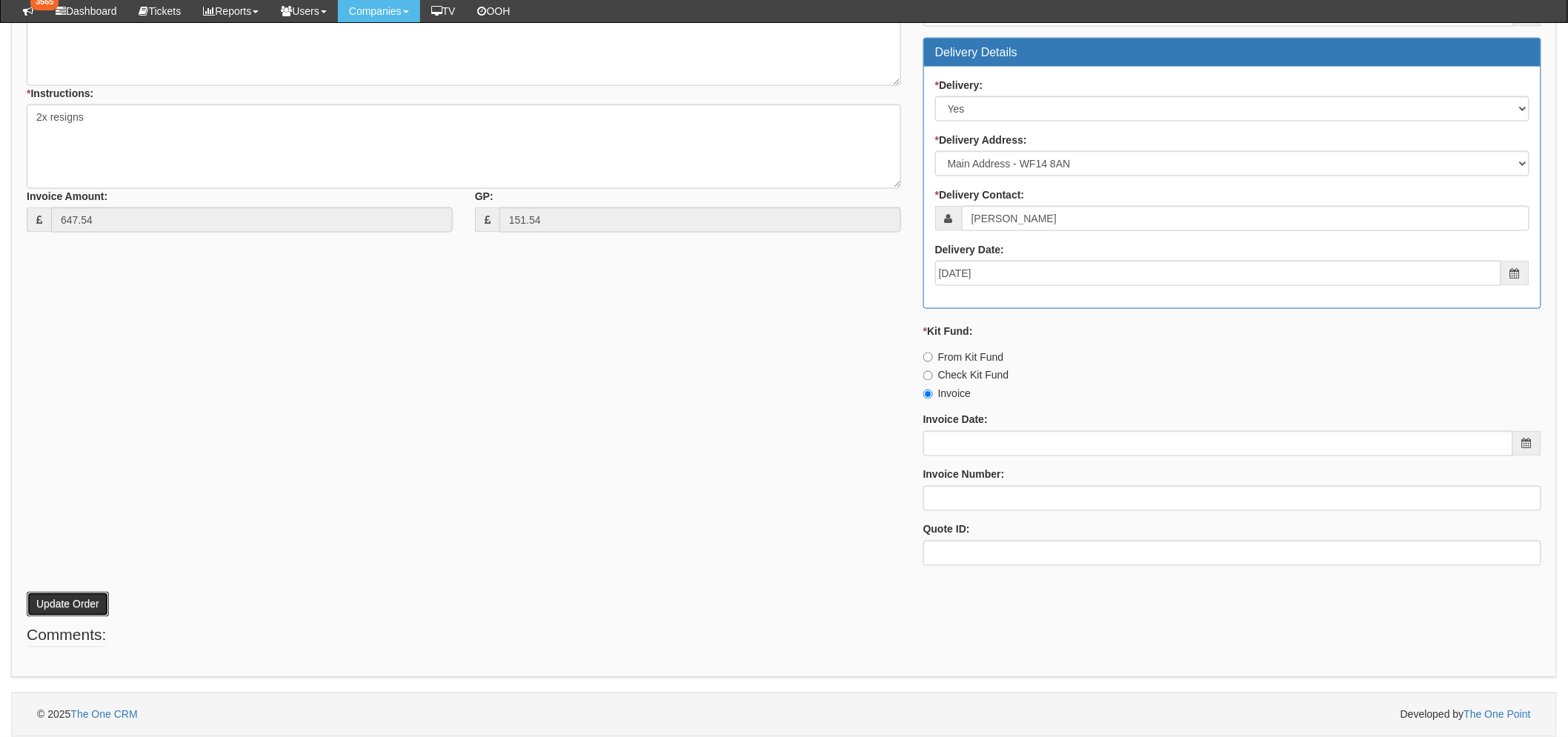
click at [42, 604] on button "Update Order" at bounding box center [67, 604] width 82 height 25
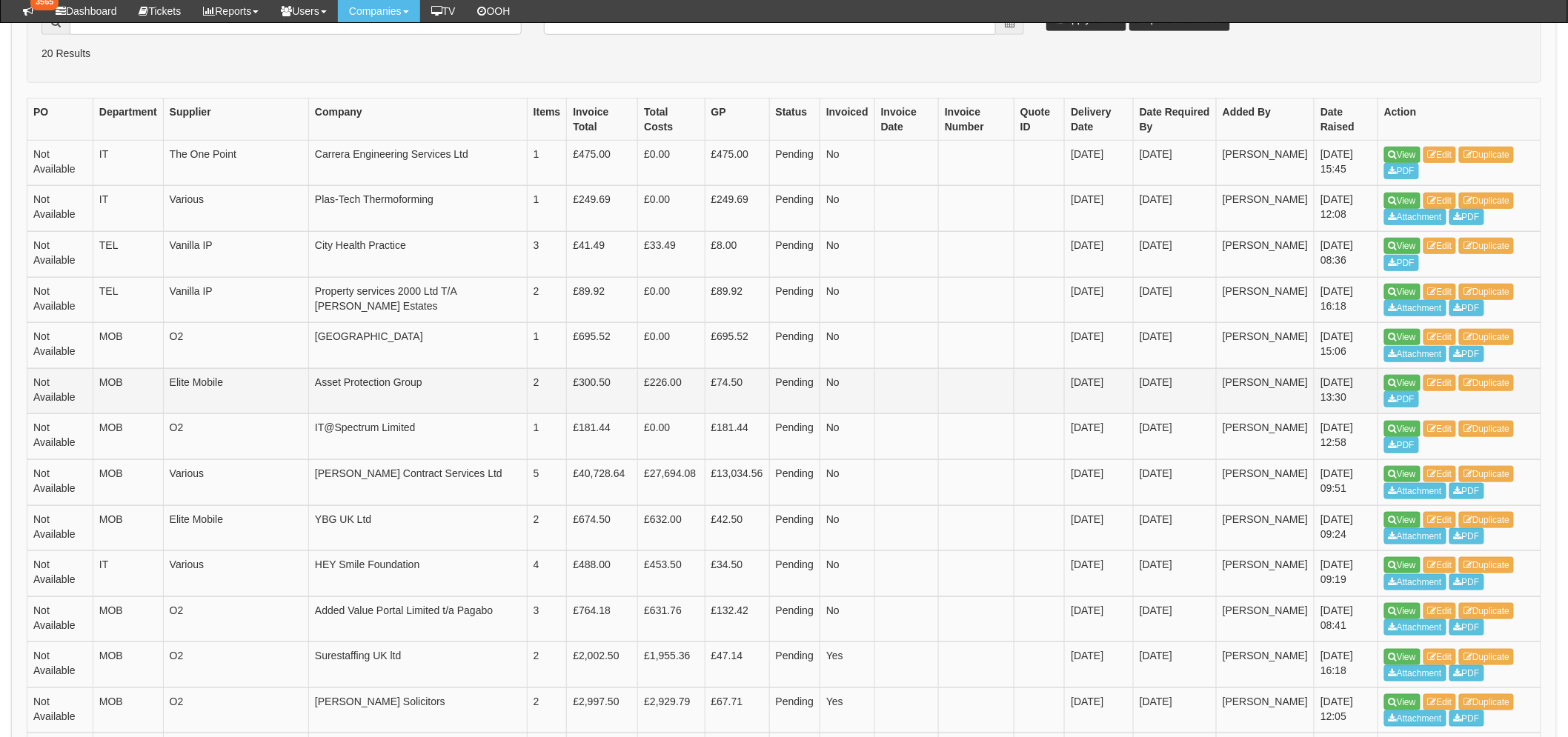
scroll to position [410, 0]
click at [1413, 334] on link "View" at bounding box center [1402, 337] width 36 height 16
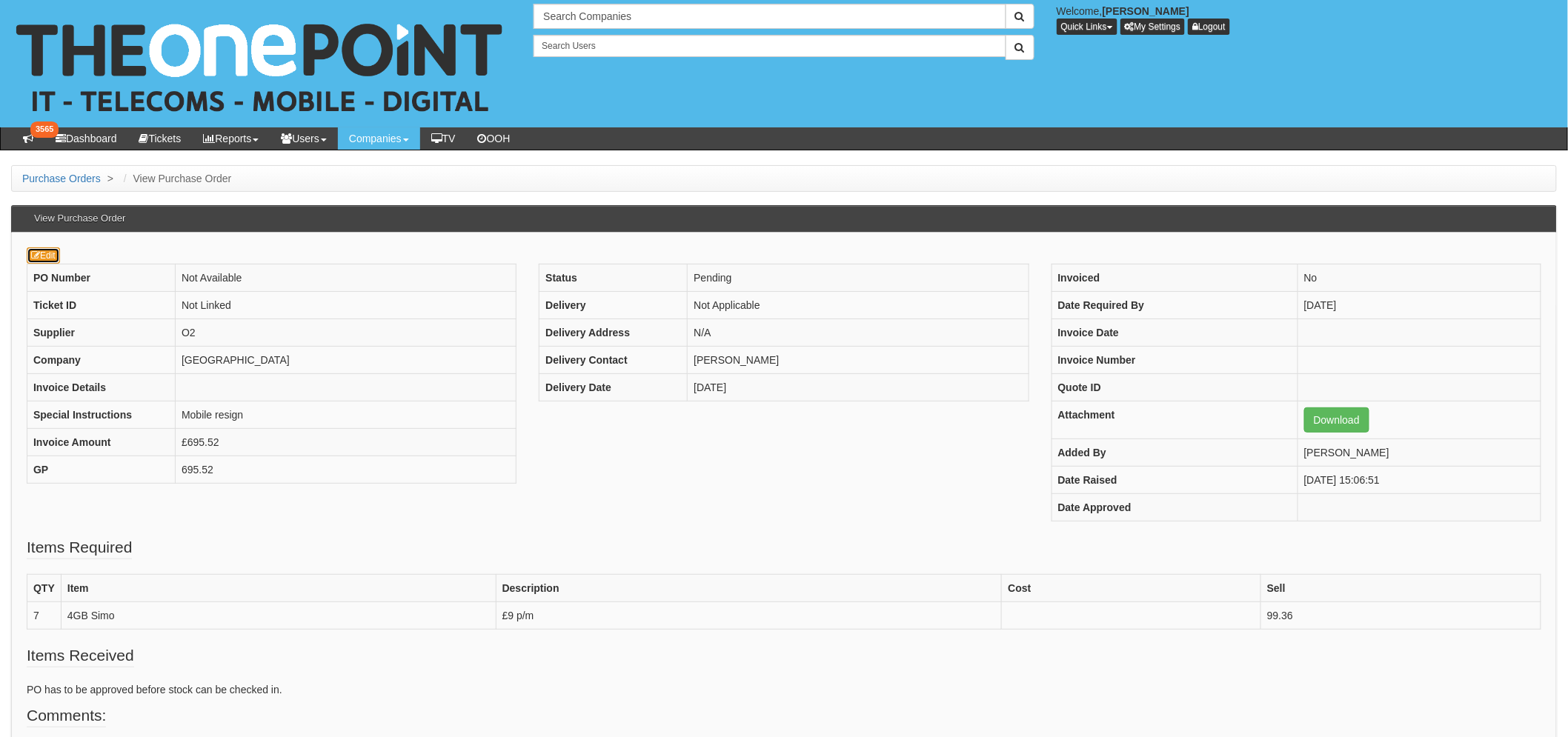
click at [46, 253] on link "Edit" at bounding box center [43, 255] width 33 height 16
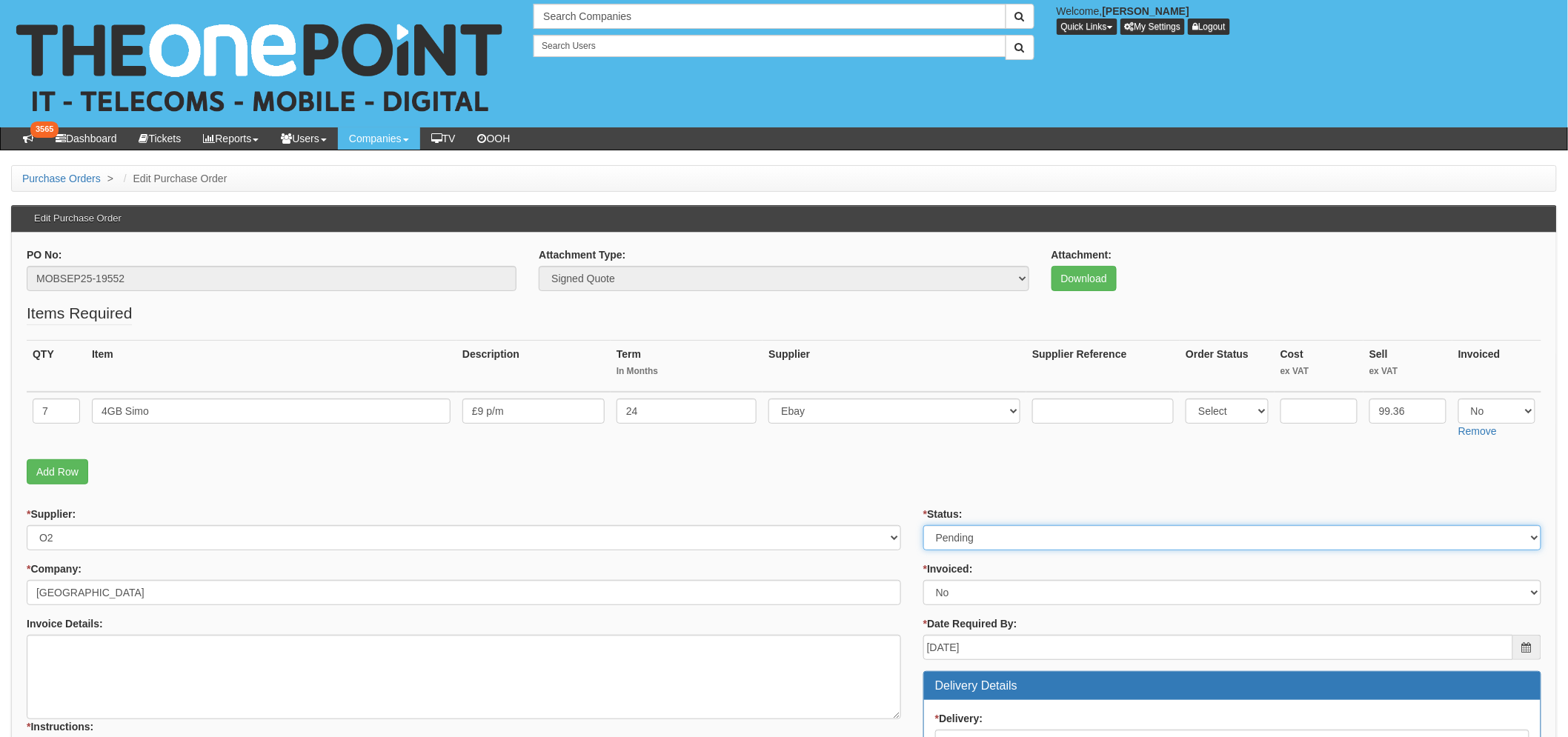
drag, startPoint x: 993, startPoint y: 529, endPoint x: 975, endPoint y: 528, distance: 18.0
click at [993, 529] on select "Select Approved Completed Delivered Invoiced Ordered Ordered to site Part Order…" at bounding box center [1231, 538] width 618 height 25
select select "2"
click at [923, 525] on select "Select Approved Completed Delivered Invoiced Ordered Ordered to site Part Order…" at bounding box center [1231, 538] width 618 height 25
click at [827, 506] on div "* Supplier: Select 123 REG.co.uk 1Password 3 4Gon AA Jones Electric Ltd Abzorb …" at bounding box center [463, 528] width 874 height 44
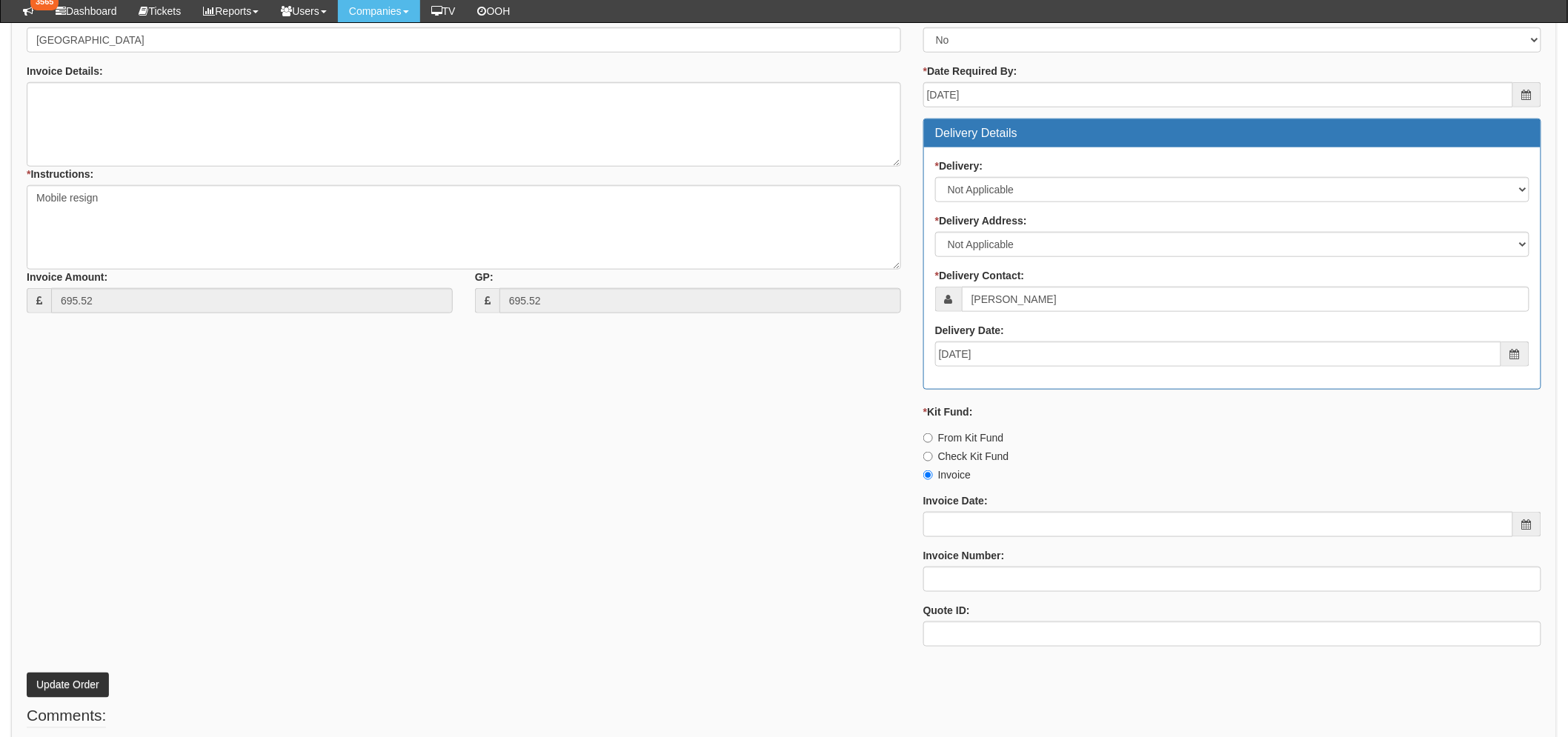
scroll to position [596, 0]
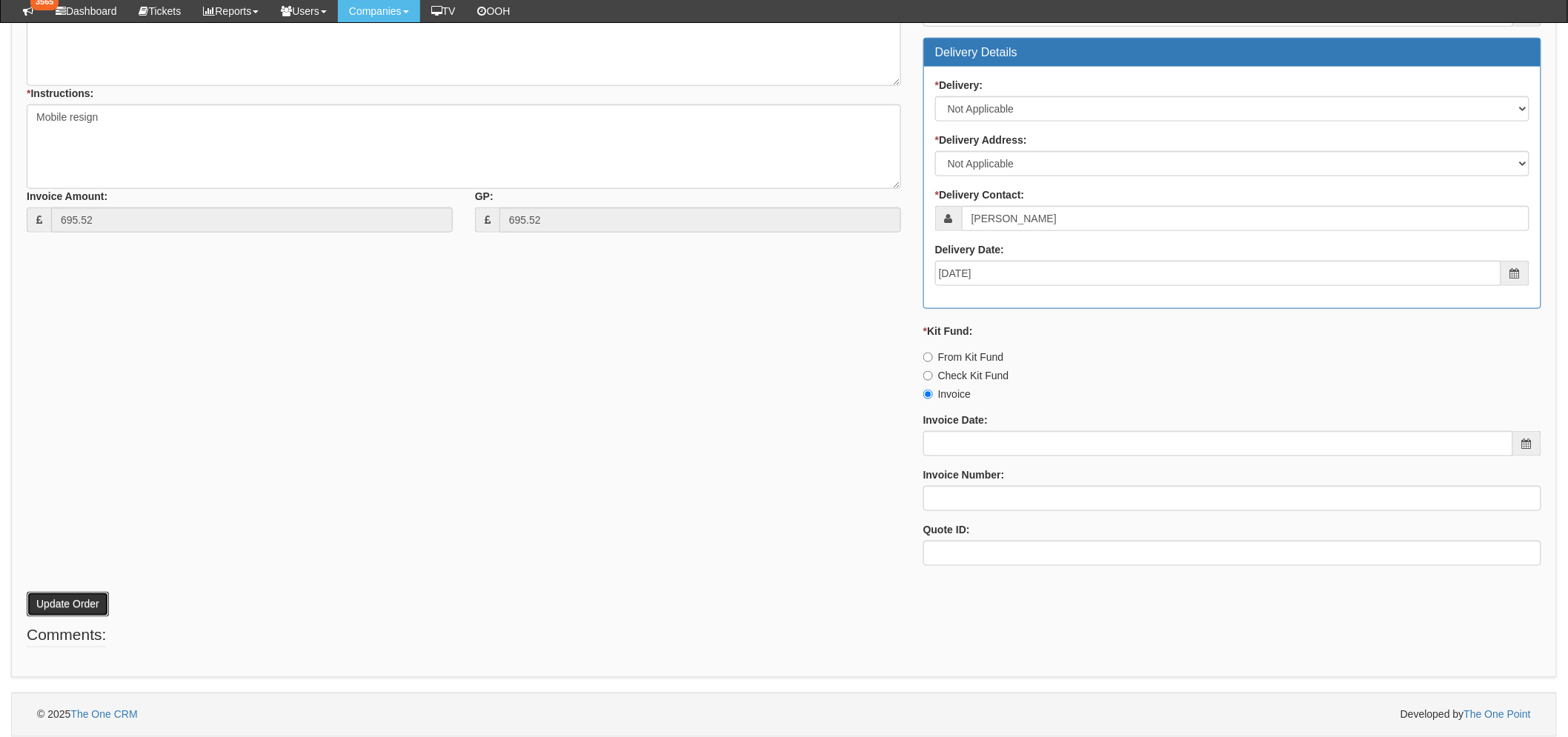
click at [50, 613] on button "Update Order" at bounding box center [67, 604] width 82 height 25
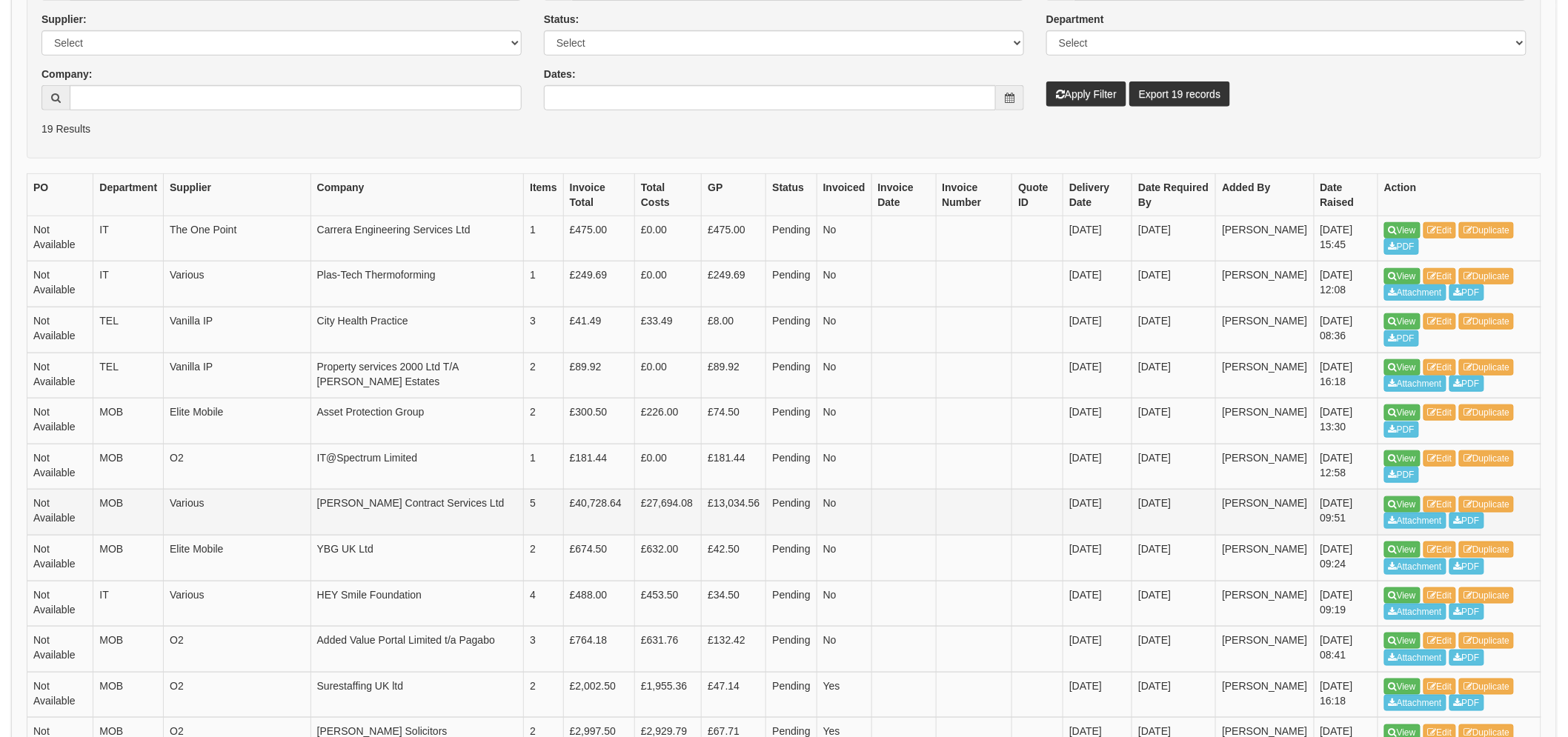
scroll to position [411, 0]
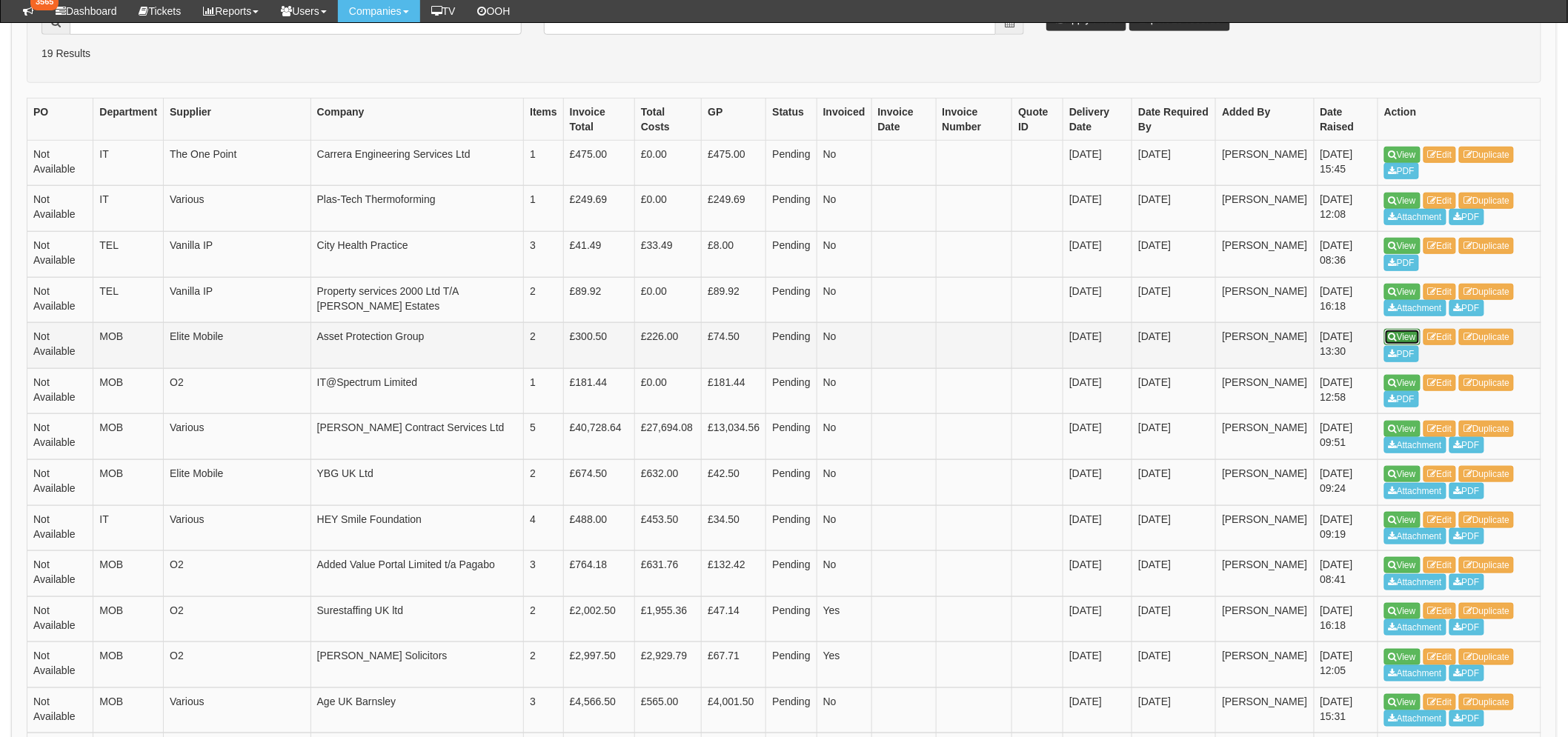
click at [1389, 336] on icon at bounding box center [1392, 337] width 8 height 9
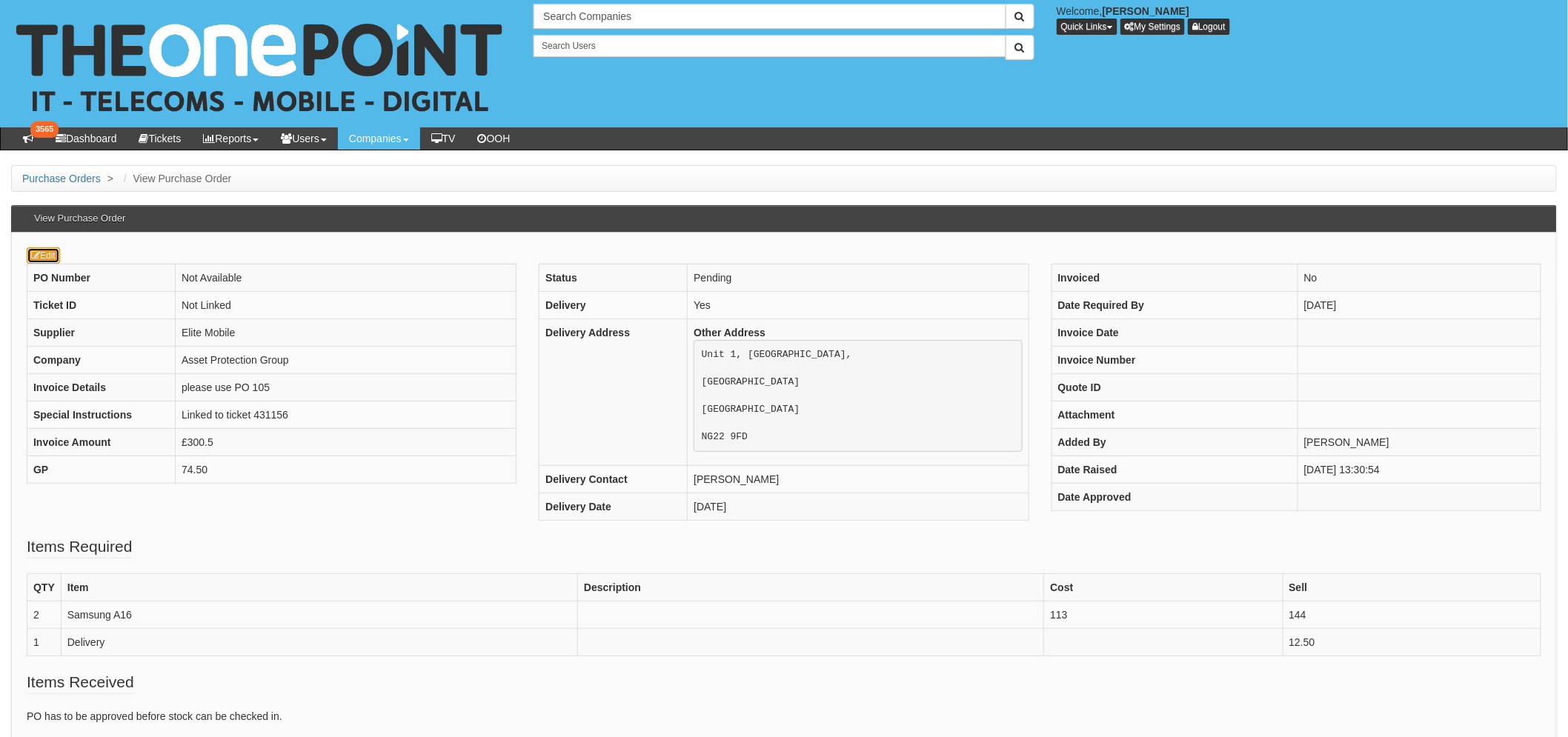
click at [36, 257] on icon at bounding box center [36, 256] width 9 height 9
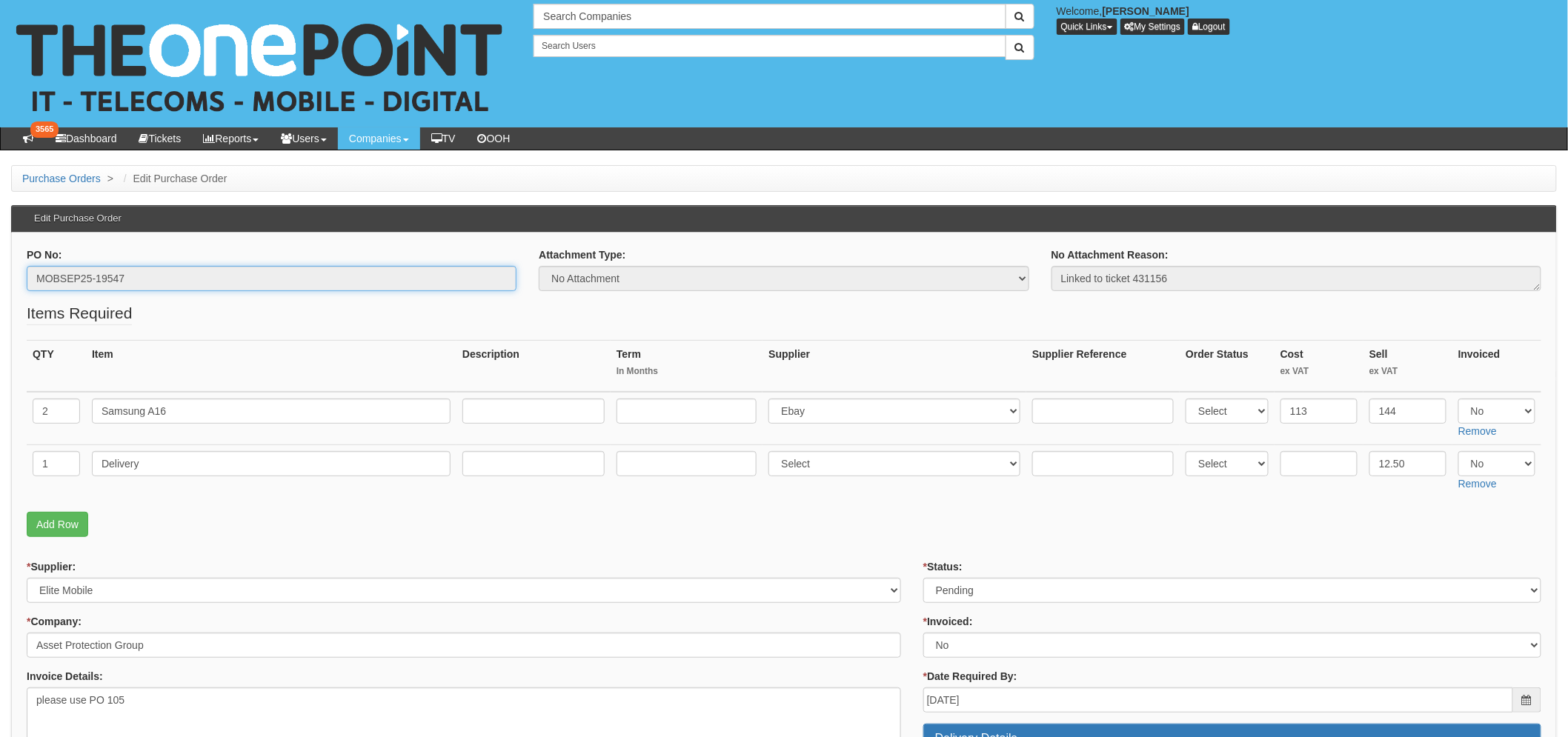
click at [80, 281] on input "MOBSEP25-19547" at bounding box center [271, 278] width 490 height 25
click at [1131, 591] on select "Select Approved Completed Delivered Invoiced Ordered Ordered to site Part Order…" at bounding box center [1231, 590] width 618 height 25
select select "9"
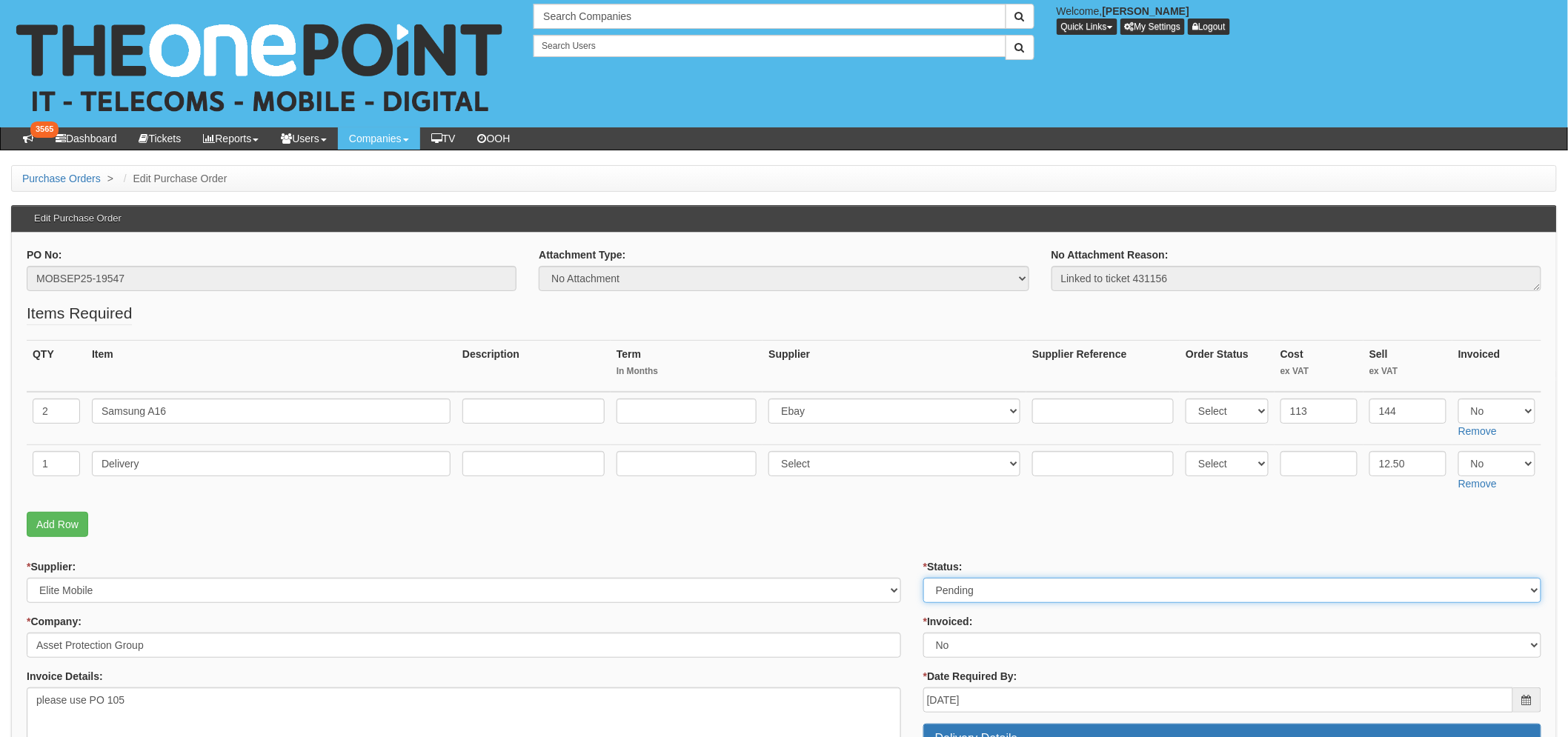
click at [923, 578] on select "Select Approved Completed Delivered Invoiced Ordered Ordered to site Part Order…" at bounding box center [1231, 590] width 618 height 25
click at [873, 525] on p "Add Row" at bounding box center [783, 524] width 1514 height 25
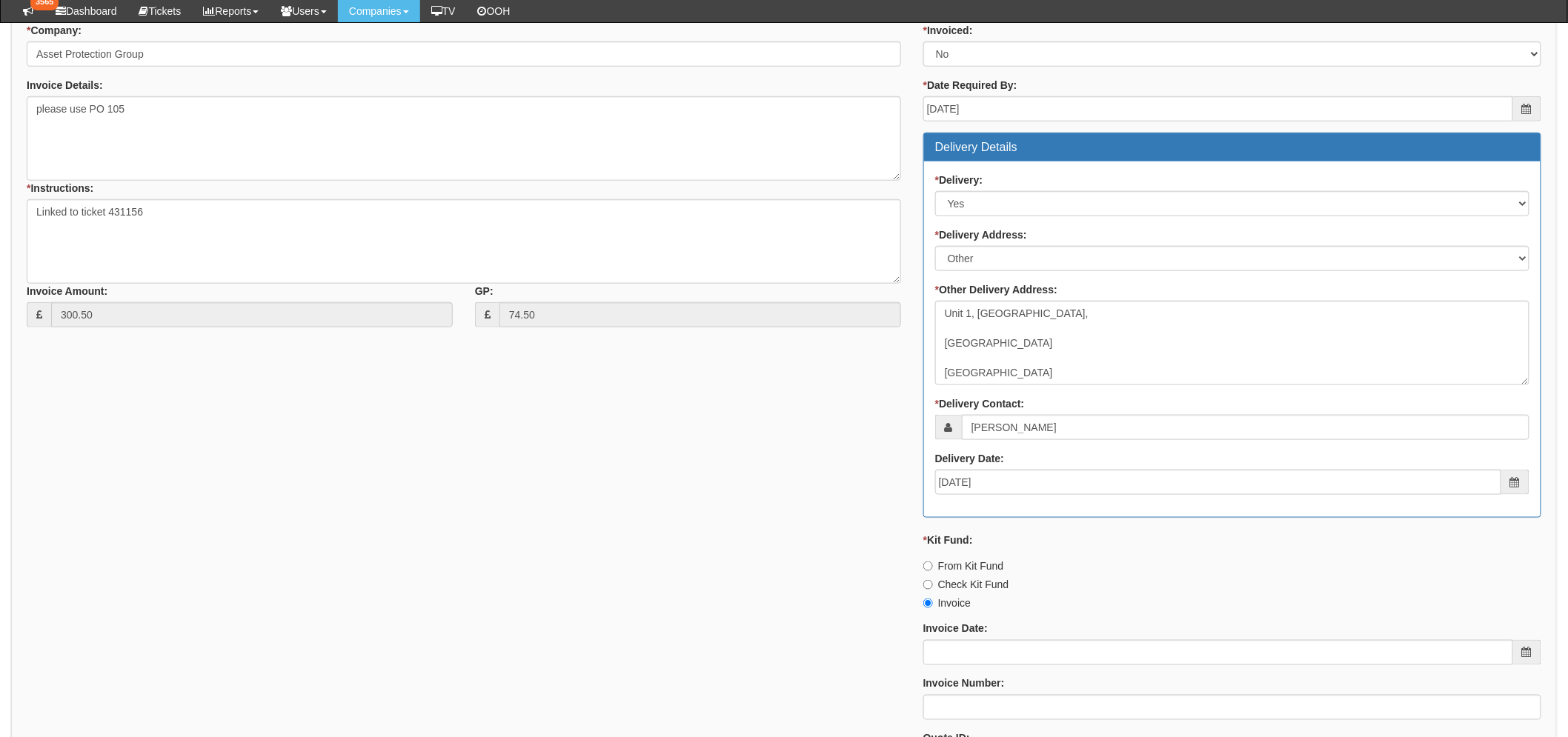
scroll to position [741, 0]
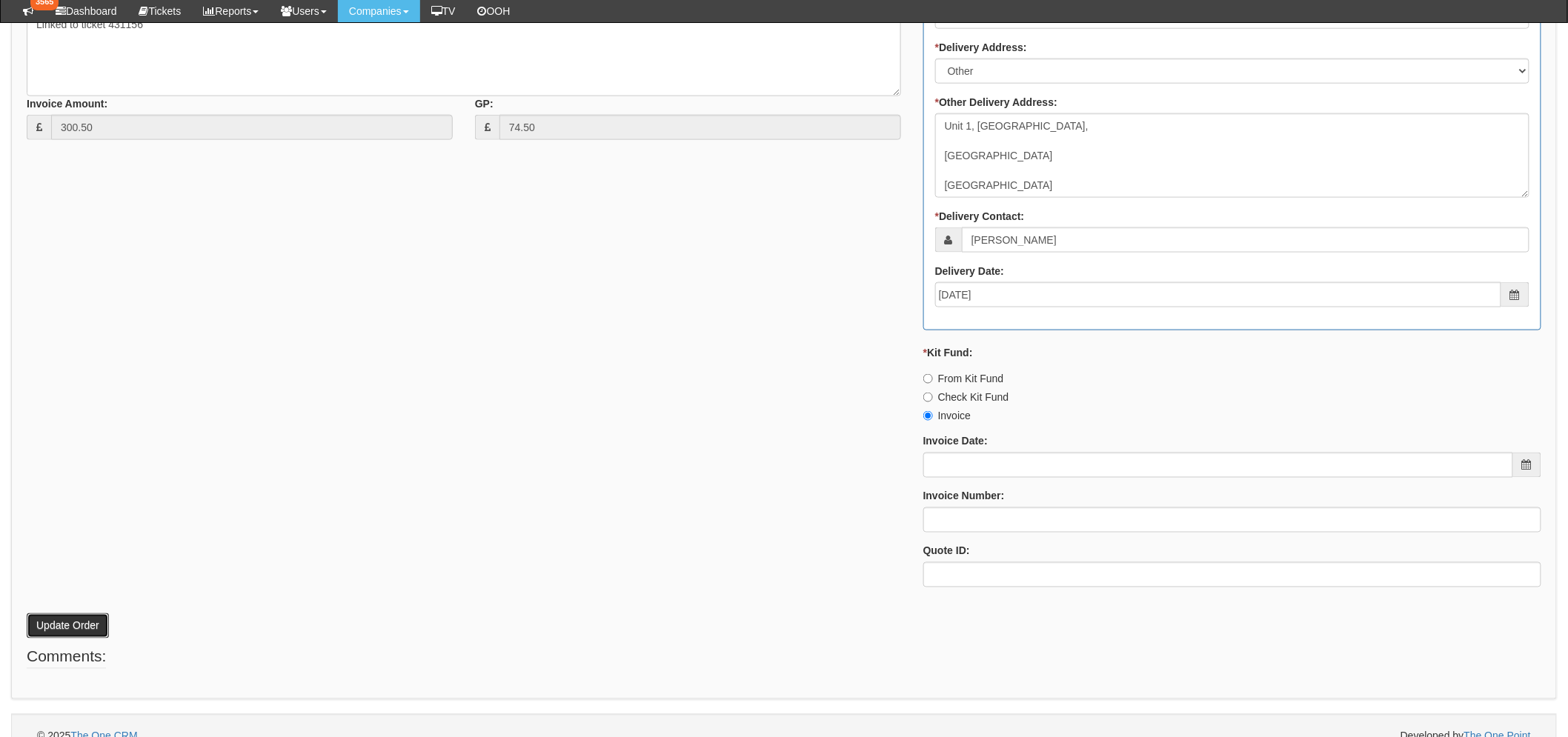
click at [49, 624] on button "Update Order" at bounding box center [67, 626] width 82 height 25
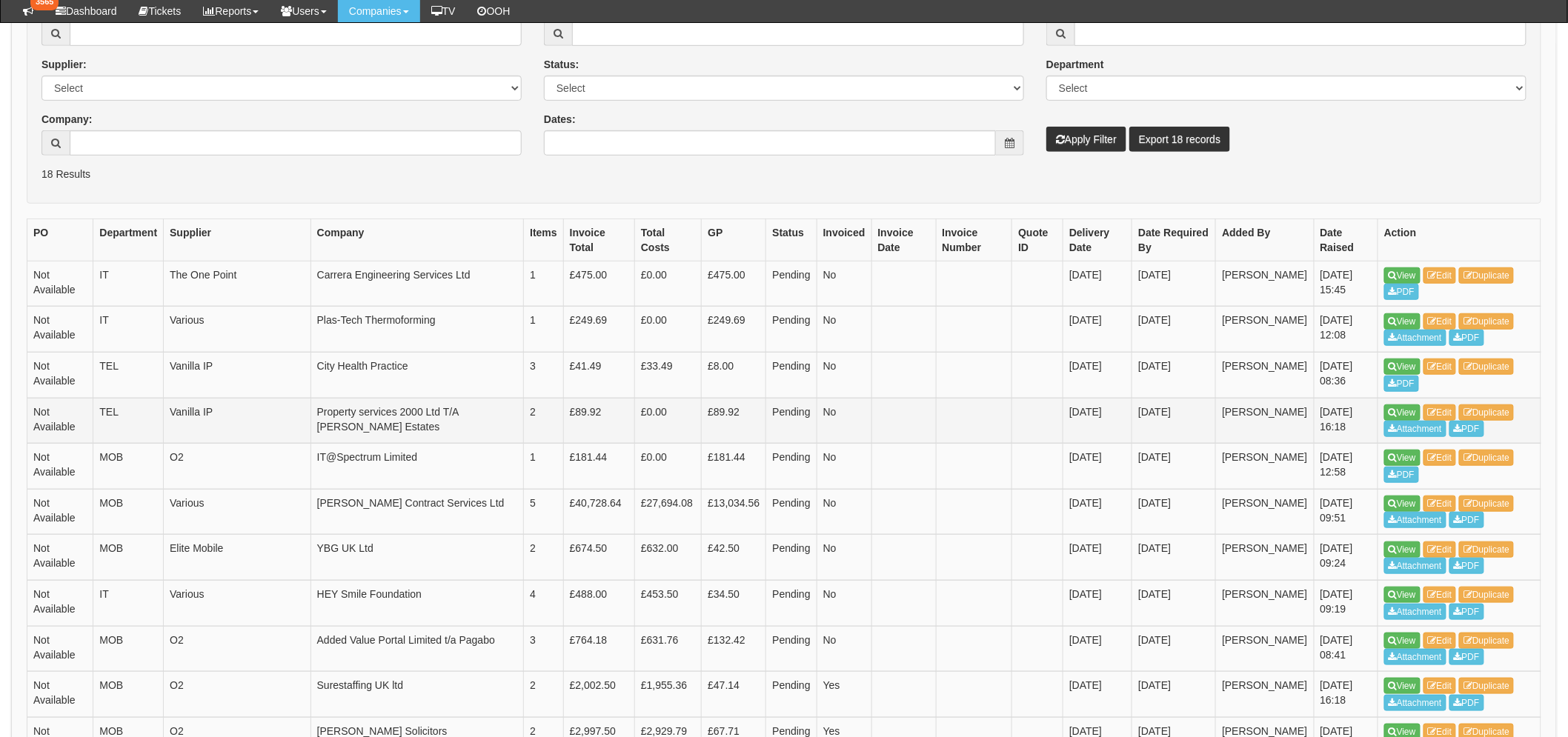
scroll to position [329, 0]
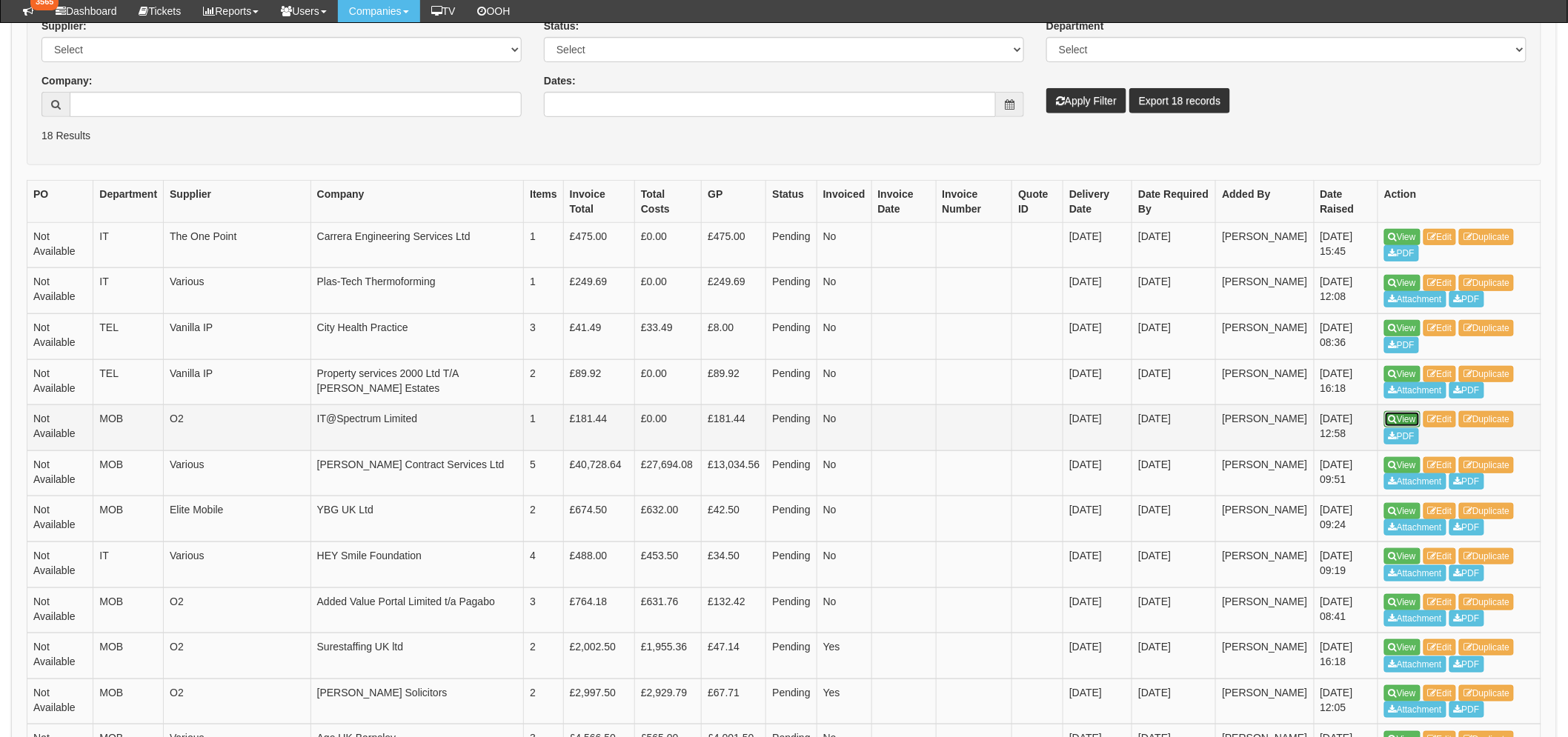
click at [1396, 421] on icon at bounding box center [1392, 419] width 8 height 9
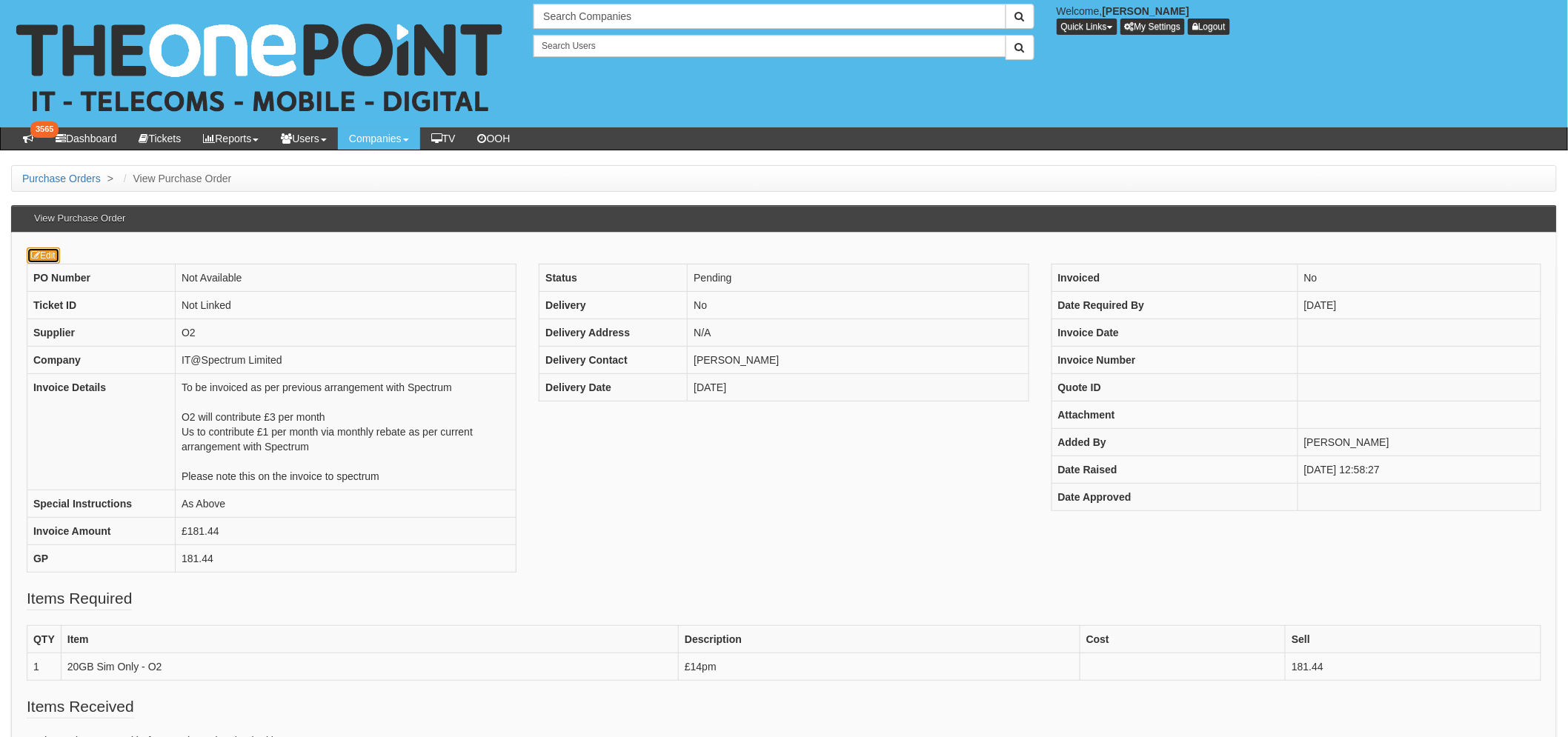
click at [35, 258] on icon at bounding box center [36, 256] width 9 height 9
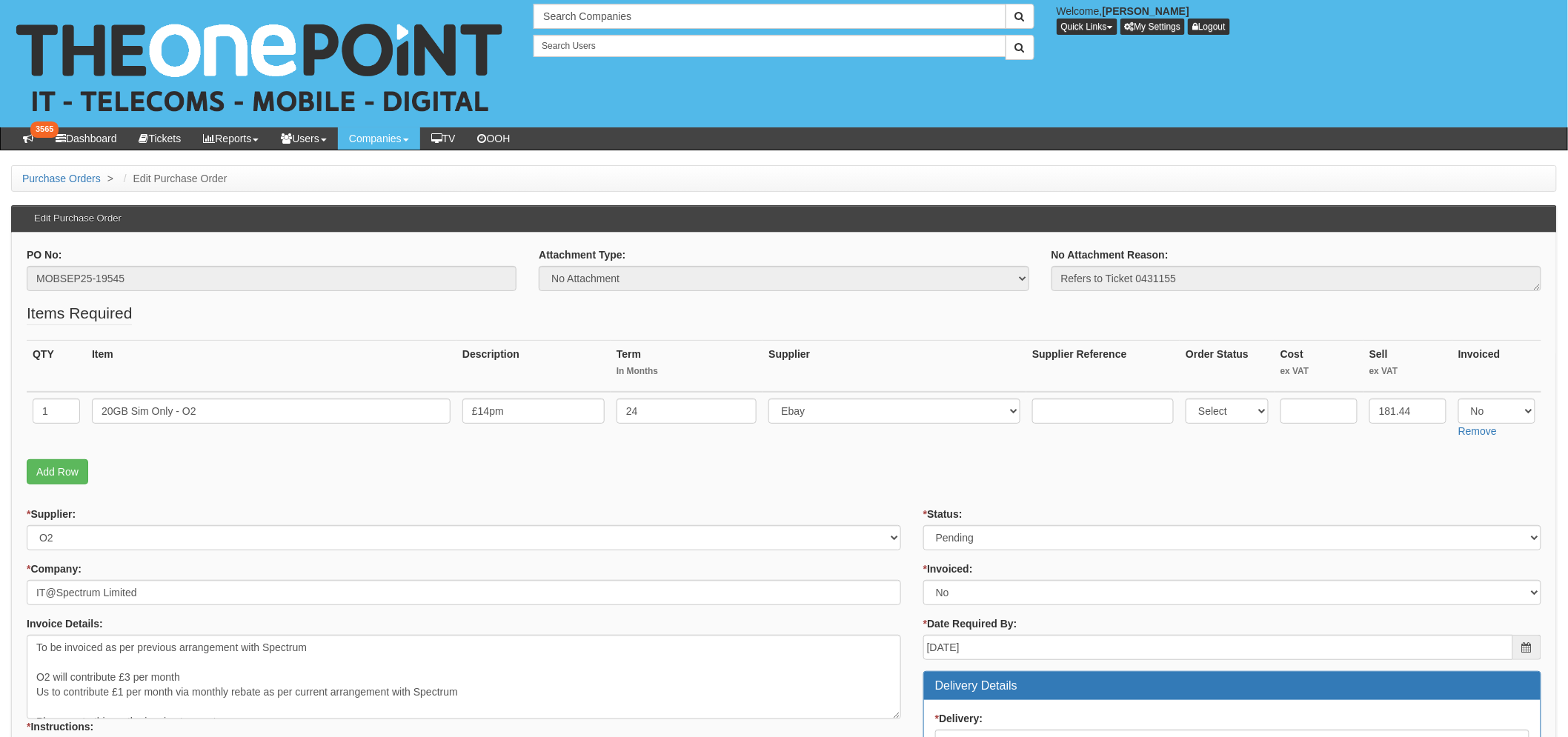
click at [964, 524] on div "* Status: Select Approved Completed Delivered Invoiced Ordered Ordered to site …" at bounding box center [1231, 528] width 618 height 44
click at [967, 534] on select "Select Approved Completed Delivered Invoiced Ordered Ordered to site Part Order…" at bounding box center [1231, 538] width 618 height 25
select select "2"
click at [923, 525] on select "Select Approved Completed Delivered Invoiced Ordered Ordered to site Part Order…" at bounding box center [1231, 538] width 618 height 25
click at [865, 472] on p "Add Row" at bounding box center [783, 472] width 1514 height 25
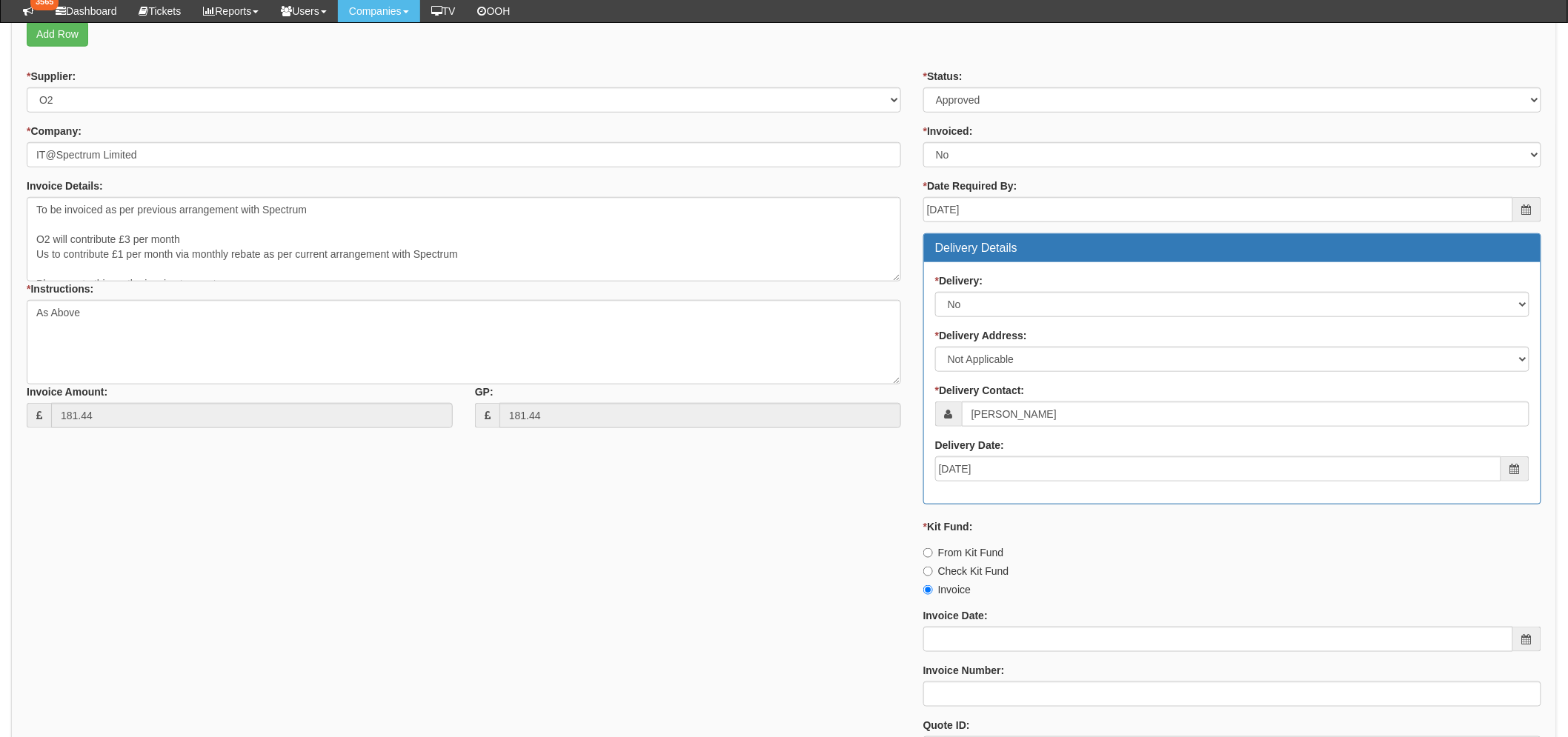
scroll to position [575, 0]
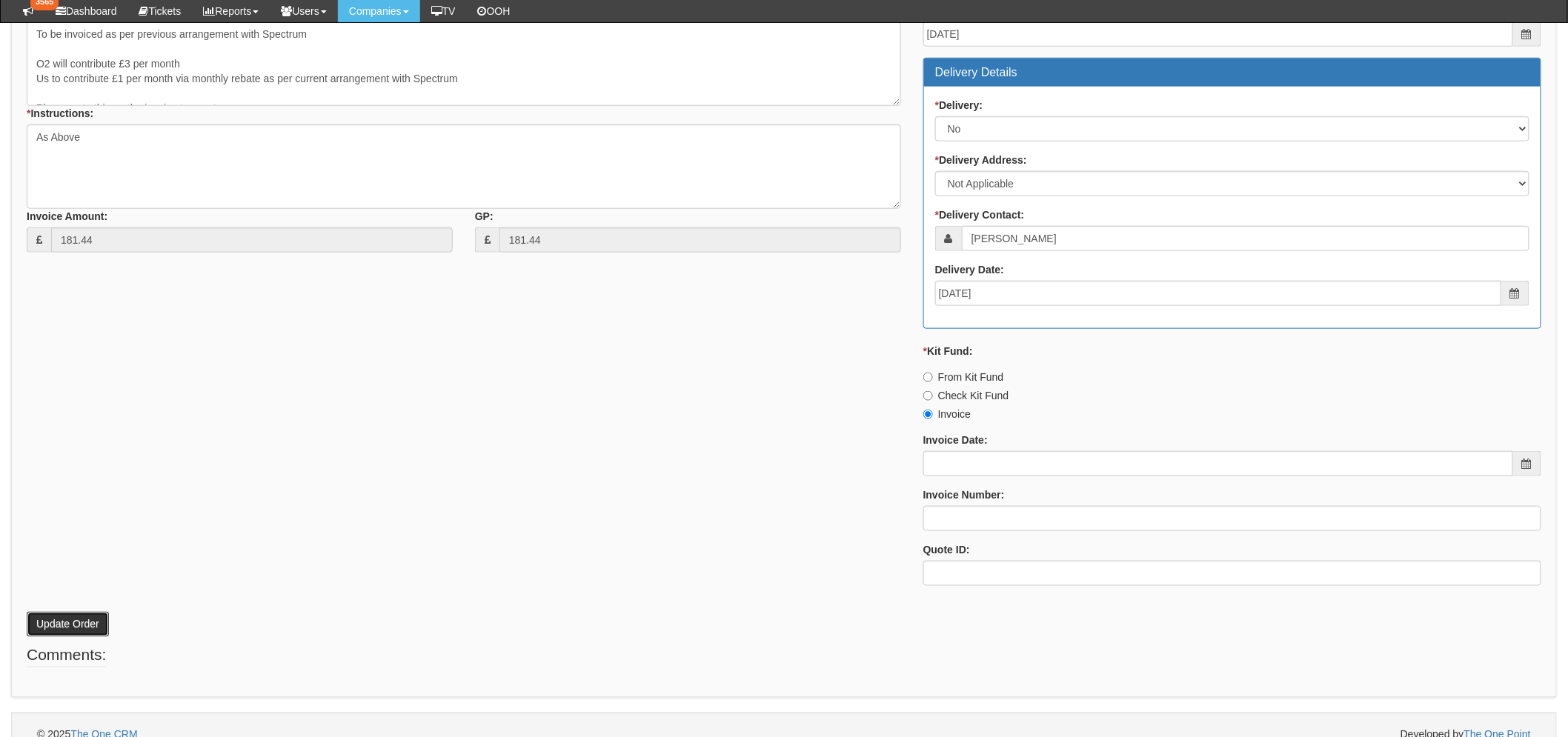
click at [59, 617] on button "Update Order" at bounding box center [67, 624] width 82 height 25
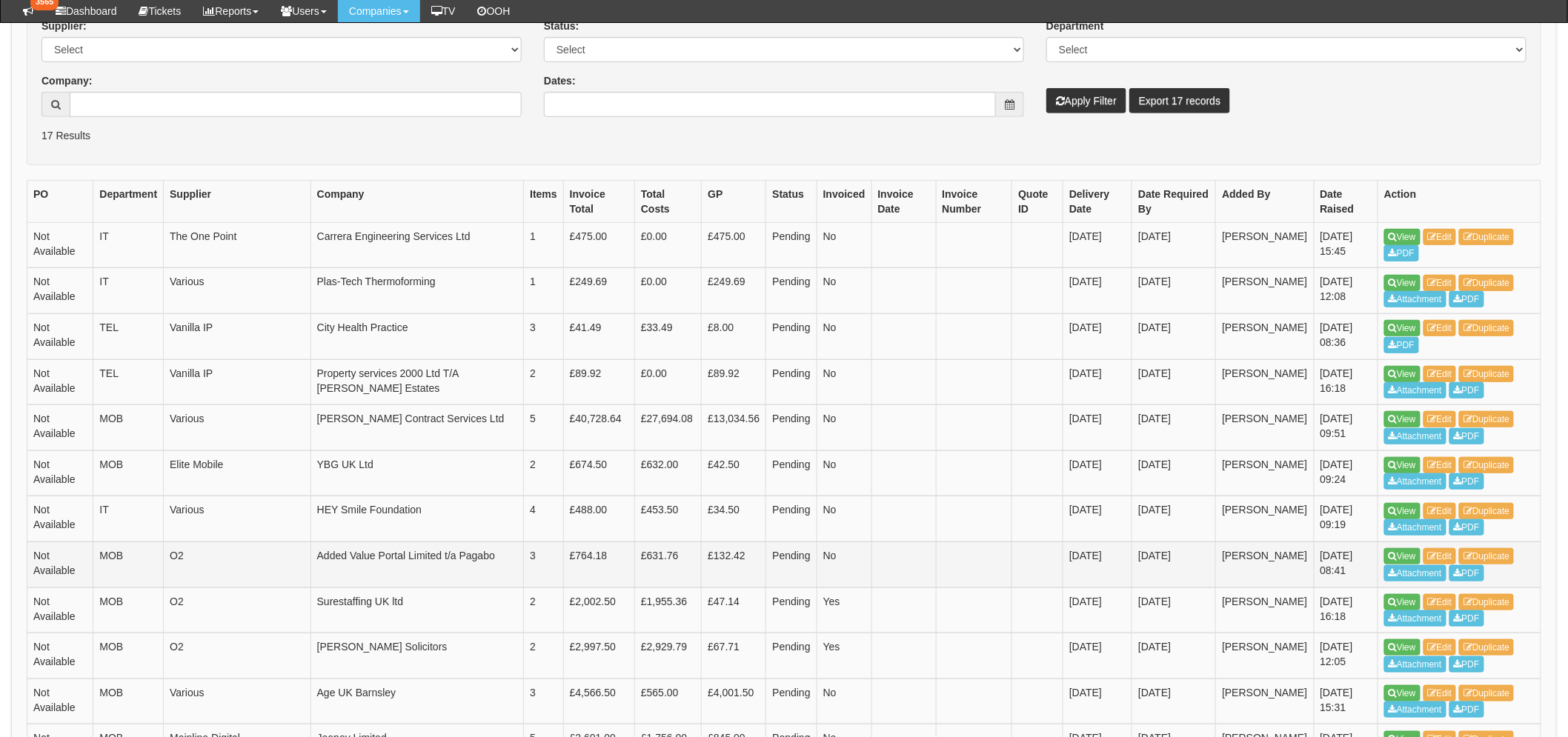
scroll to position [328, 0]
click at [1408, 423] on link "View" at bounding box center [1402, 419] width 36 height 16
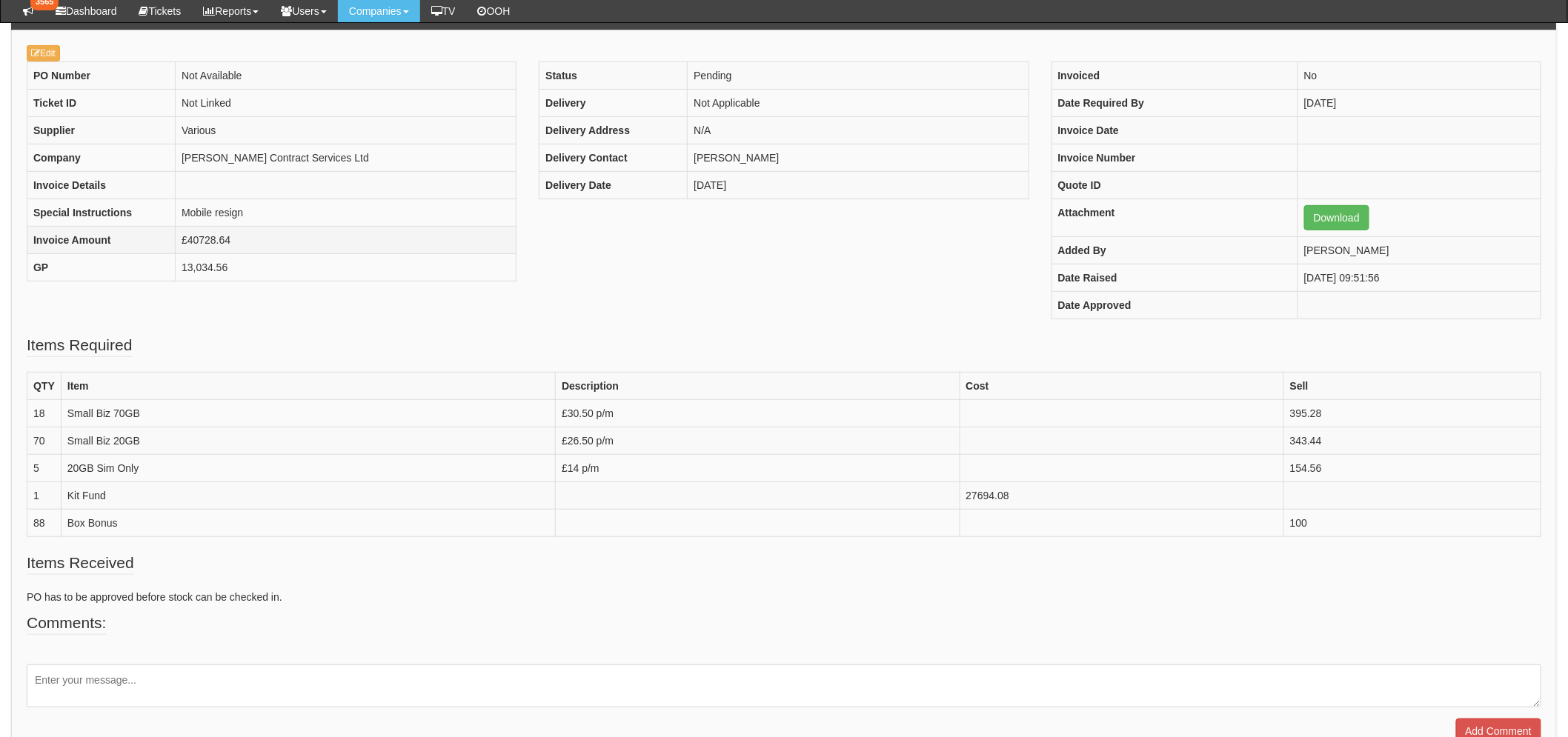
scroll to position [164, 0]
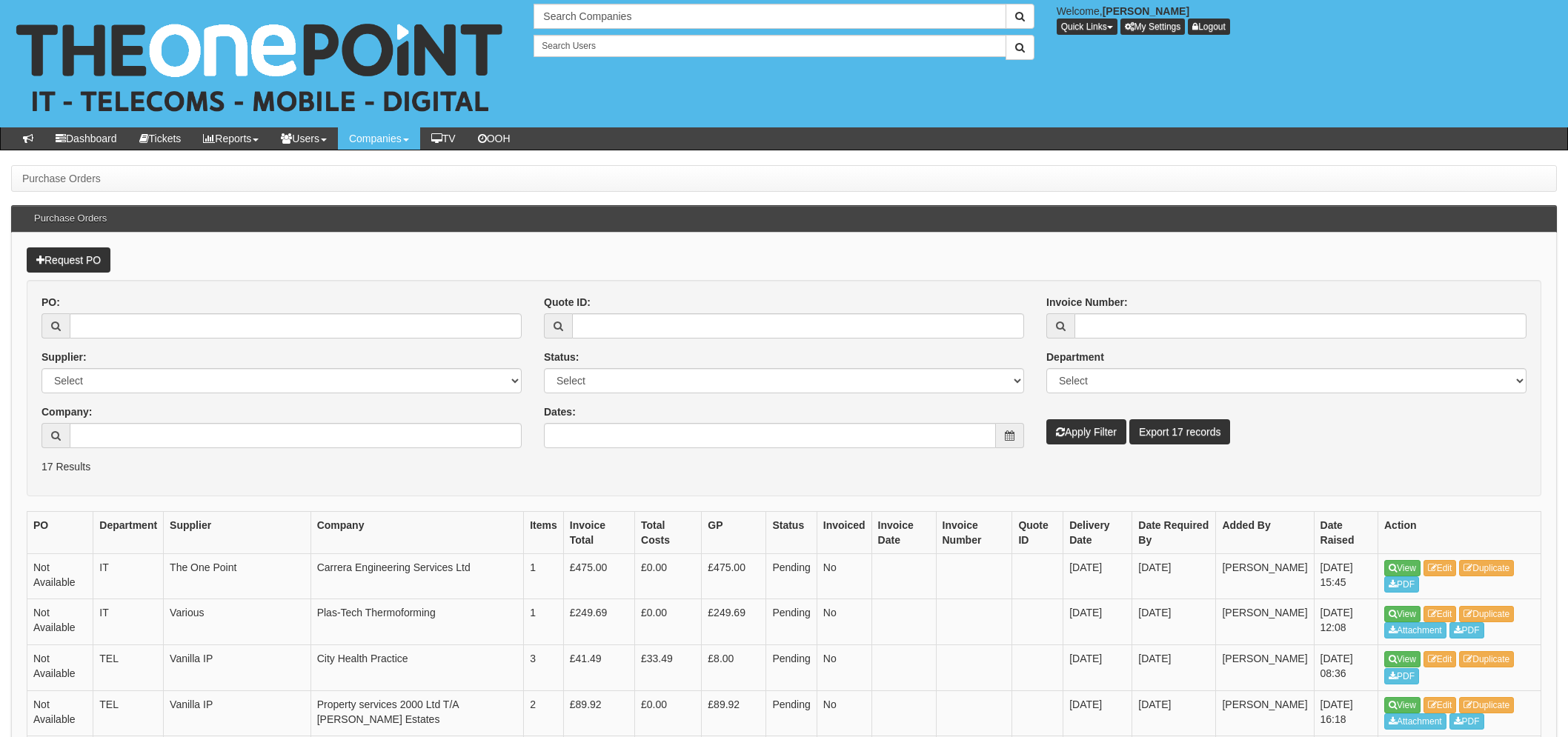
scroll to position [330, 0]
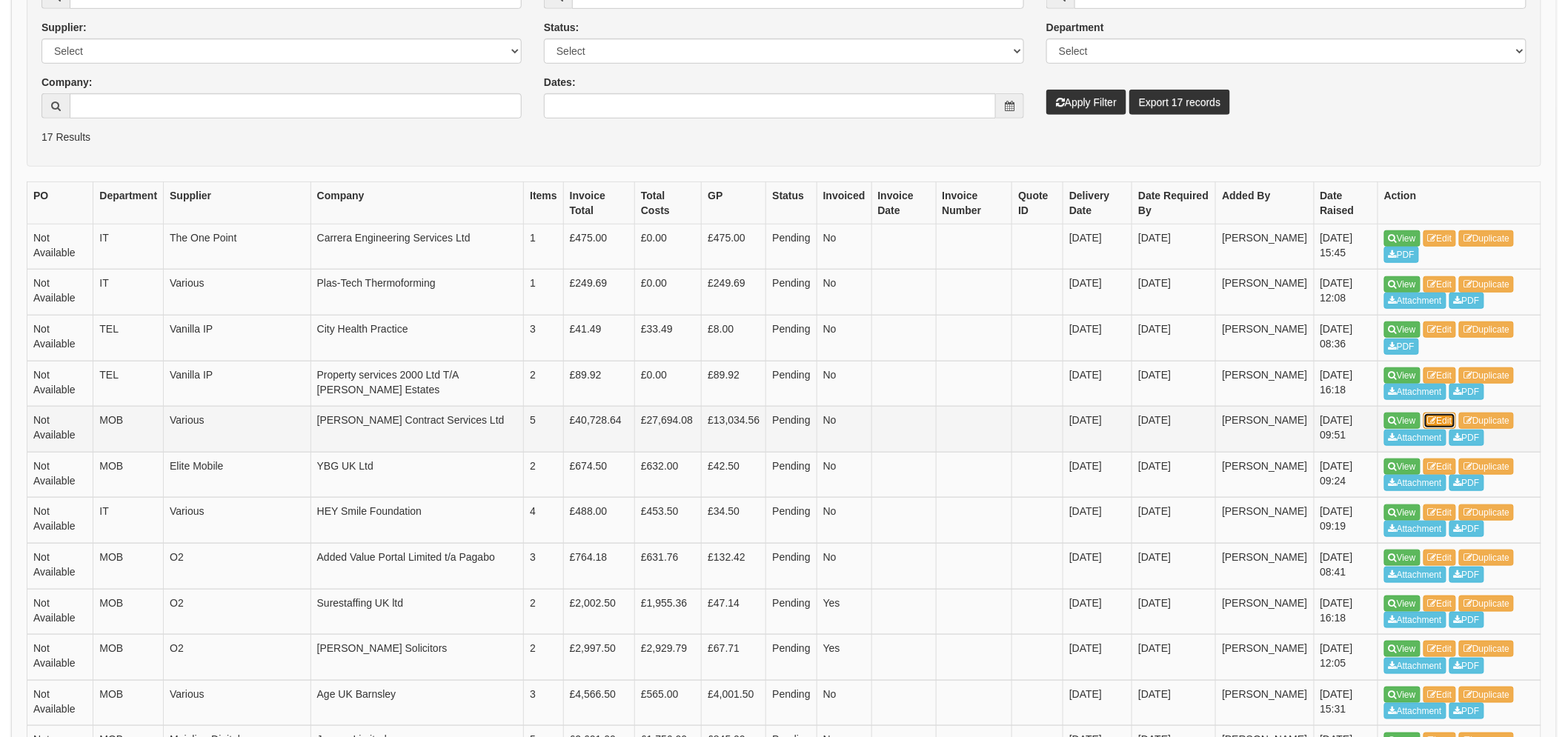
click at [1444, 419] on link "Edit" at bounding box center [1440, 420] width 33 height 16
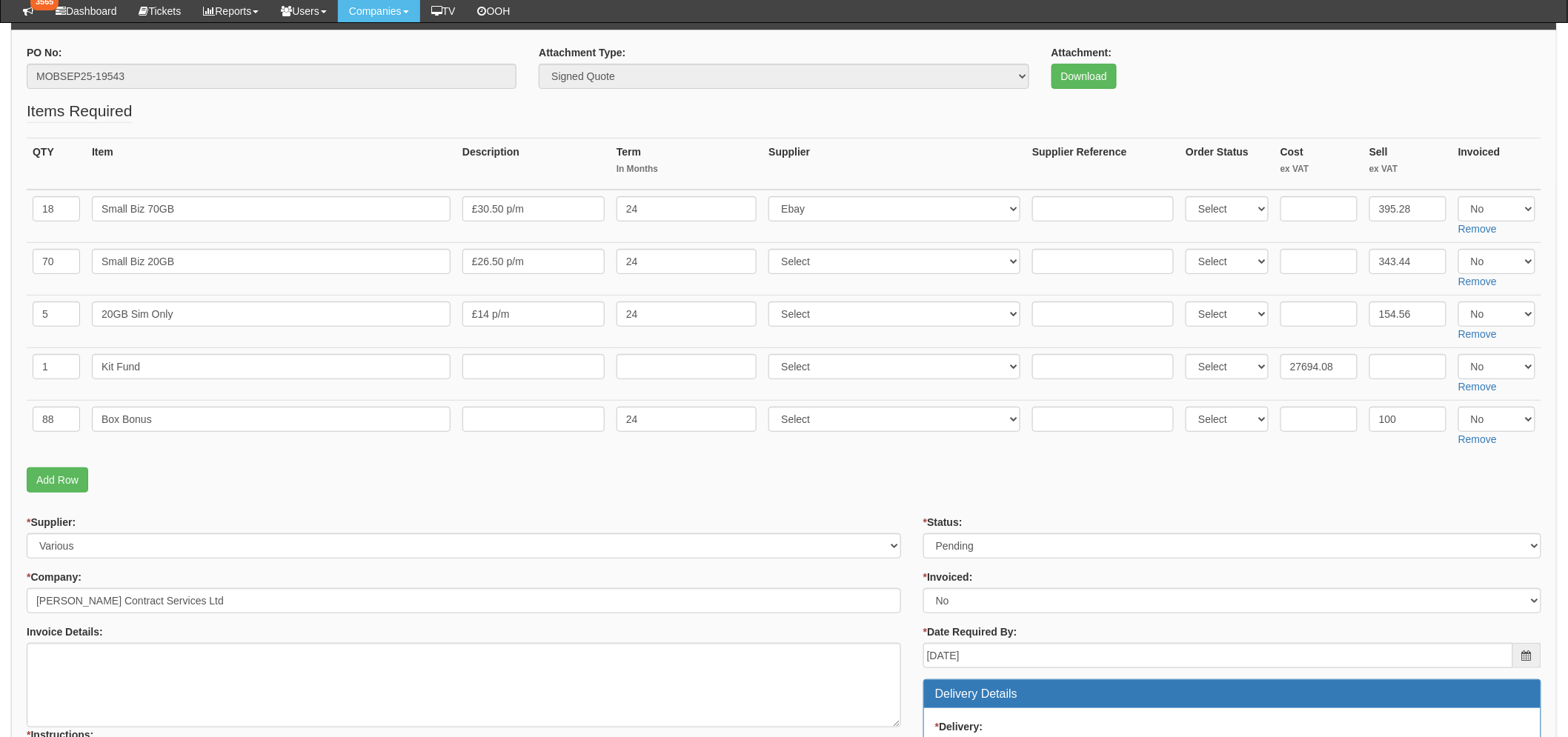
scroll to position [410, 0]
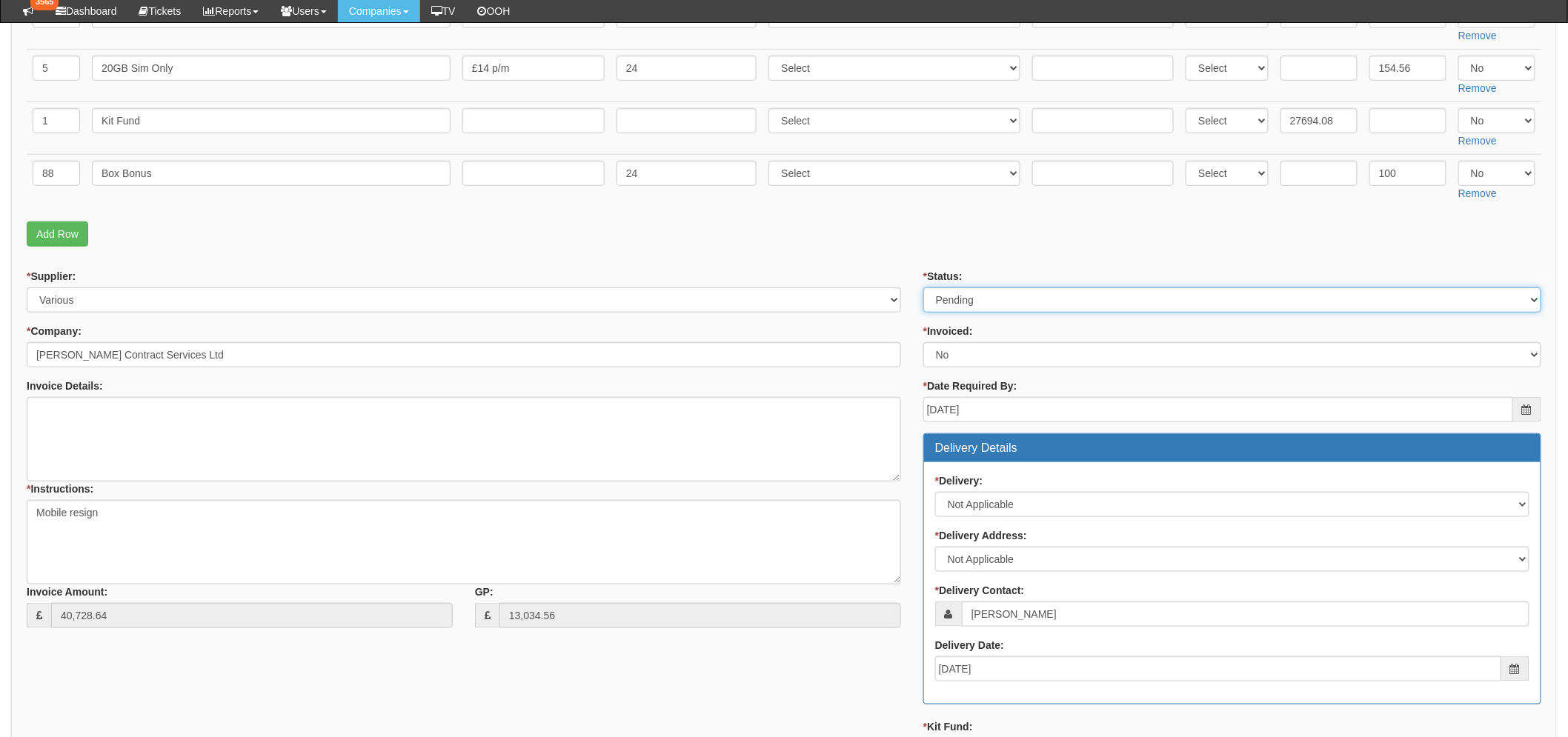
click at [1009, 297] on select "Select Approved Completed Delivered Invoiced Ordered Ordered to site Part Order…" at bounding box center [1231, 300] width 618 height 25
select select "2"
click at [923, 287] on select "Select Approved Completed Delivered Invoiced Ordered Ordered to site Part Order…" at bounding box center [1231, 300] width 618 height 25
click at [817, 246] on p "Add Row" at bounding box center [783, 234] width 1514 height 25
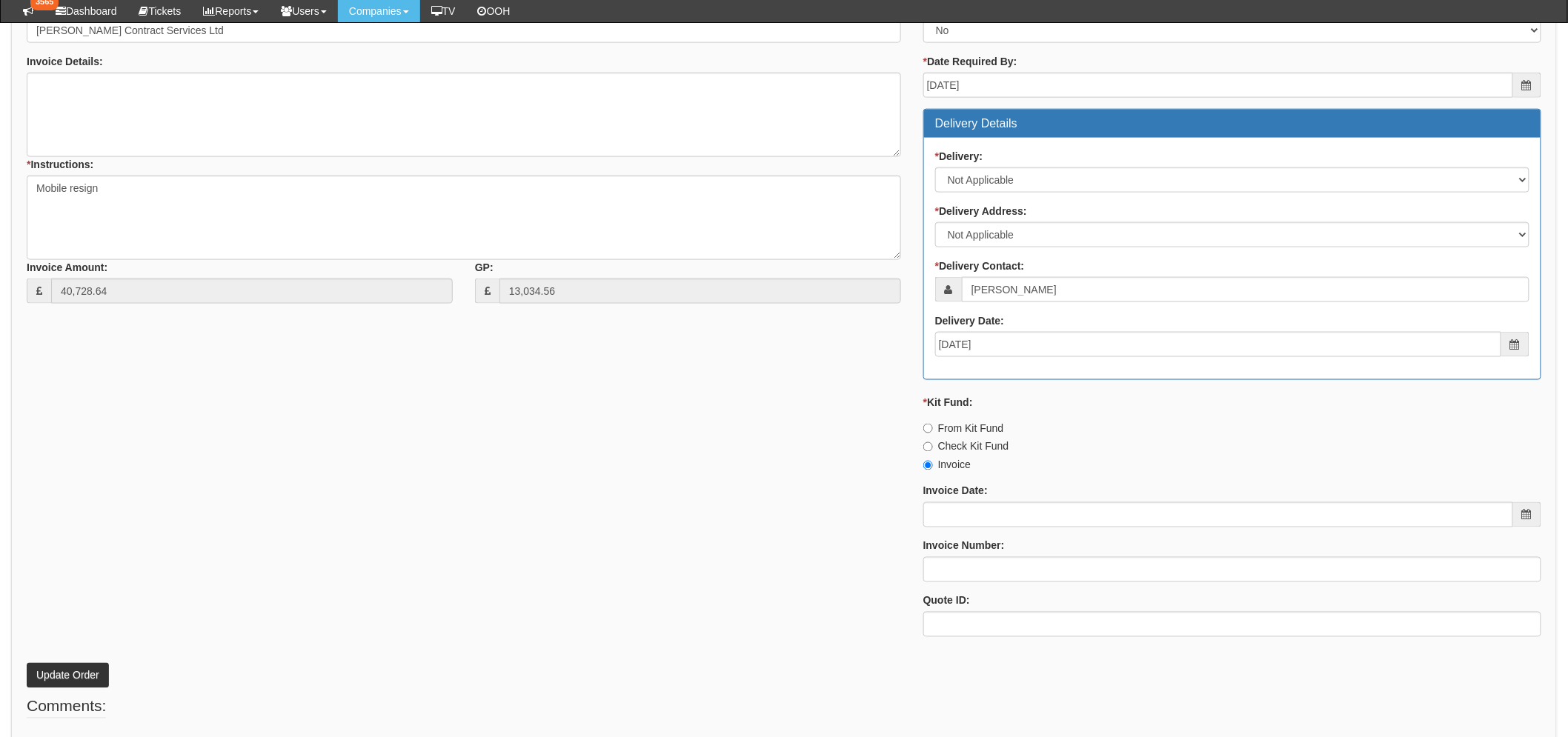
scroll to position [739, 0]
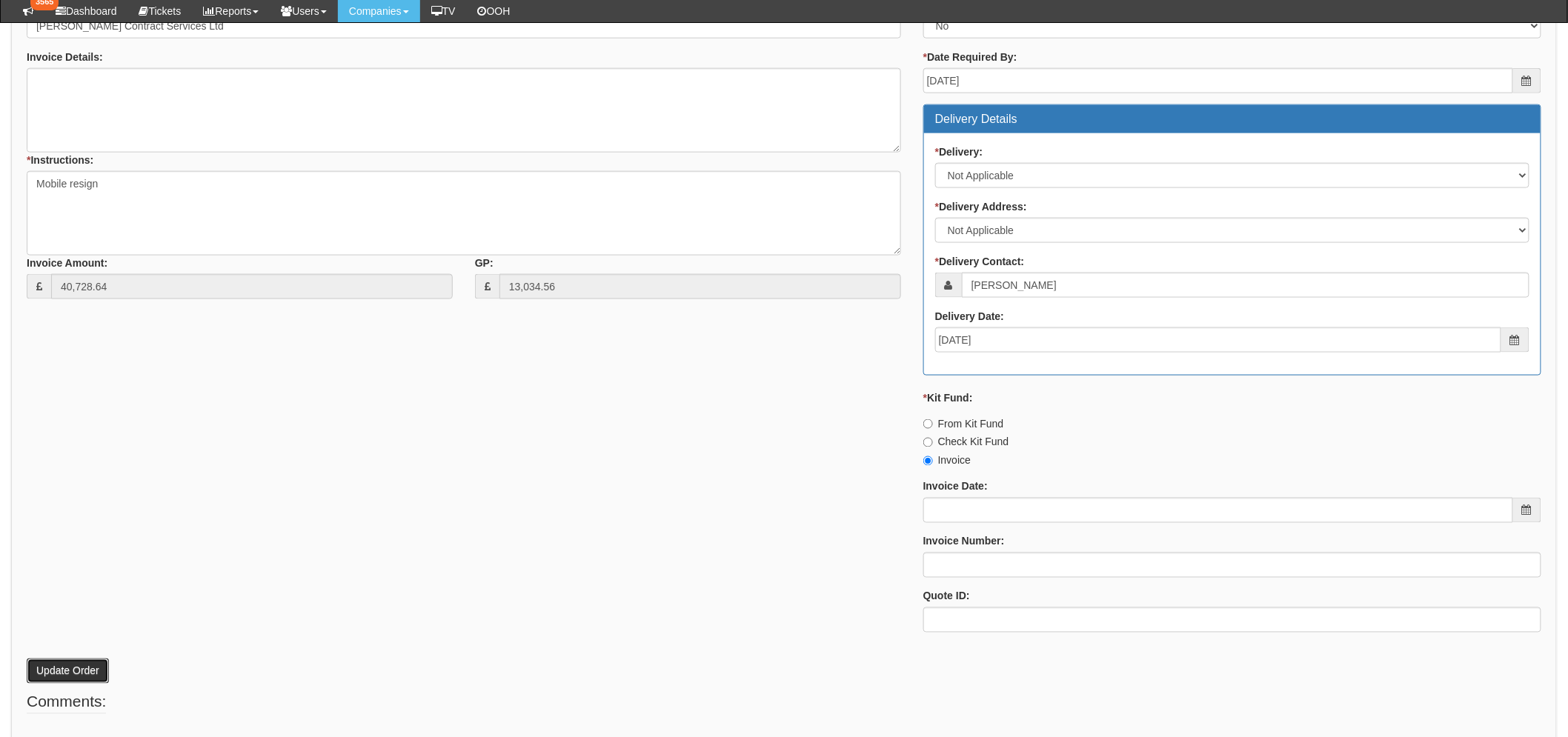
click at [70, 662] on button "Update Order" at bounding box center [67, 671] width 82 height 25
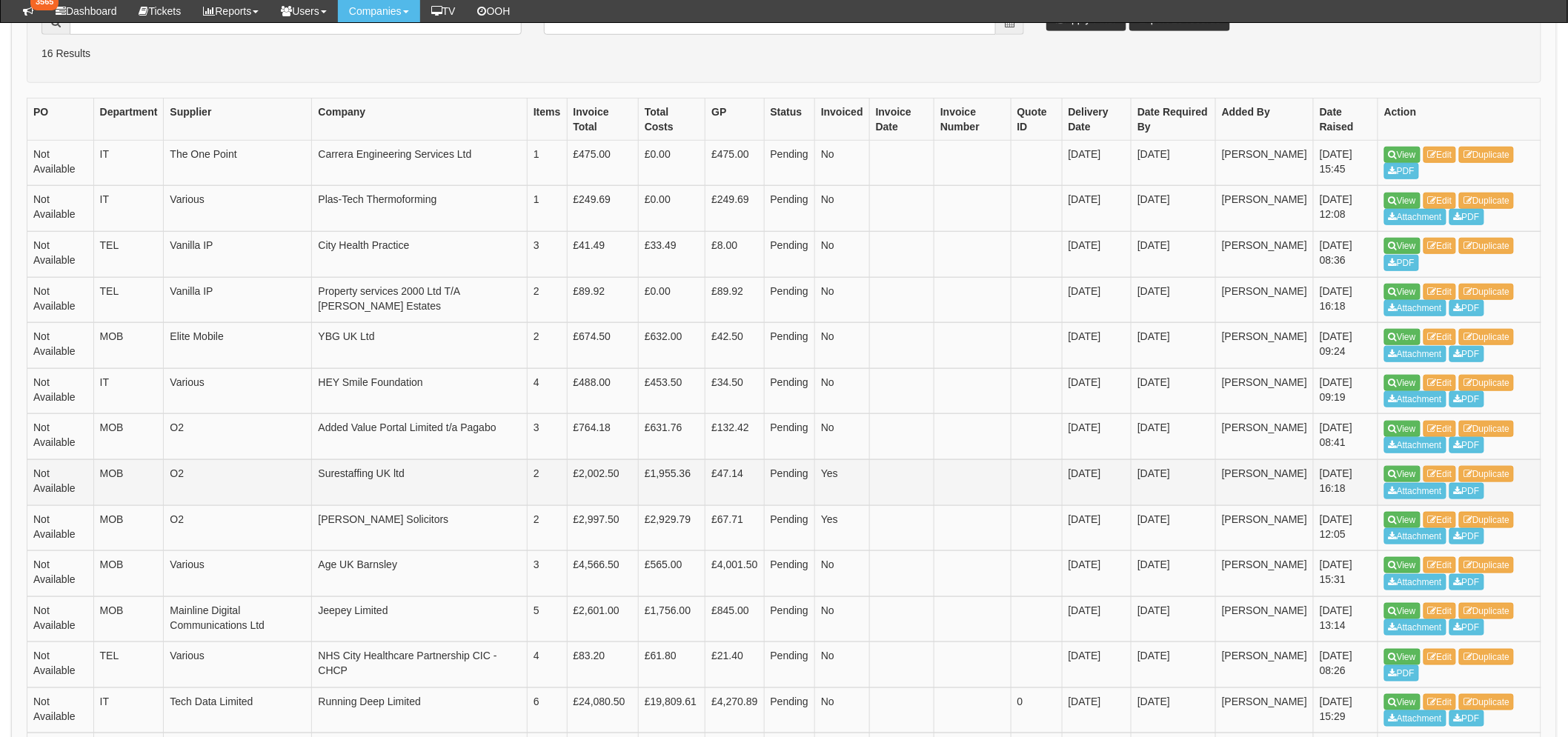
scroll to position [410, 0]
click at [1403, 338] on link "View" at bounding box center [1402, 337] width 36 height 16
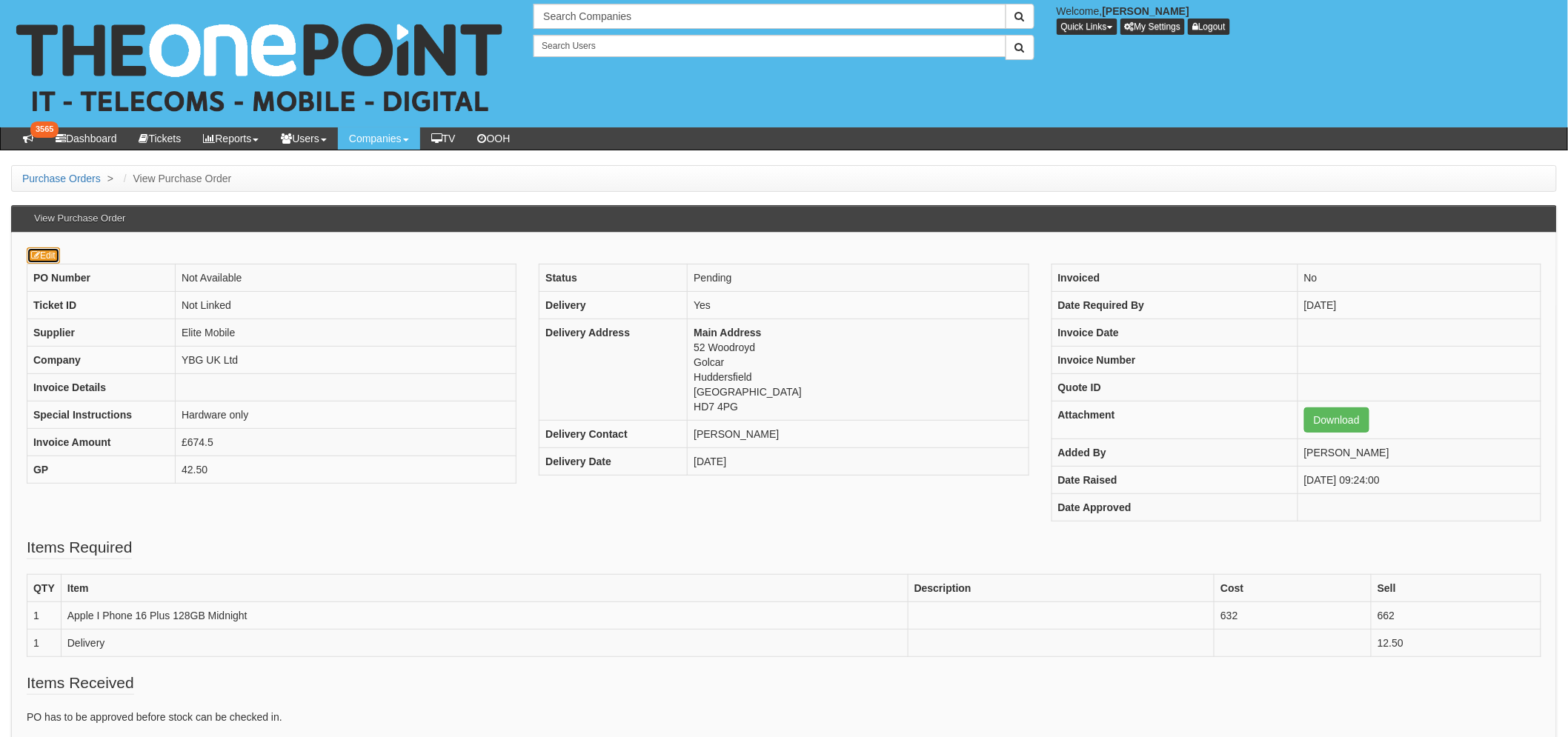
click at [37, 255] on icon at bounding box center [36, 256] width 9 height 9
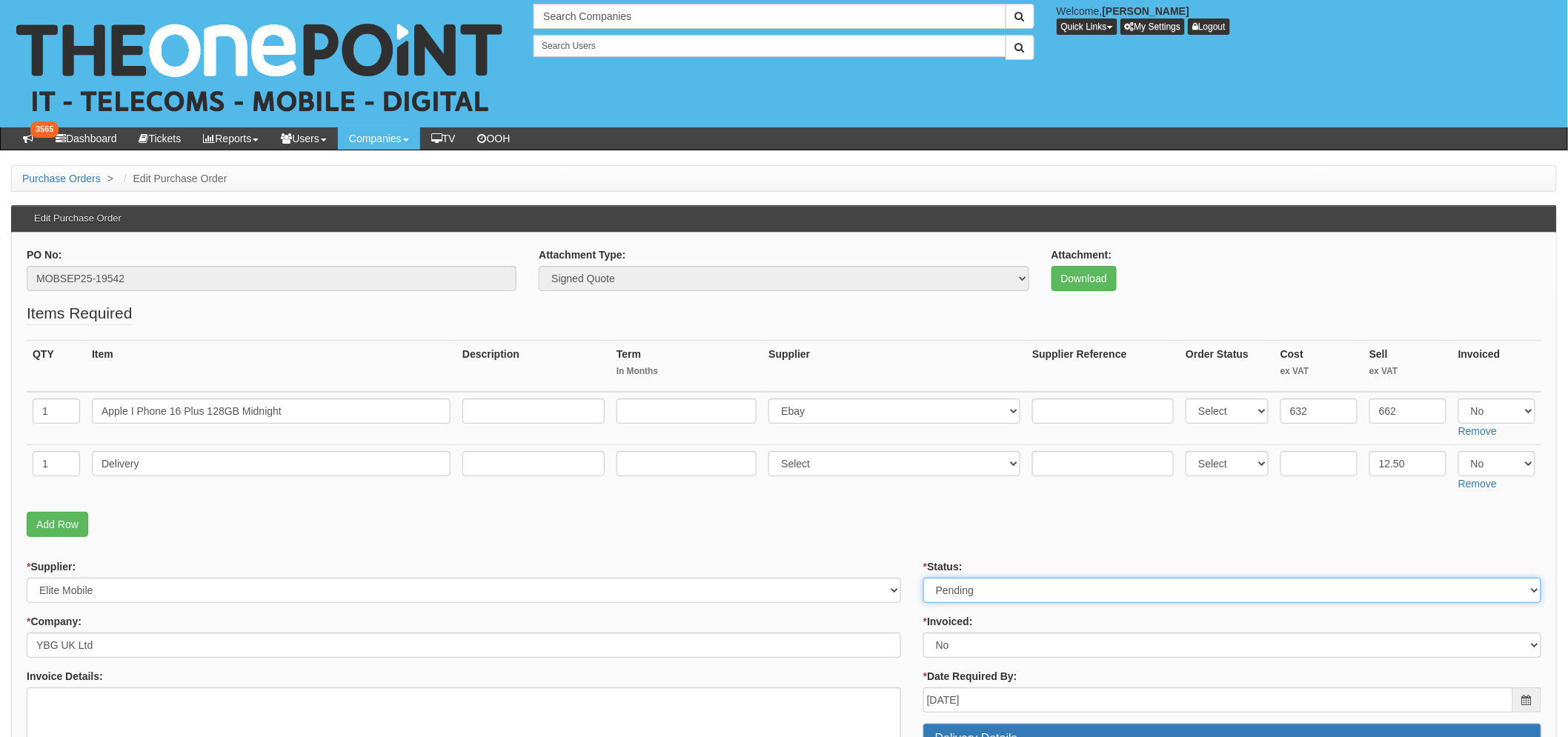
click at [1020, 581] on select "Select Approved Completed Delivered Invoiced Ordered Ordered to site Part Order…" at bounding box center [1231, 590] width 618 height 25
select select "9"
click at [923, 578] on select "Select Approved Completed Delivered Invoiced Ordered Ordered to site Part Order…" at bounding box center [1231, 590] width 618 height 25
click at [906, 519] on p "Add Row" at bounding box center [783, 524] width 1514 height 25
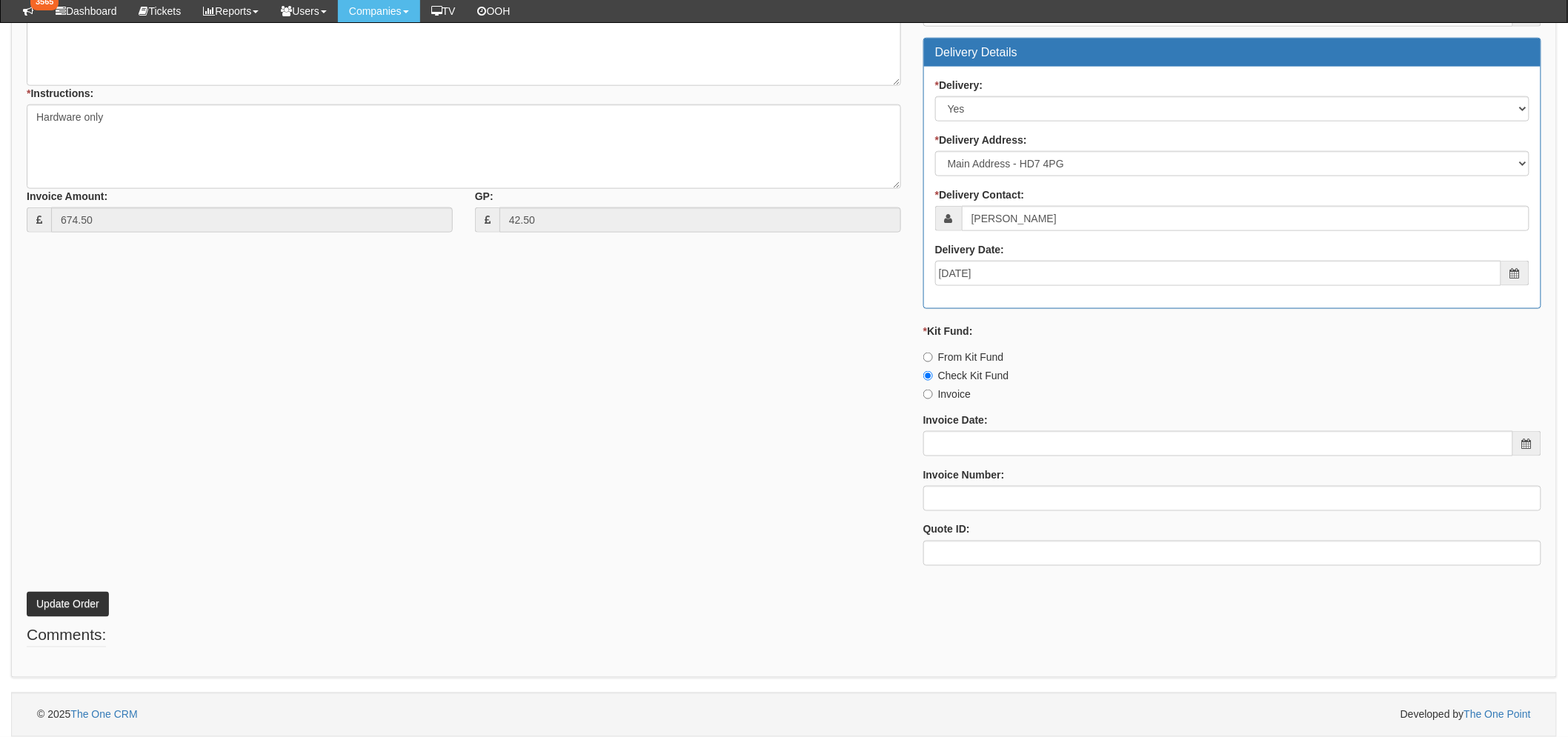
click at [86, 620] on div "PO No: MOBSEP25-19542 Attachment Type: Select Signed Quote Auth email if quote …" at bounding box center [784, 112] width 1545 height 1132
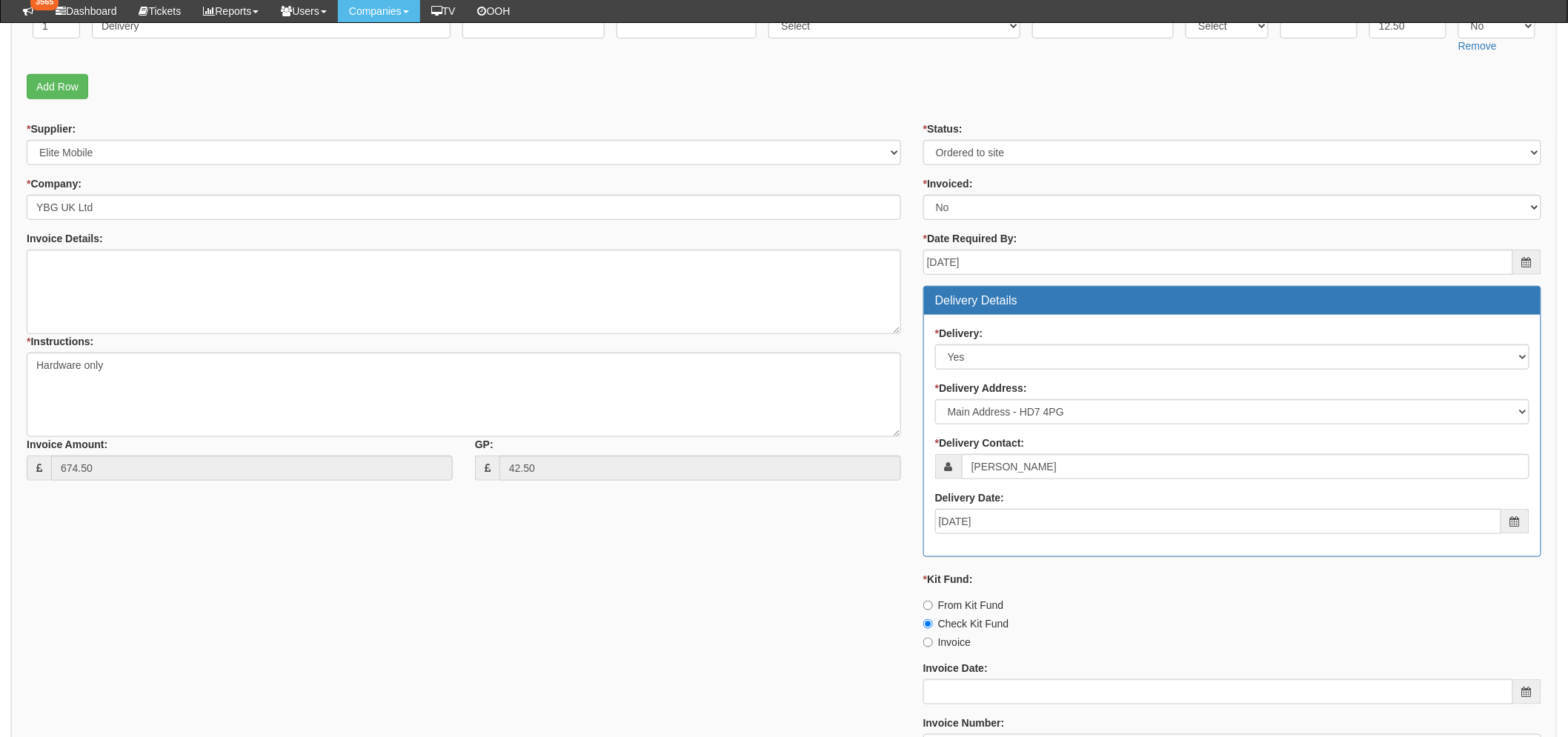
scroll to position [154, 0]
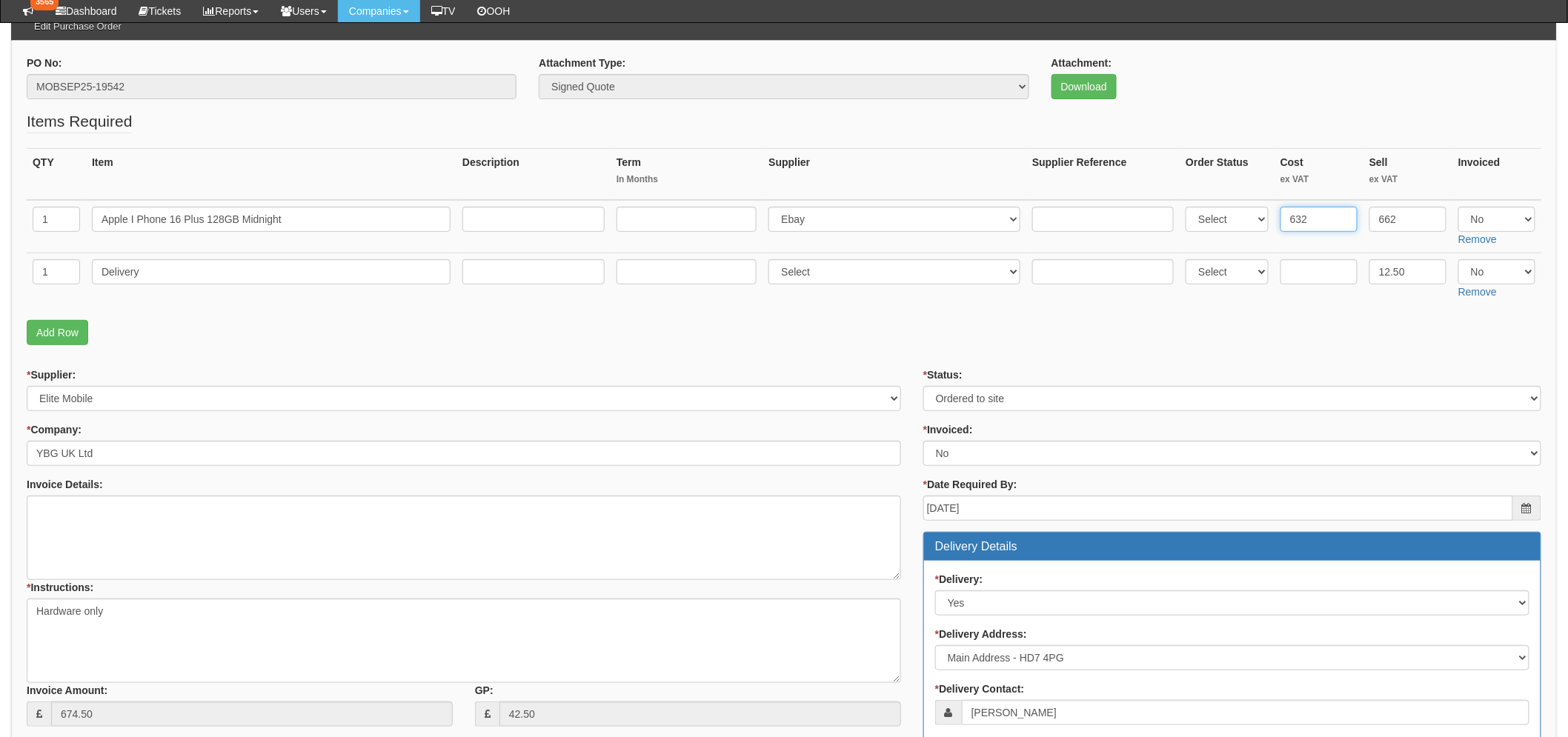
click at [1319, 218] on input "632" at bounding box center [1319, 219] width 77 height 25
type input "639"
click at [422, 334] on p "Add Row" at bounding box center [783, 332] width 1514 height 25
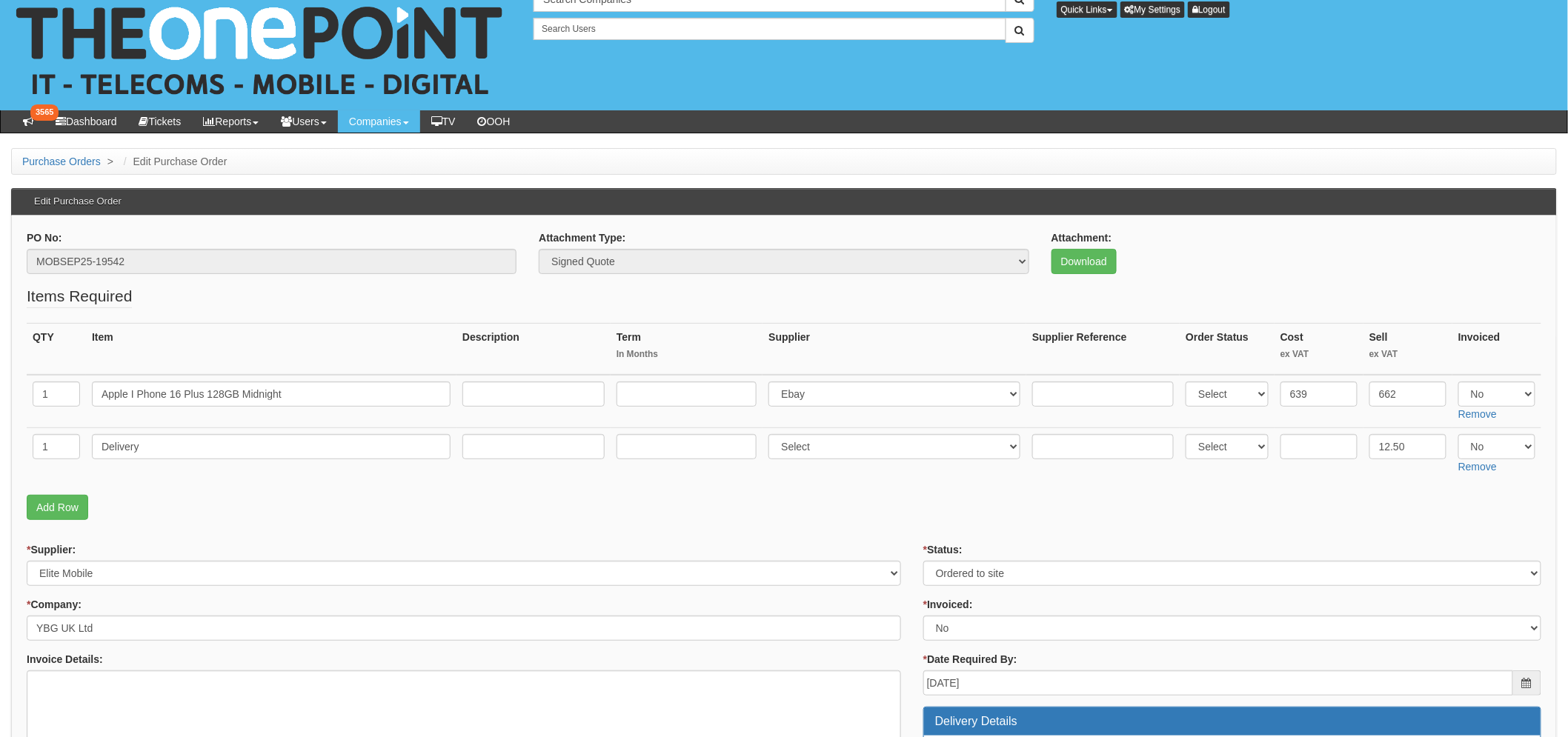
scroll to position [0, 0]
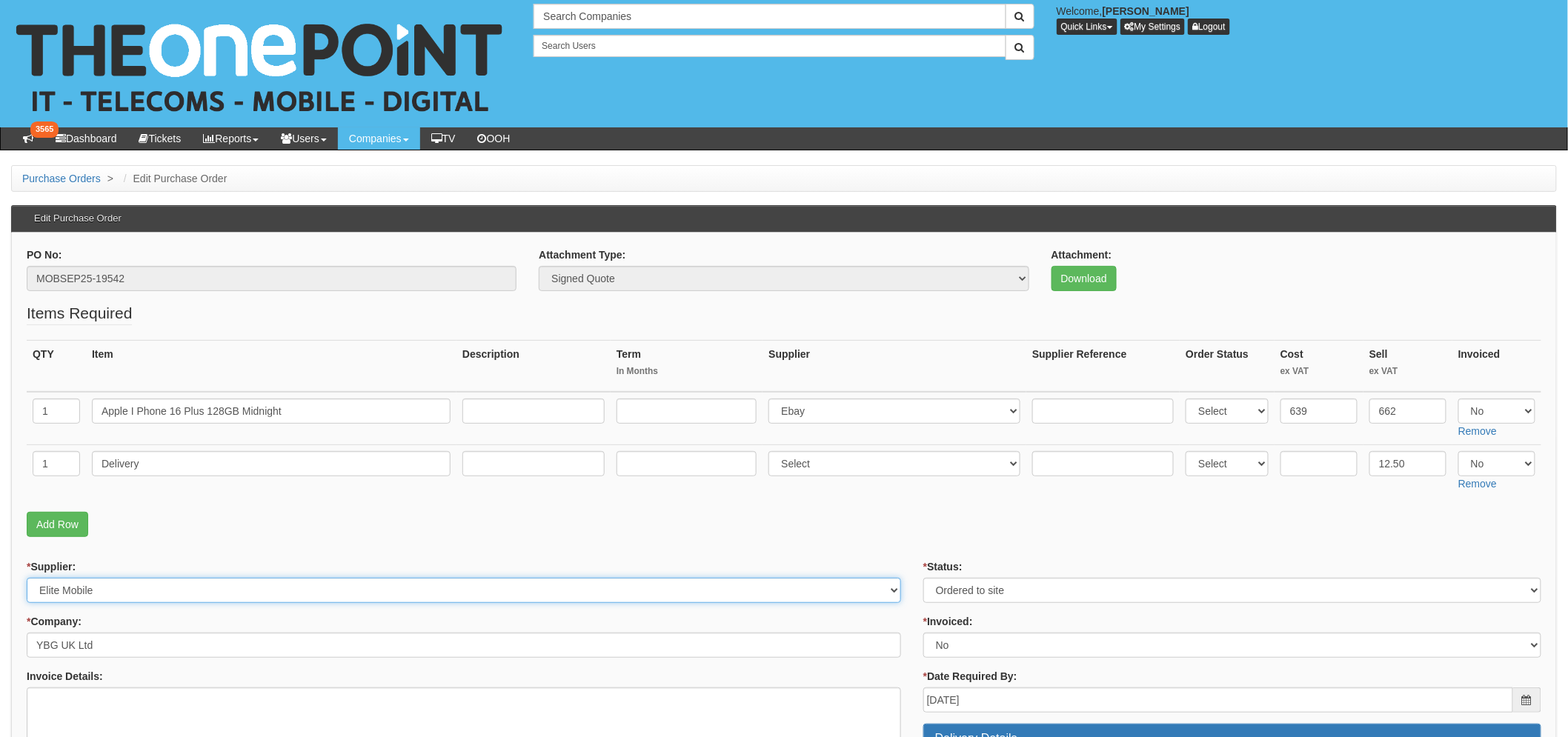
click at [99, 589] on select "Select 123 REG.co.uk 1Password 3 4Gon AA Jones Electric Ltd Abzorb Access Group…" at bounding box center [463, 590] width 874 height 25
select select "54"
click at [27, 578] on select "Select 123 REG.co.uk 1Password 3 4Gon AA Jones Electric Ltd Abzorb Access Group…" at bounding box center [463, 590] width 874 height 25
click at [110, 619] on div "* Company: YBG UK Ltd" at bounding box center [463, 636] width 874 height 44
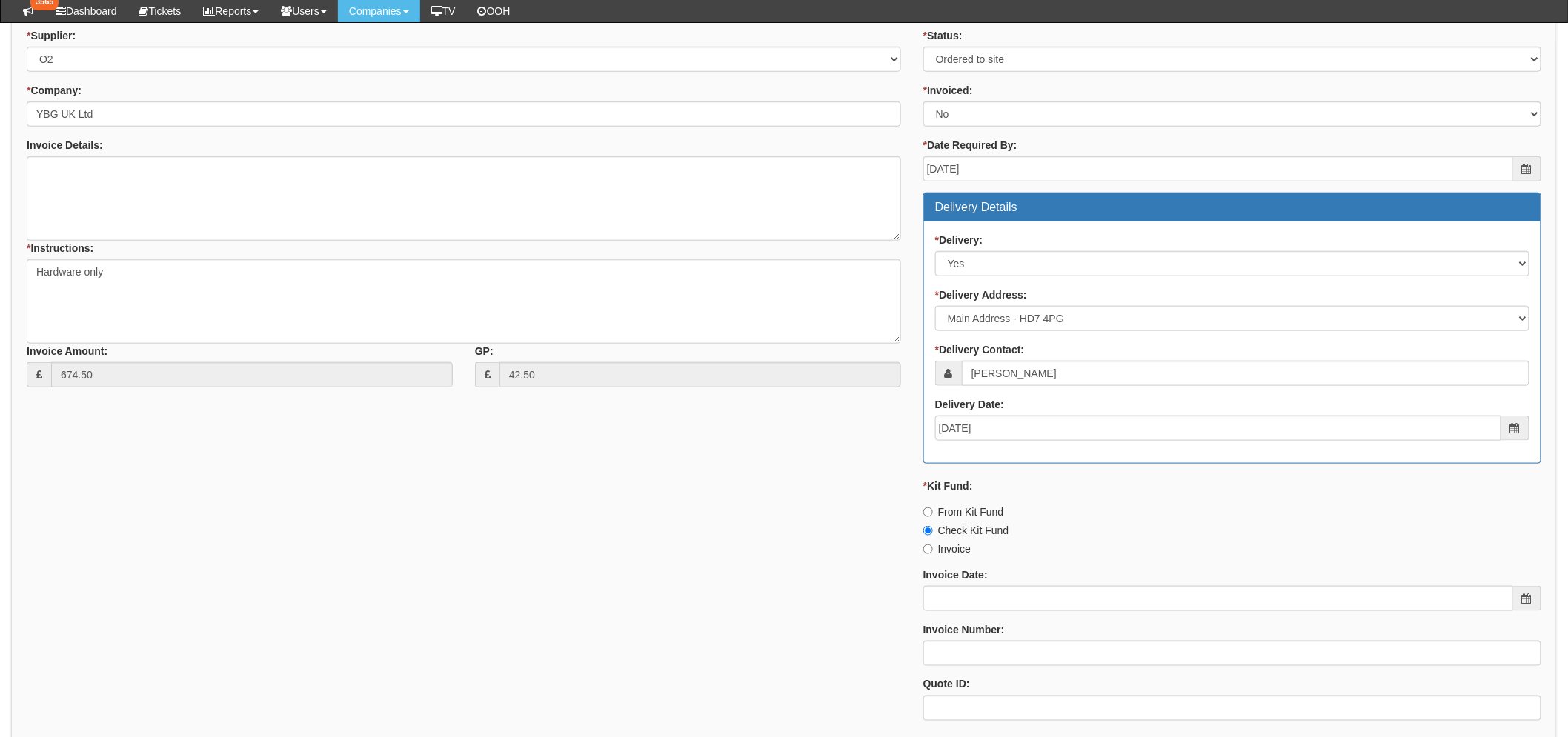
scroll to position [648, 0]
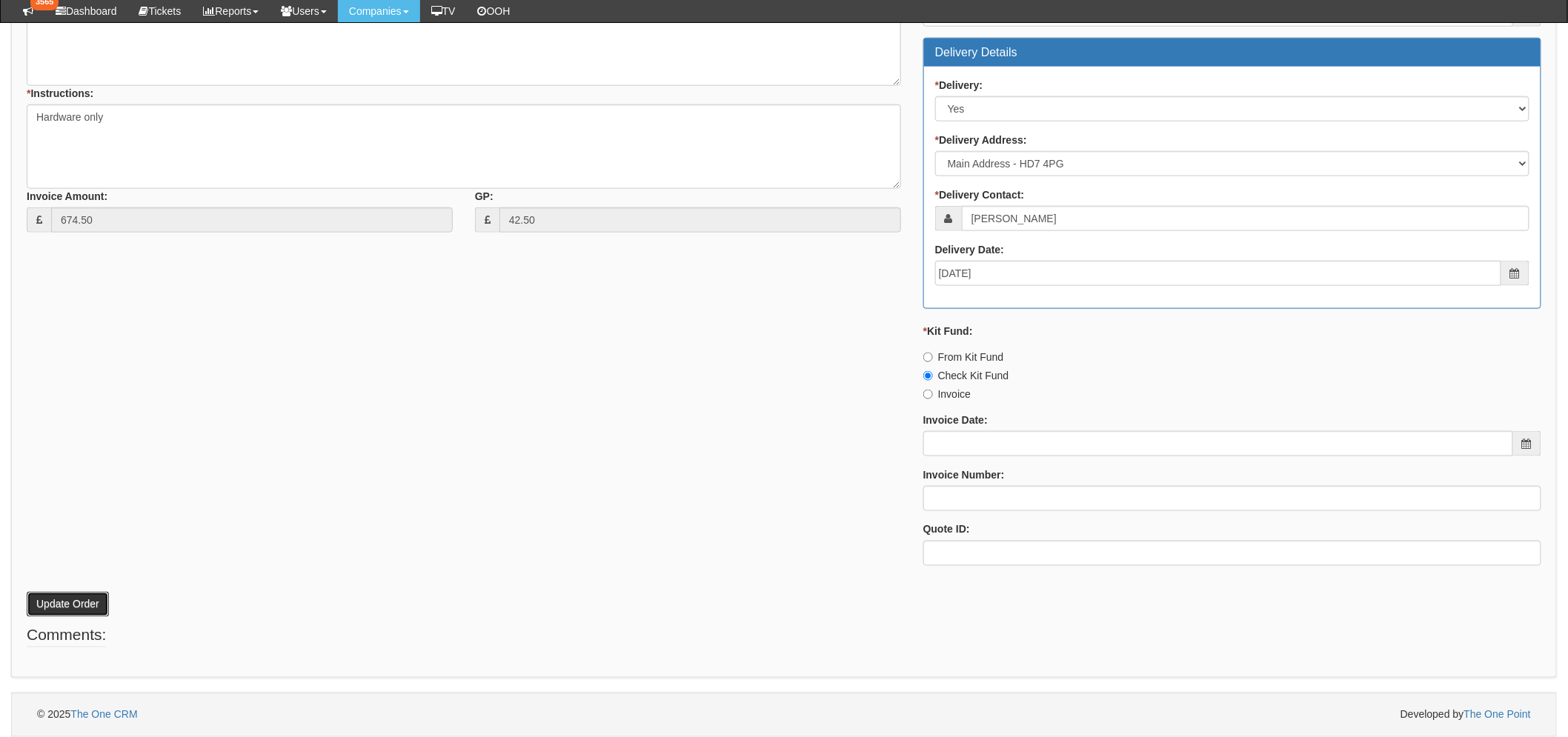
click at [71, 610] on button "Update Order" at bounding box center [67, 604] width 82 height 25
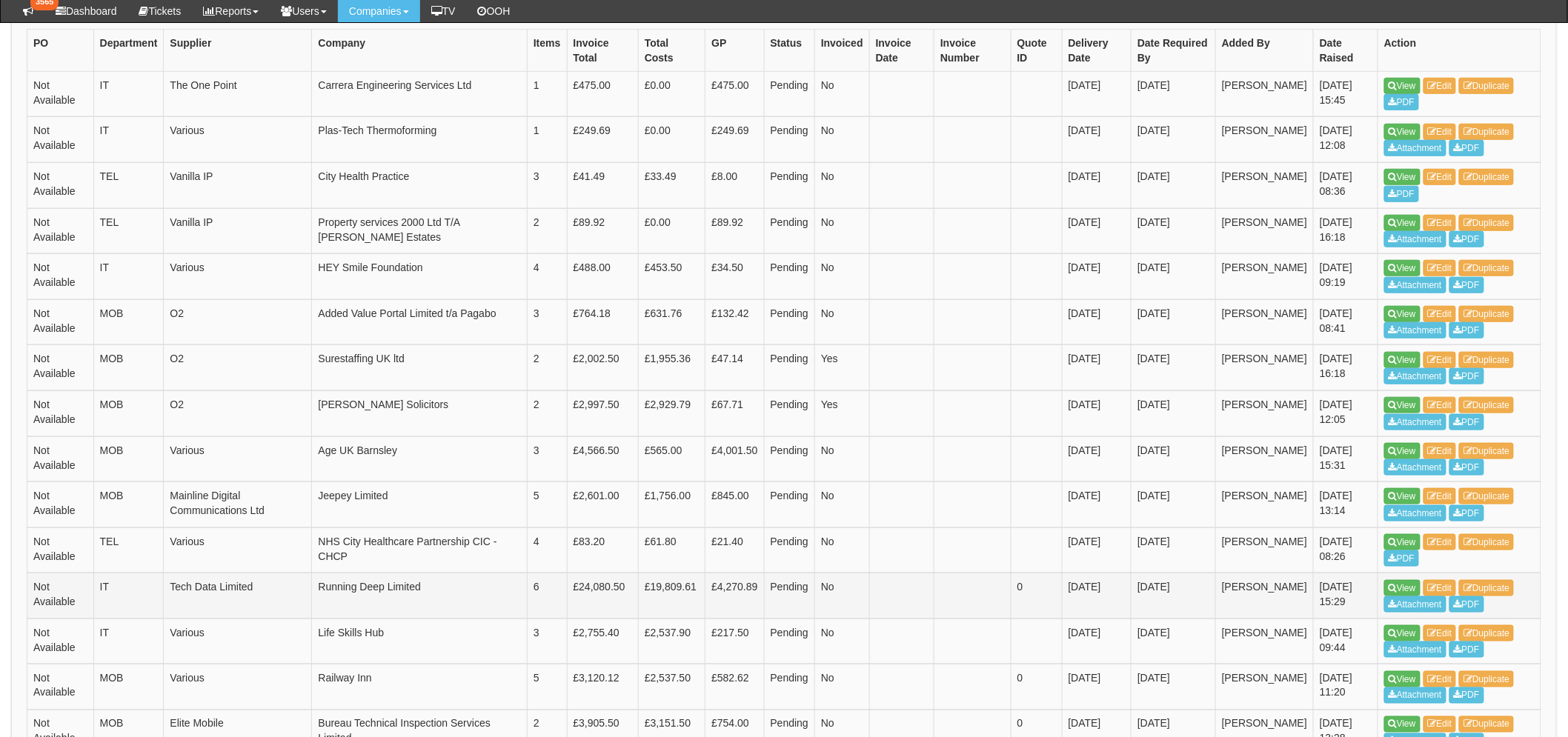
scroll to position [575, 0]
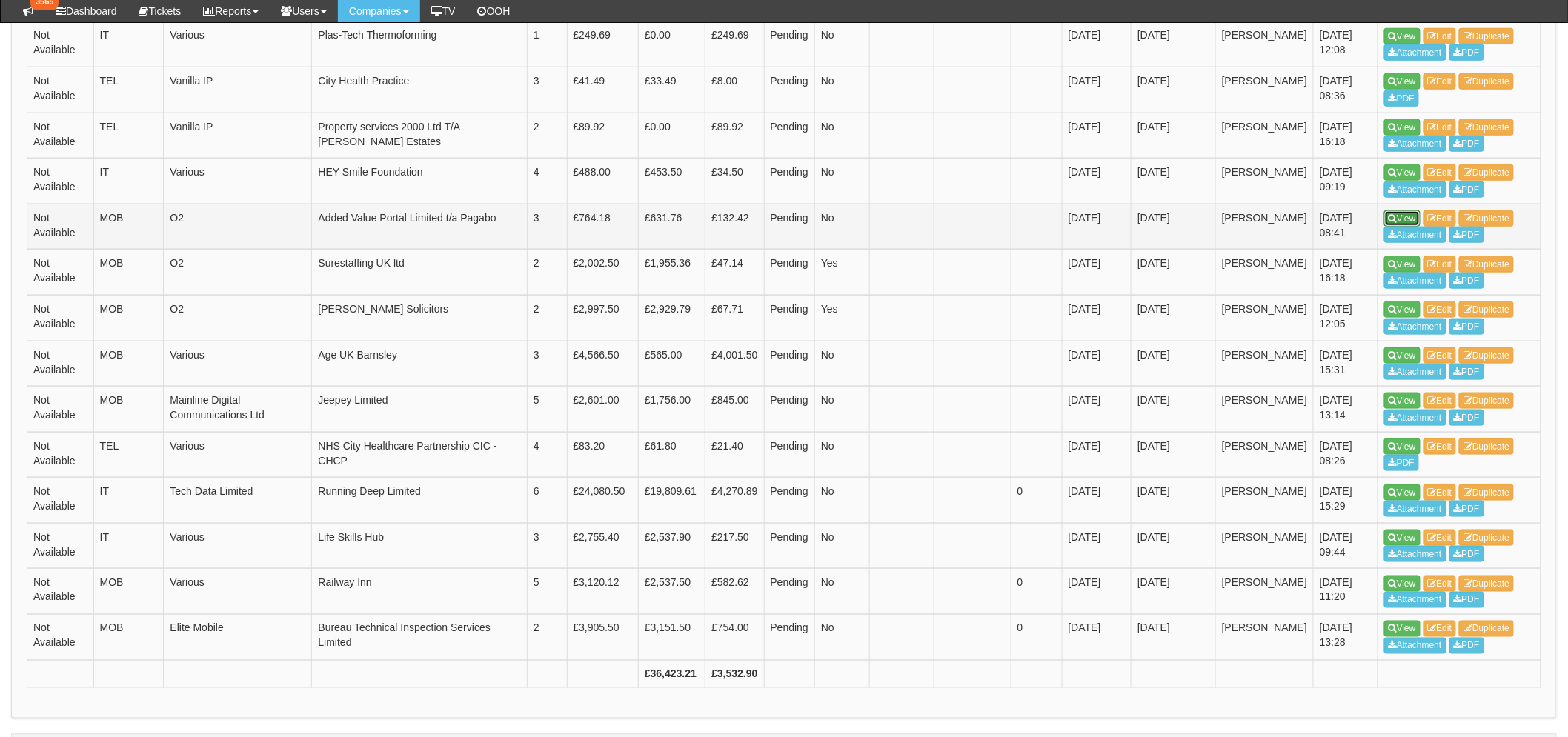
click at [1404, 217] on link "View" at bounding box center [1402, 218] width 36 height 16
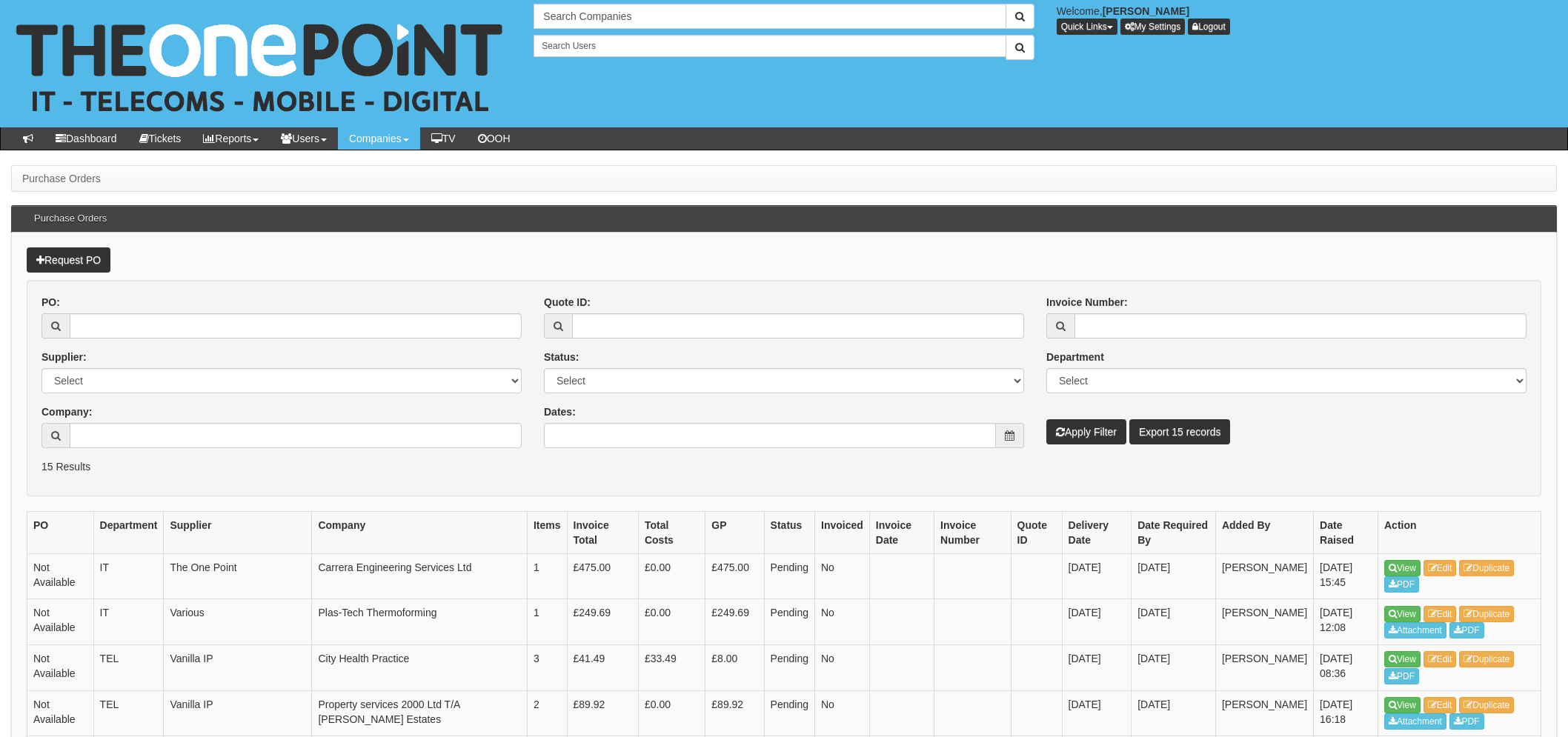
scroll to position [571, 0]
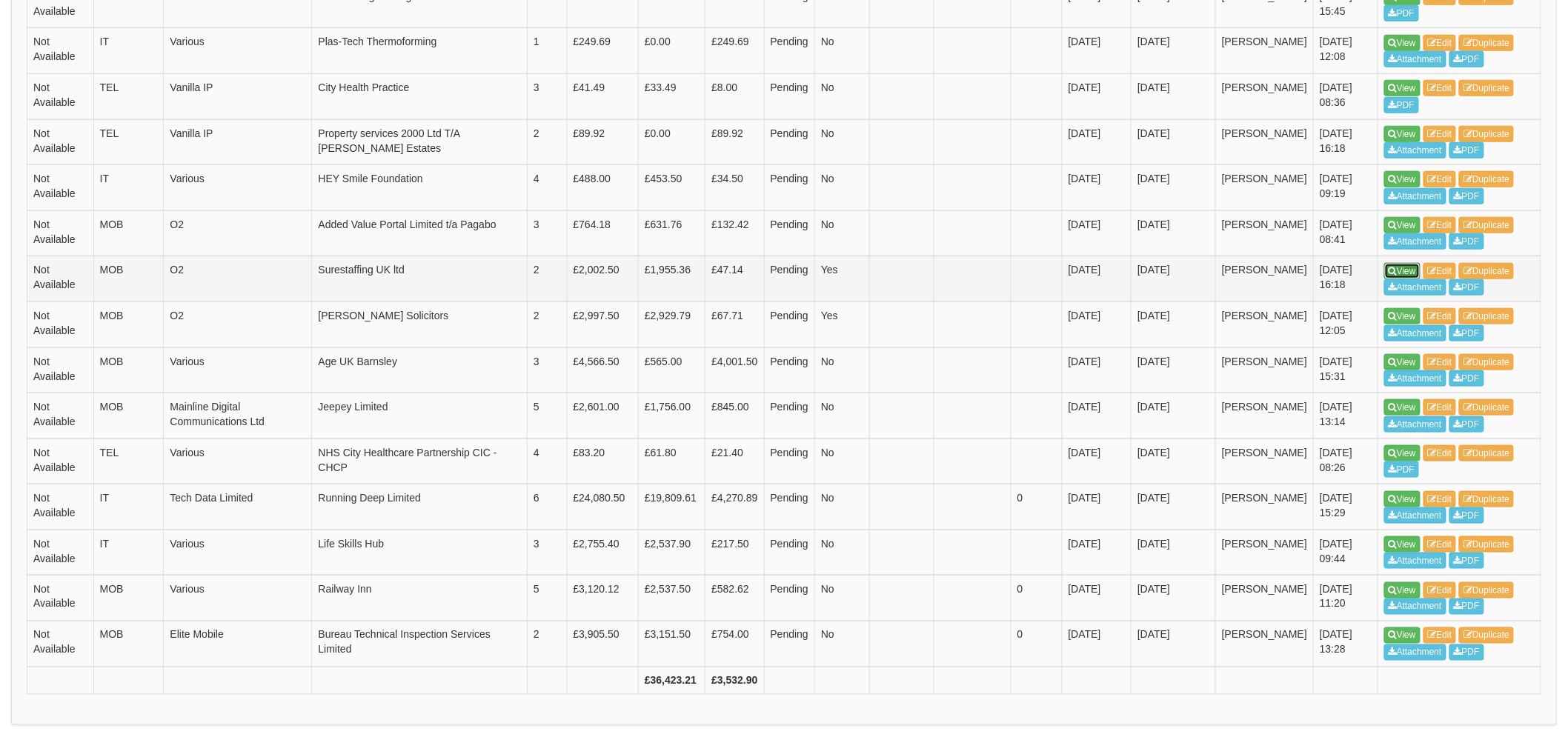
click at [1400, 265] on link "View" at bounding box center [1402, 271] width 36 height 16
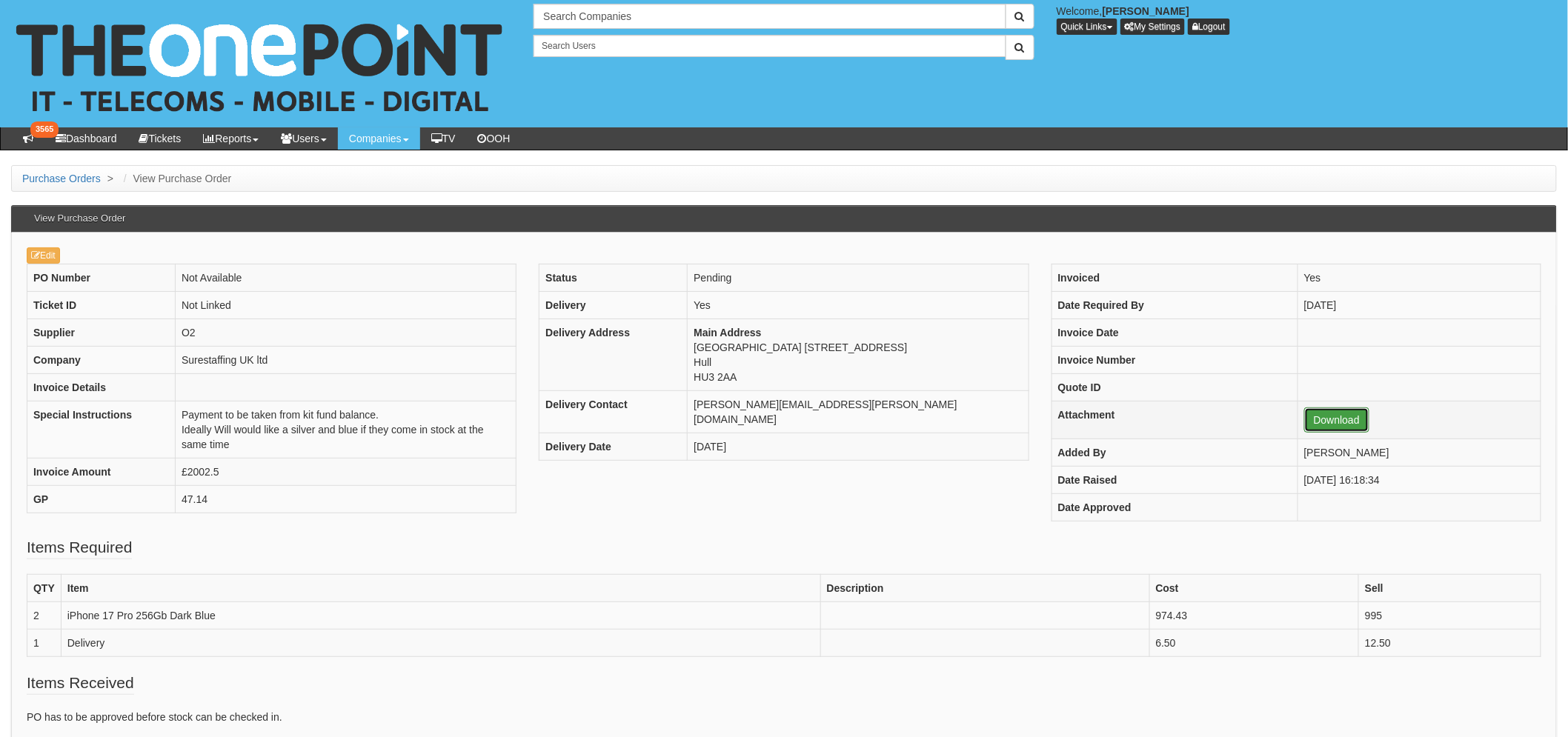
click at [1304, 422] on link "Download" at bounding box center [1337, 419] width 65 height 25
click at [46, 256] on link "Edit" at bounding box center [43, 255] width 33 height 16
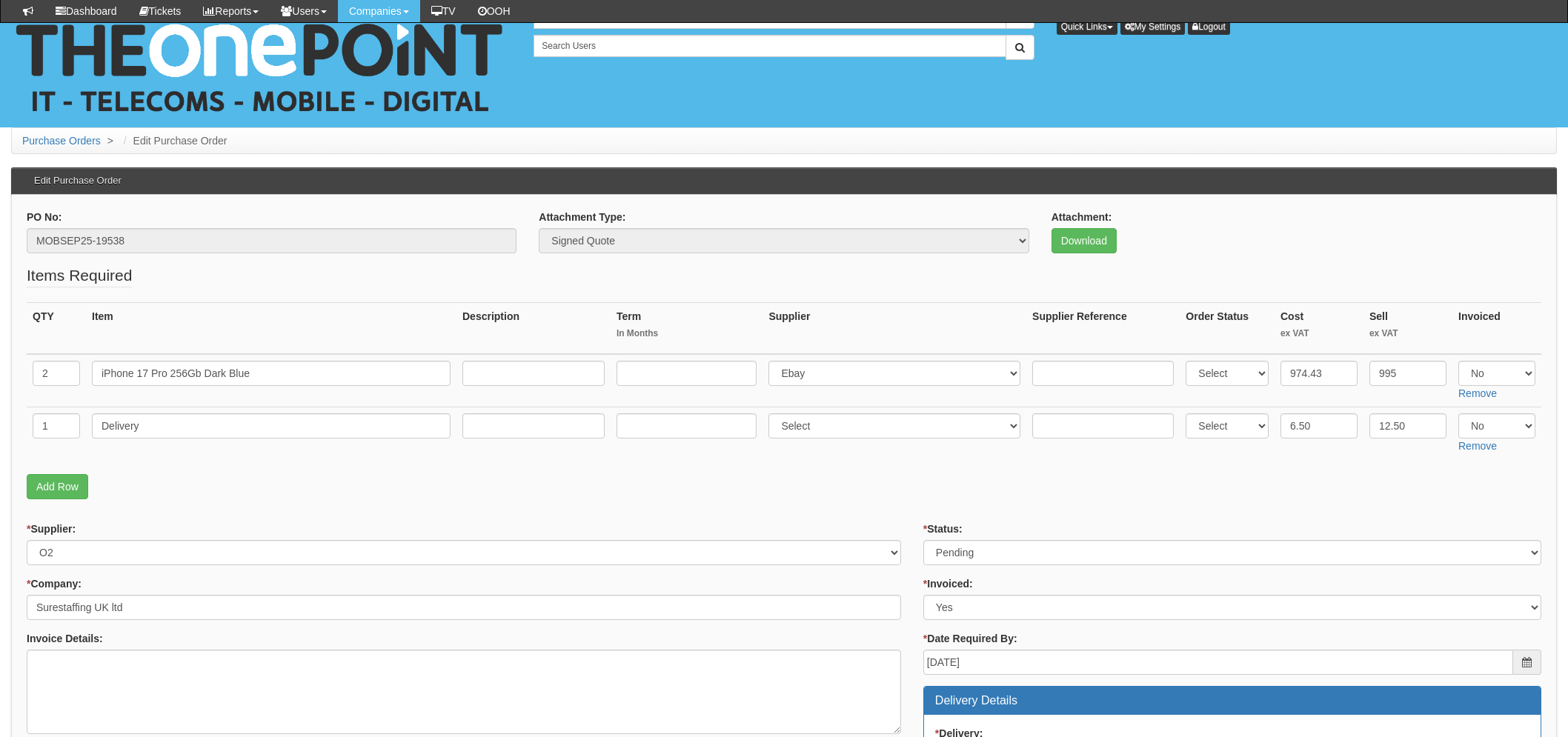
scroll to position [329, 0]
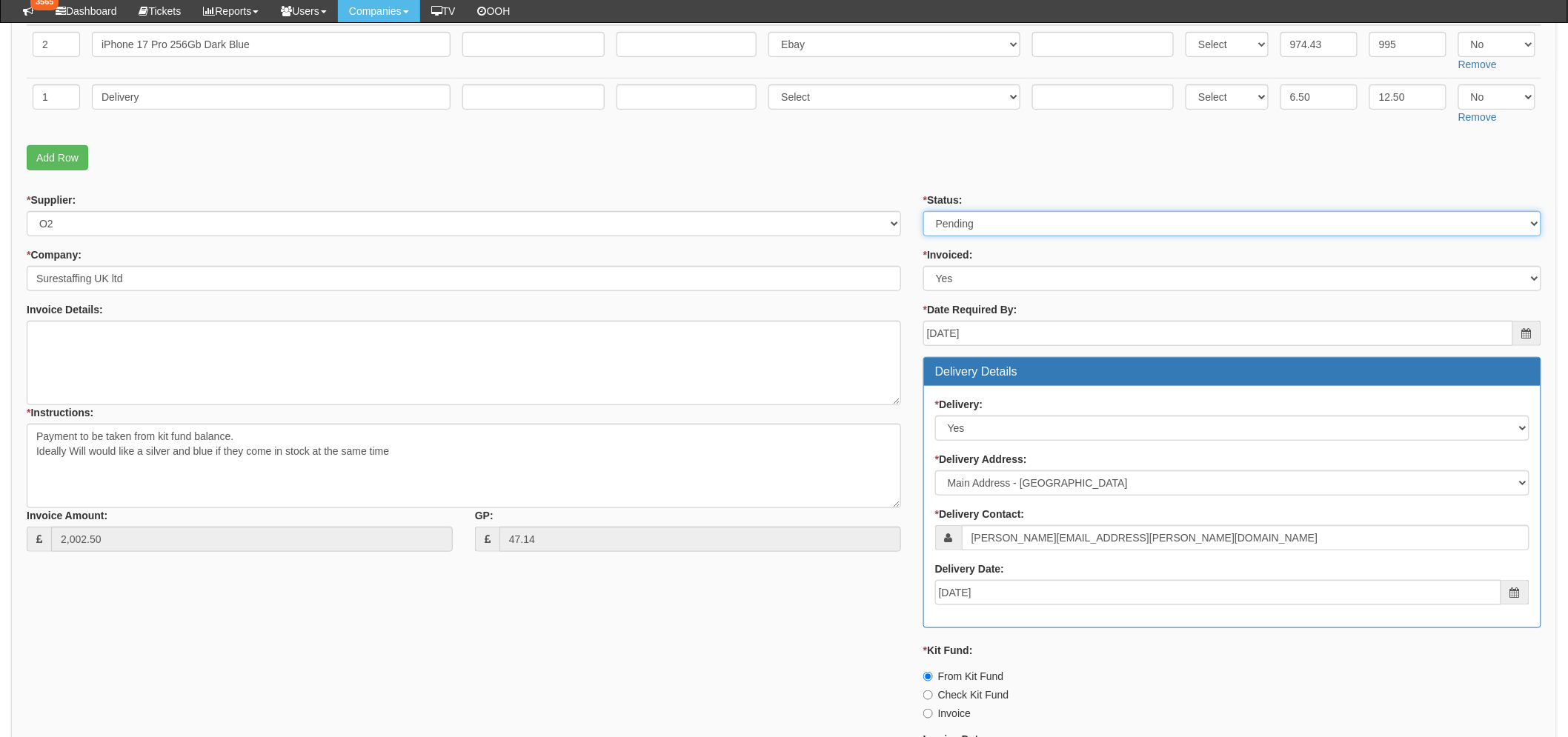
click at [999, 226] on select "Select Approved Completed Delivered Invoiced Ordered Ordered to site Part Order…" at bounding box center [1231, 223] width 618 height 25
click at [923, 212] on select "Select Approved Completed Delivered Invoiced Ordered Ordered to site Part Order…" at bounding box center [1231, 224] width 618 height 25
click at [969, 212] on select "Select Approved Completed Delivered Invoiced Ordered Ordered to site Part Order…" at bounding box center [1231, 224] width 618 height 25
select select "9"
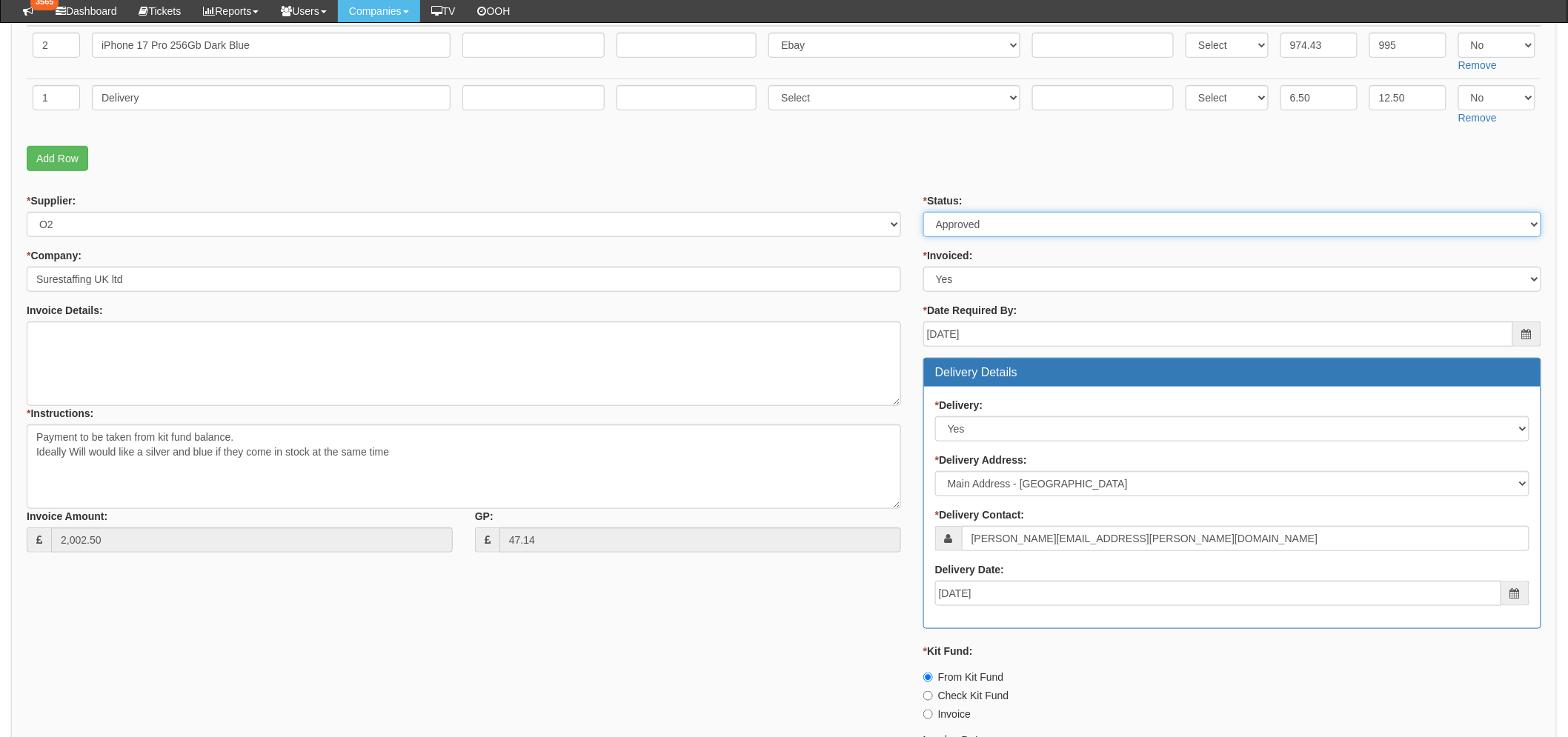
click at [923, 212] on select "Select Approved Completed Delivered Invoiced Ordered Ordered to site Part Order…" at bounding box center [1231, 224] width 618 height 25
drag, startPoint x: 754, startPoint y: 168, endPoint x: 735, endPoint y: 165, distance: 19.2
click at [754, 165] on p "Add Row" at bounding box center [783, 158] width 1514 height 25
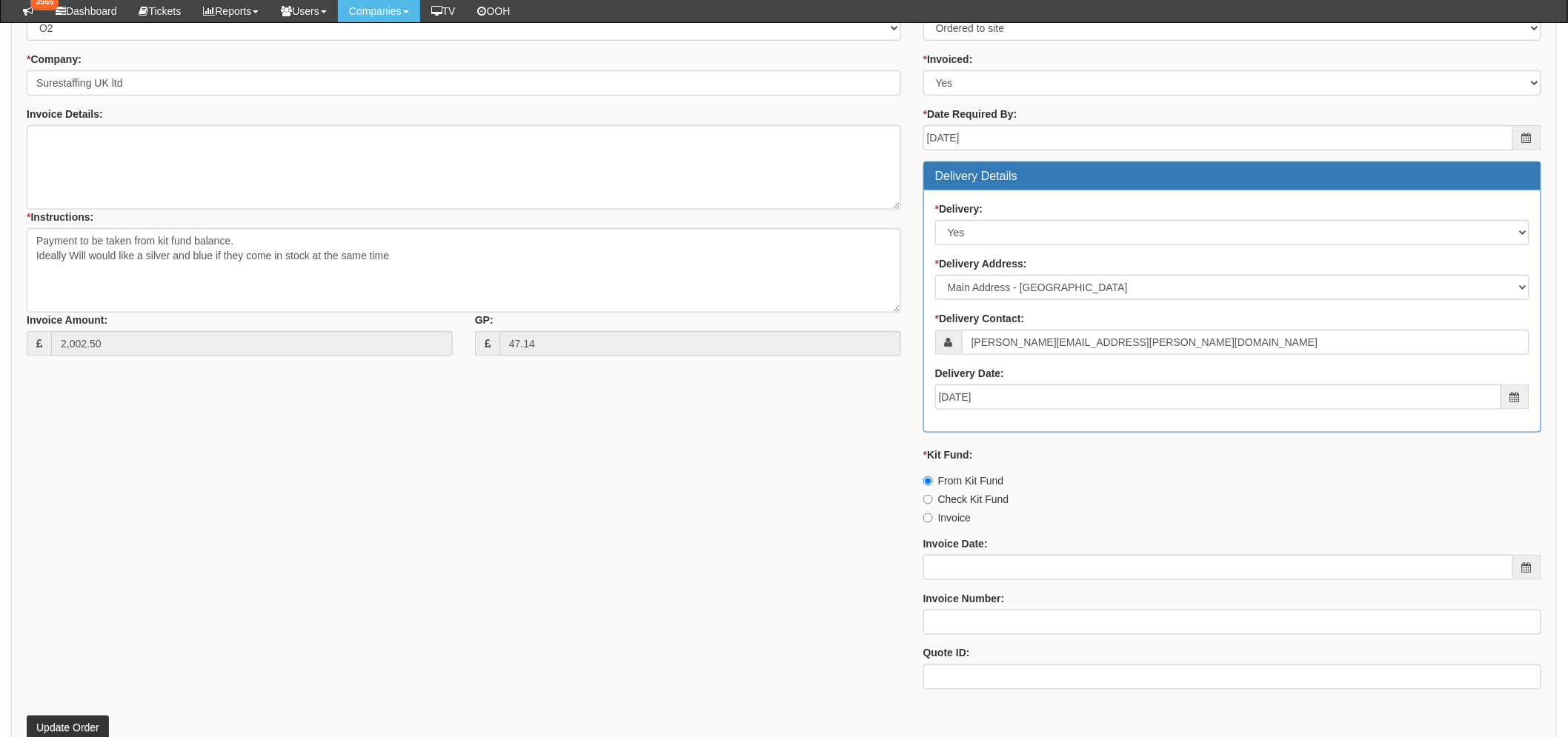
scroll to position [648, 0]
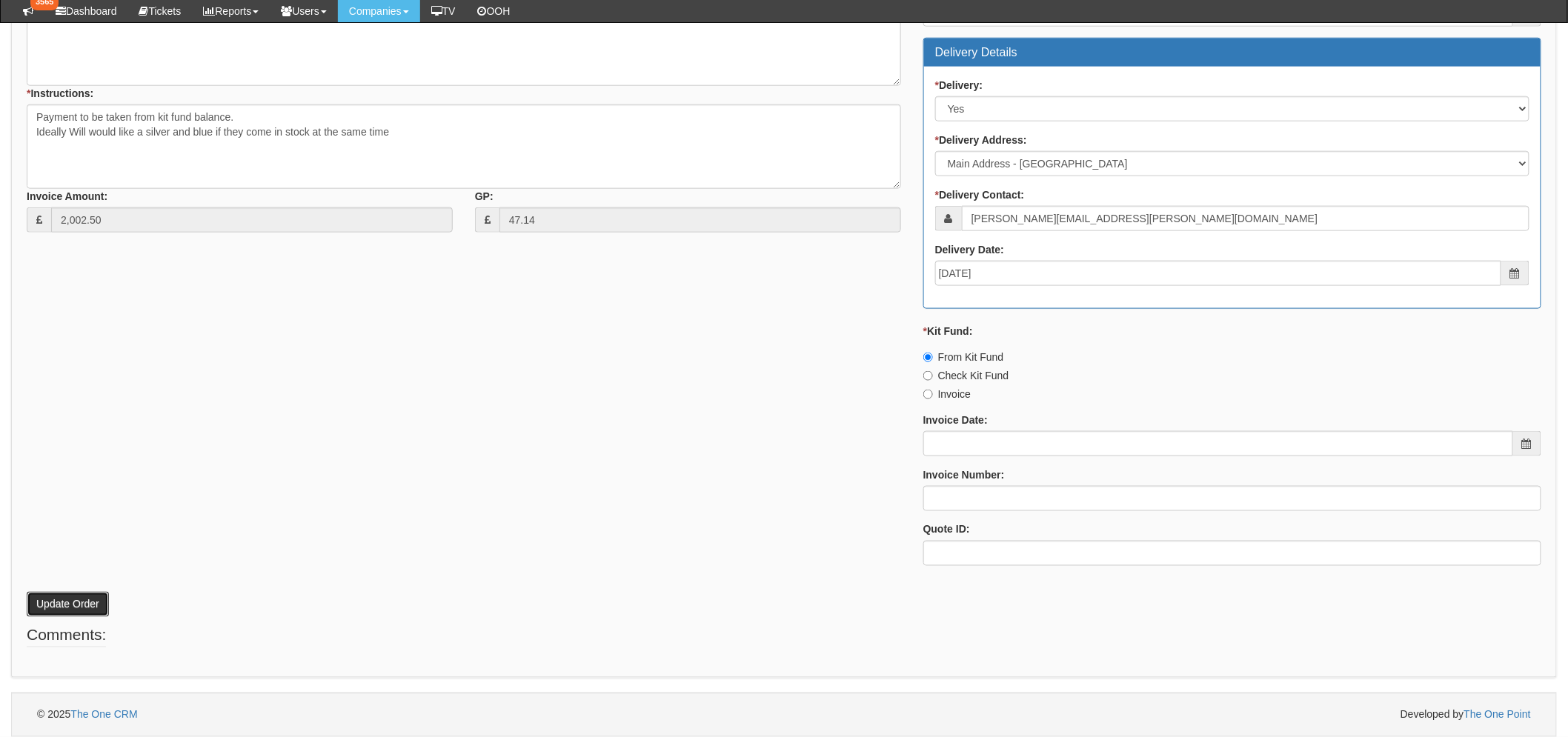
click at [77, 606] on button "Update Order" at bounding box center [67, 604] width 82 height 25
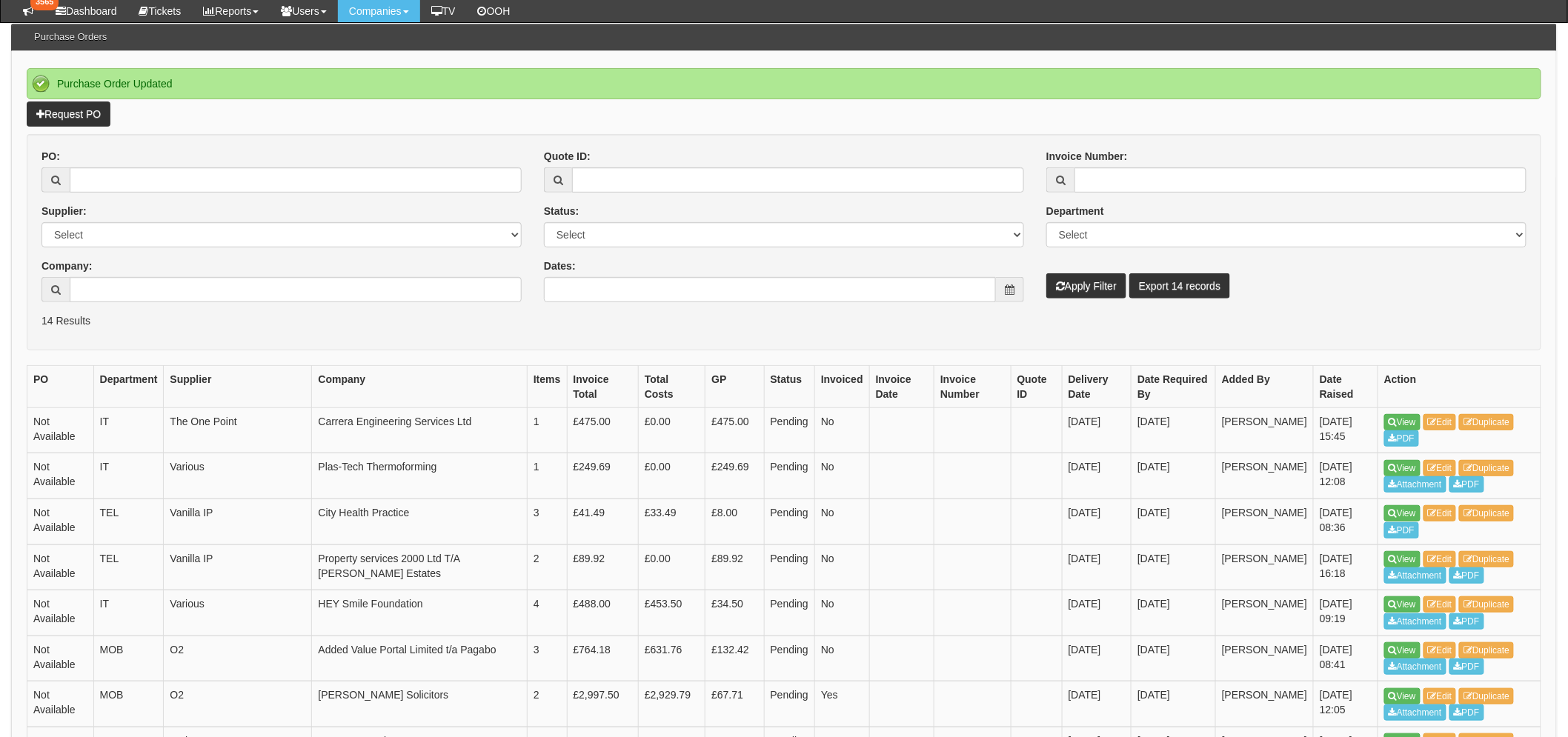
scroll to position [494, 0]
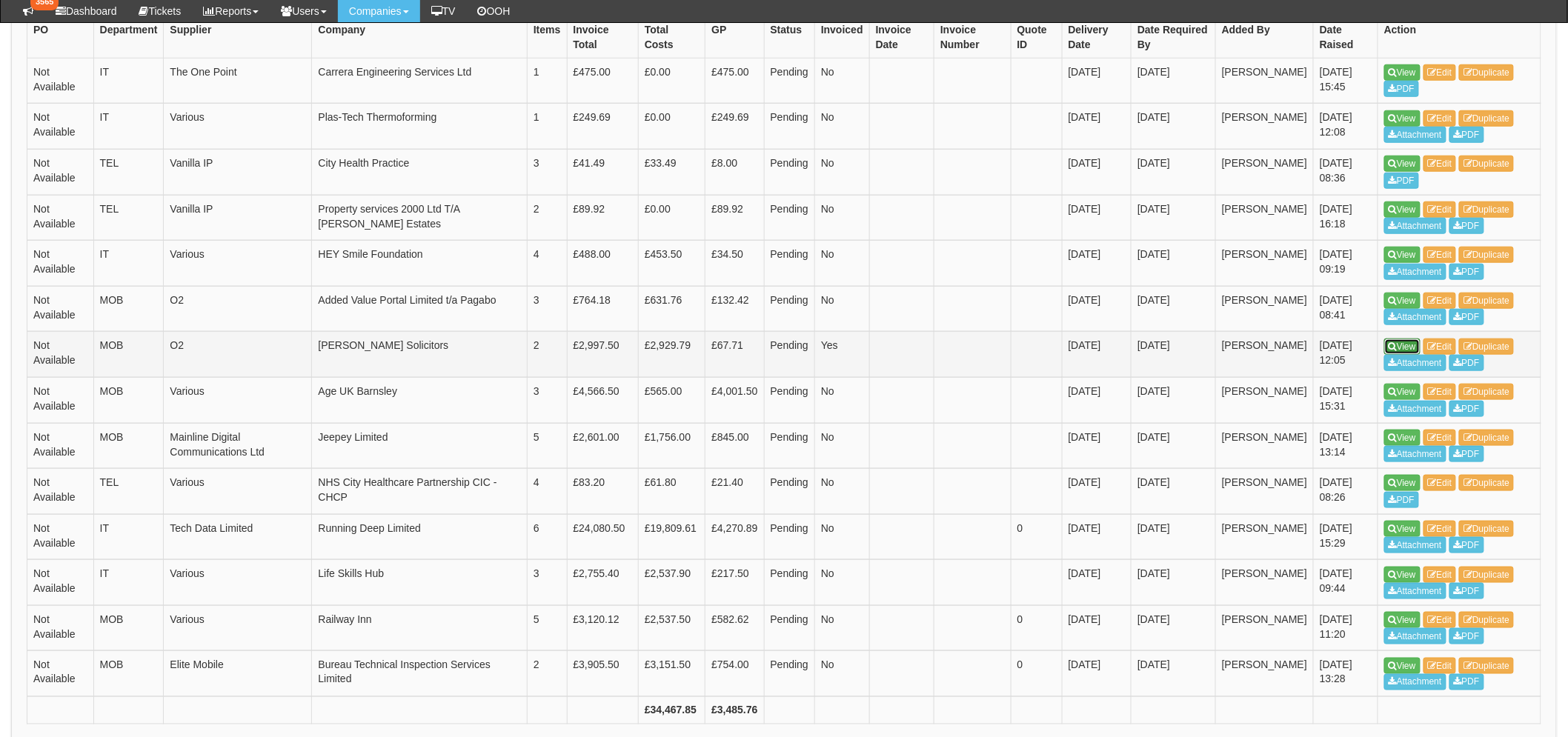
click at [1410, 343] on link "View" at bounding box center [1402, 347] width 36 height 16
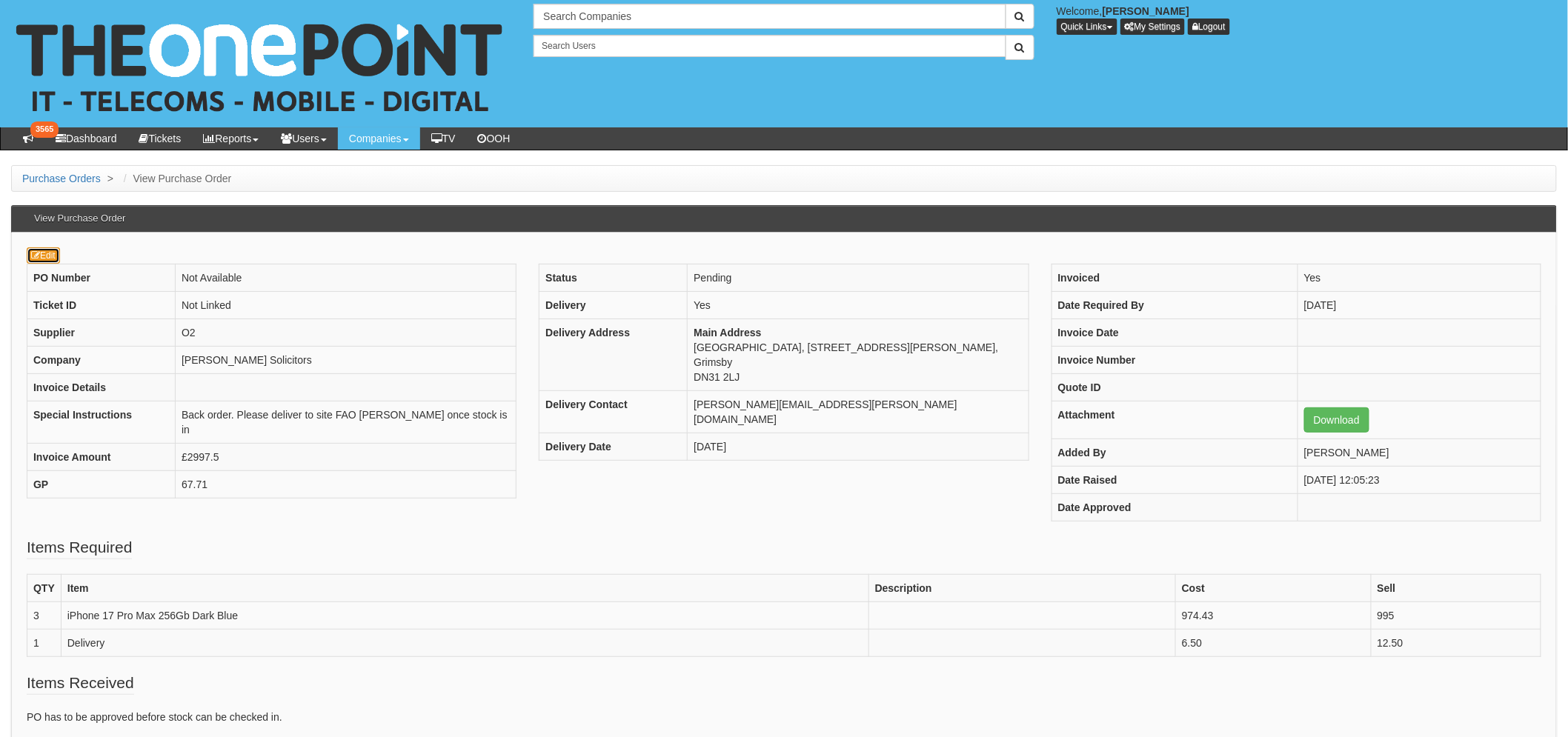
click at [48, 258] on link "Edit" at bounding box center [43, 255] width 33 height 16
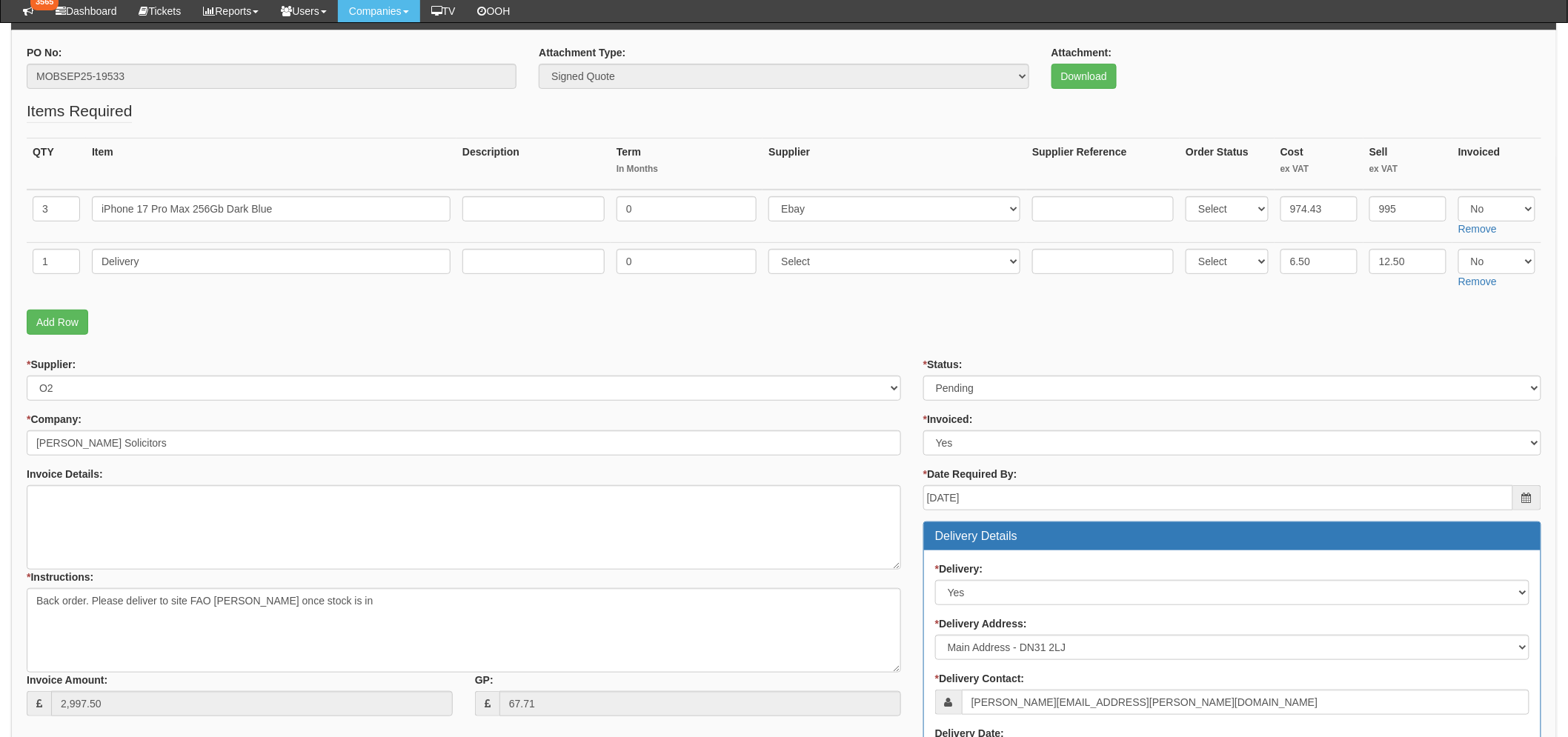
scroll to position [164, 0]
click at [964, 390] on select "Select Approved Completed Delivered Invoiced Ordered Ordered to site Part Order…" at bounding box center [1231, 388] width 618 height 25
select select "9"
click at [923, 376] on select "Select Approved Completed Delivered Invoiced Ordered Ordered to site Part Order…" at bounding box center [1231, 388] width 618 height 25
click at [936, 331] on p "Add Row" at bounding box center [783, 322] width 1514 height 25
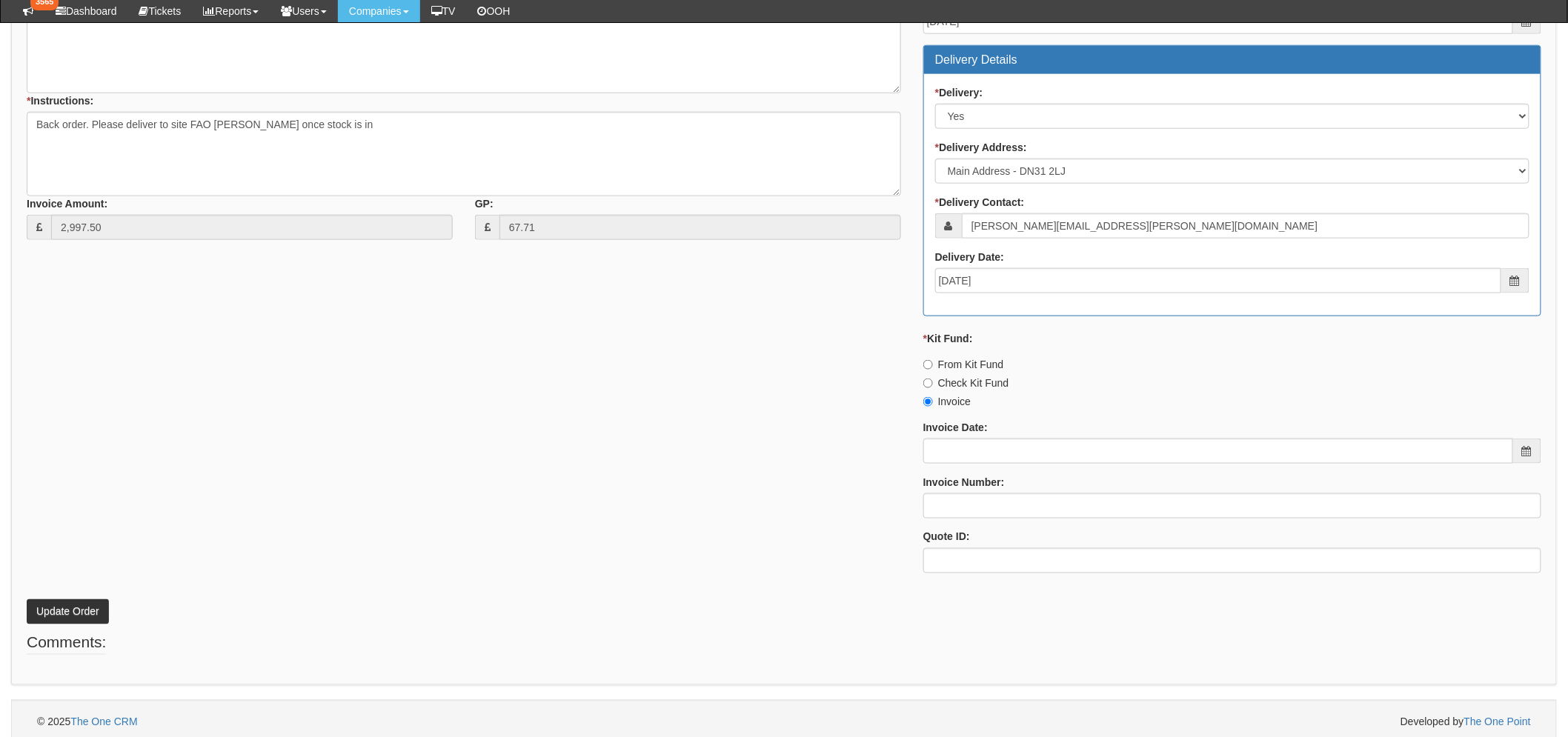
scroll to position [648, 0]
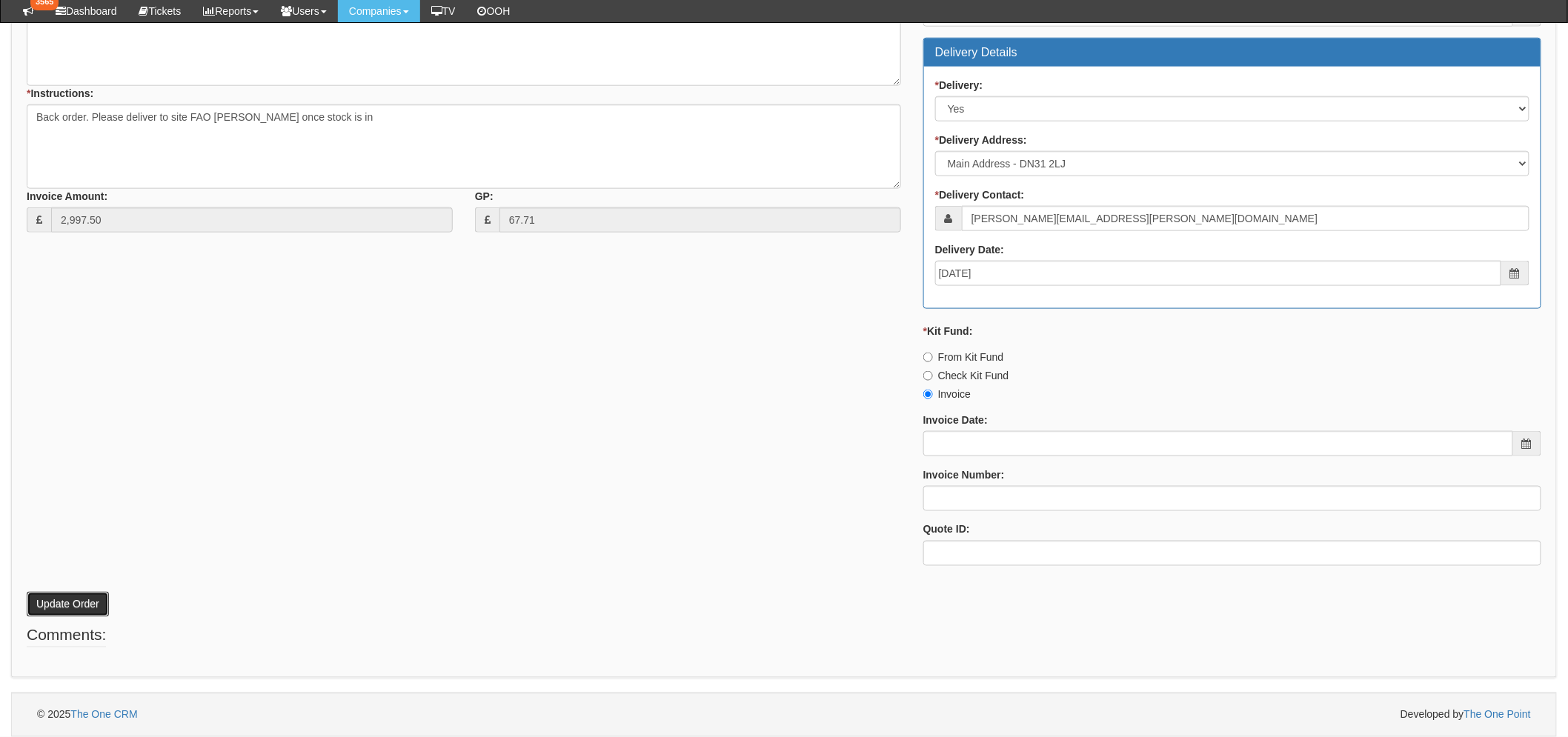
click at [86, 600] on button "Update Order" at bounding box center [67, 604] width 82 height 25
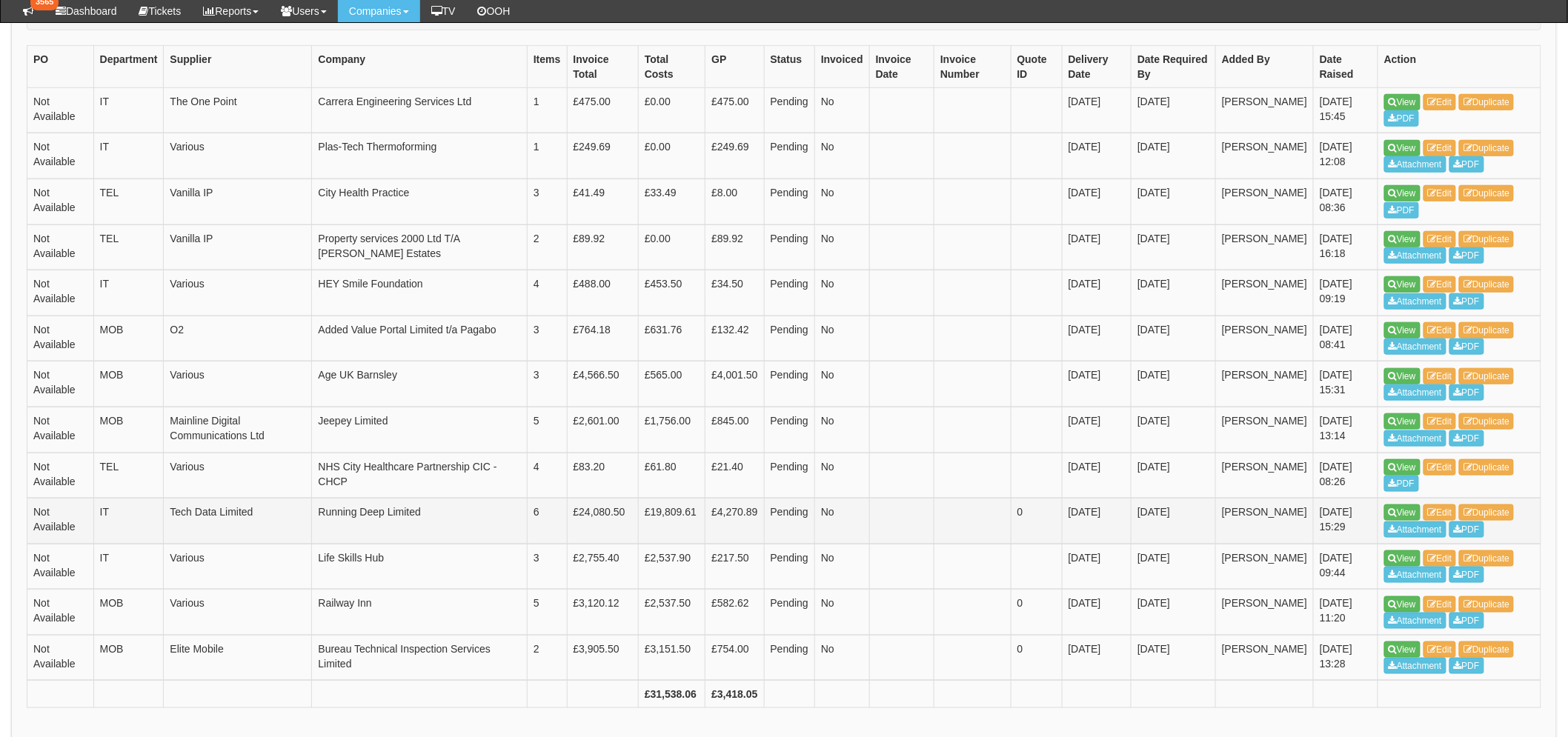
scroll to position [493, 0]
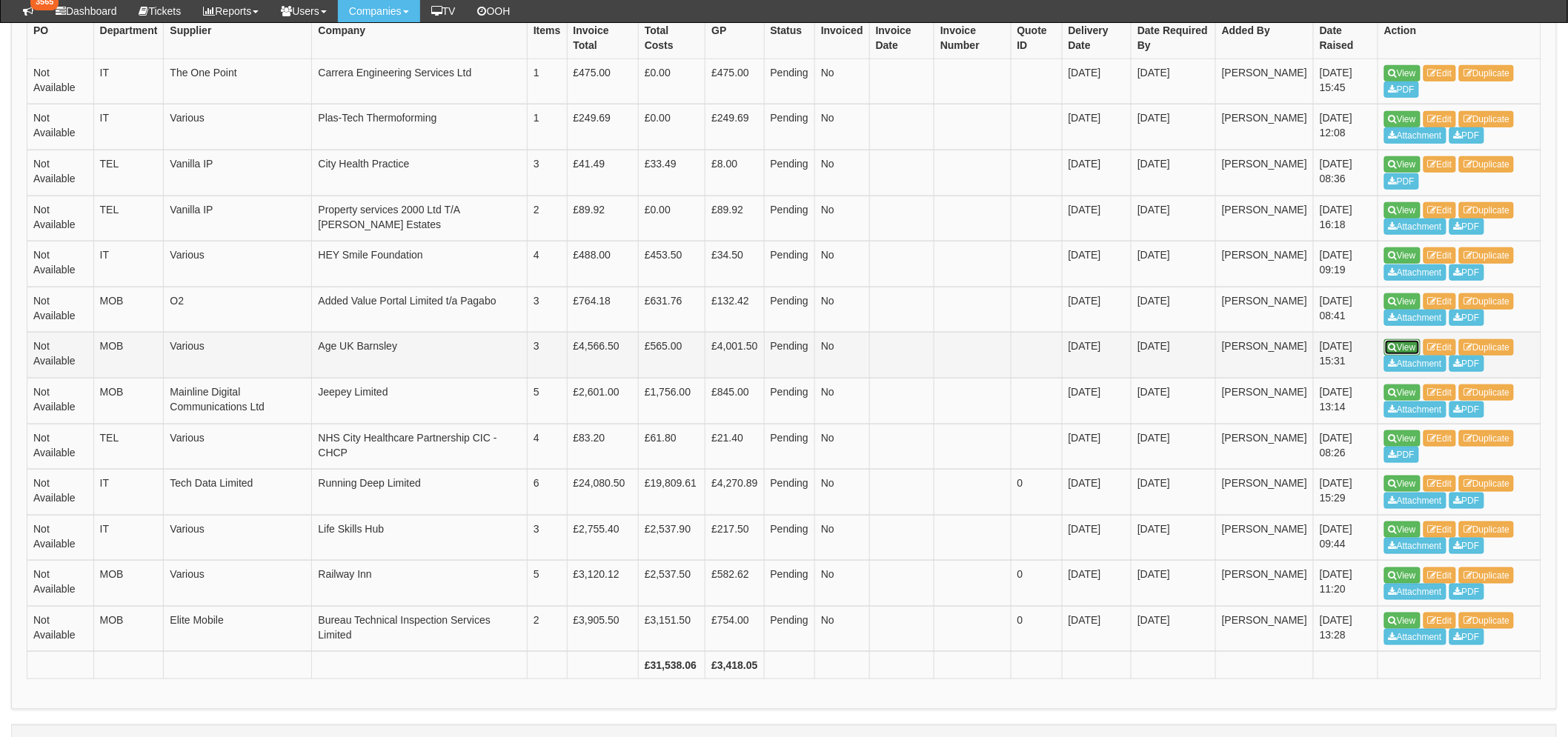
click at [1403, 345] on link "View" at bounding box center [1402, 347] width 36 height 16
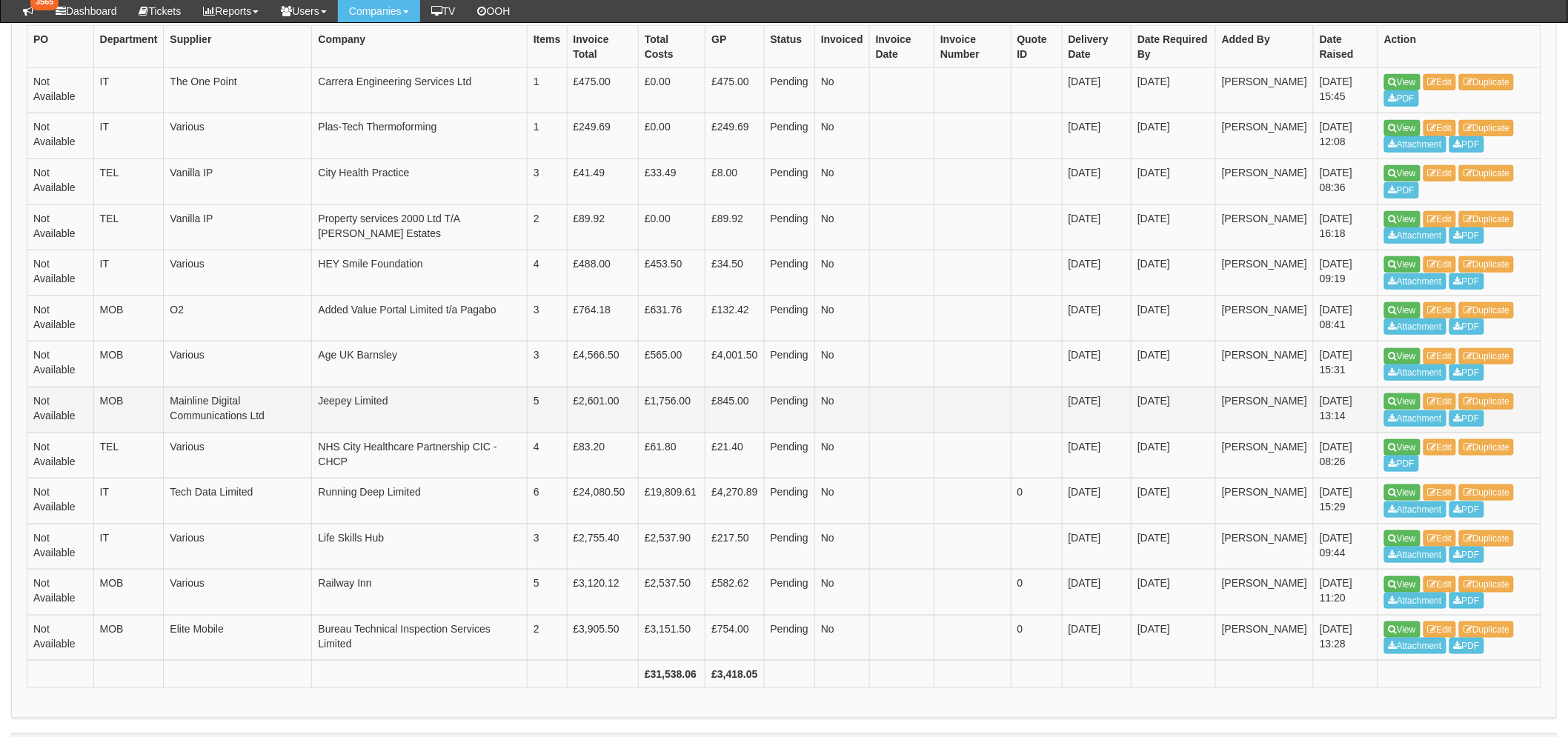
scroll to position [407, 0]
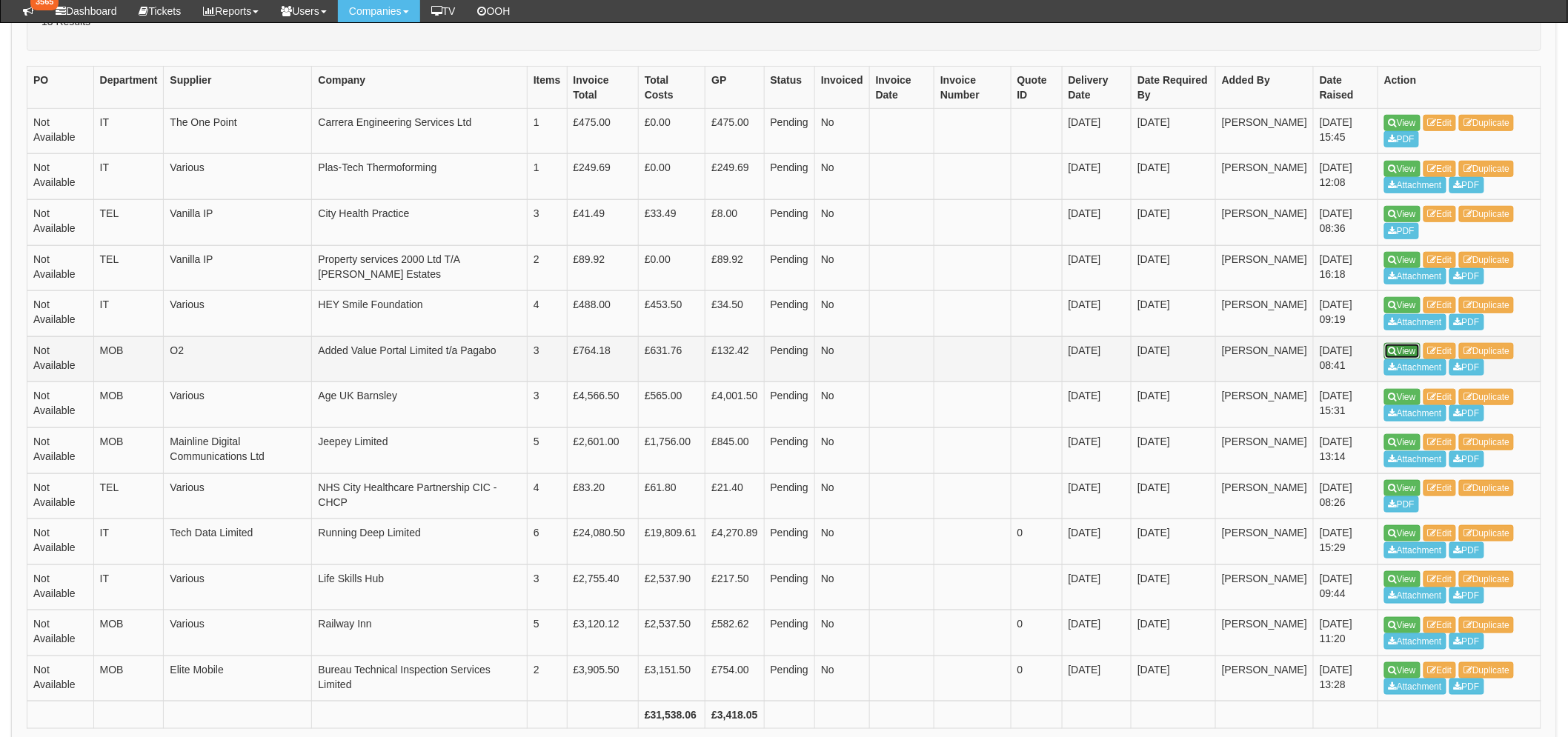
click at [1397, 348] on link "View" at bounding box center [1402, 350] width 36 height 16
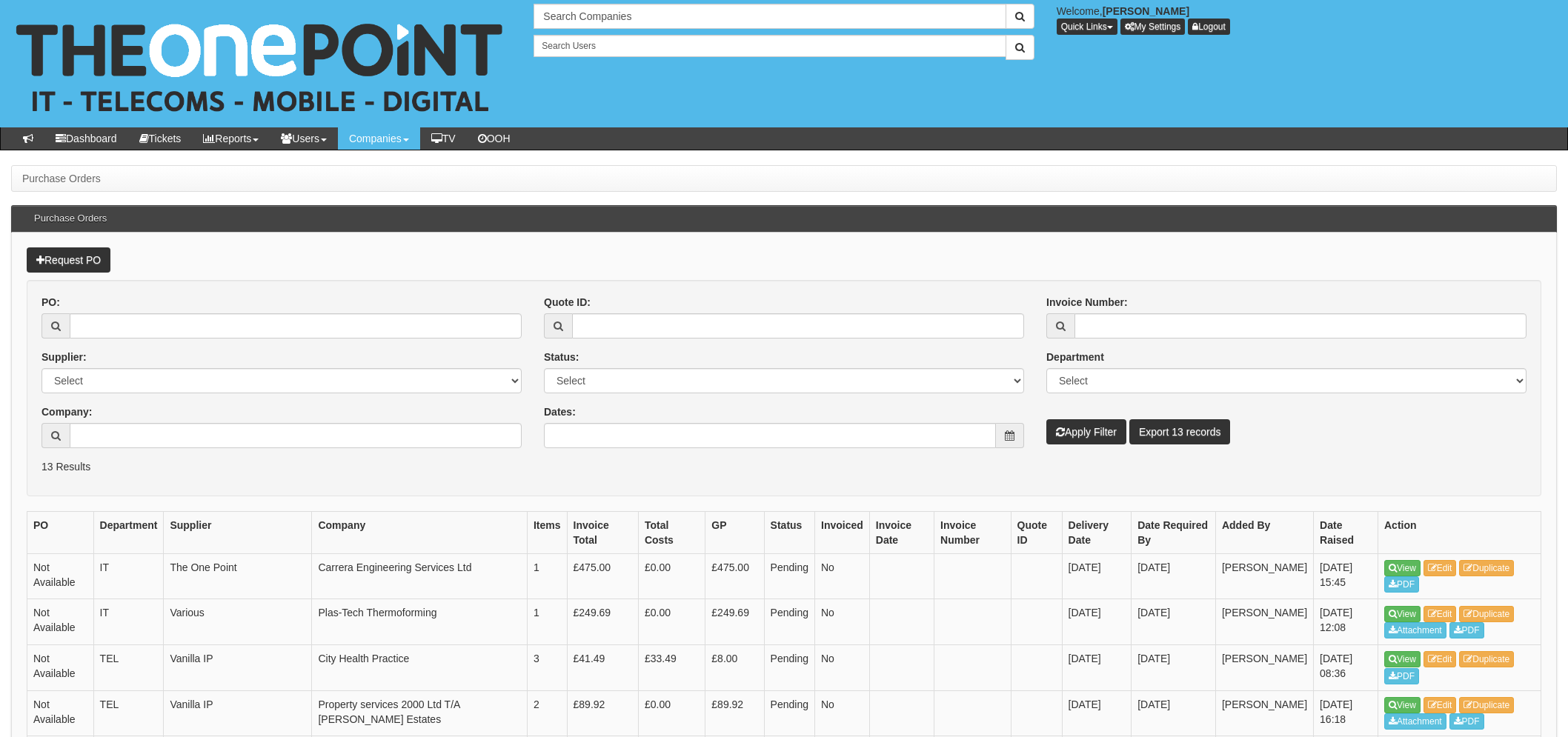
scroll to position [445, 0]
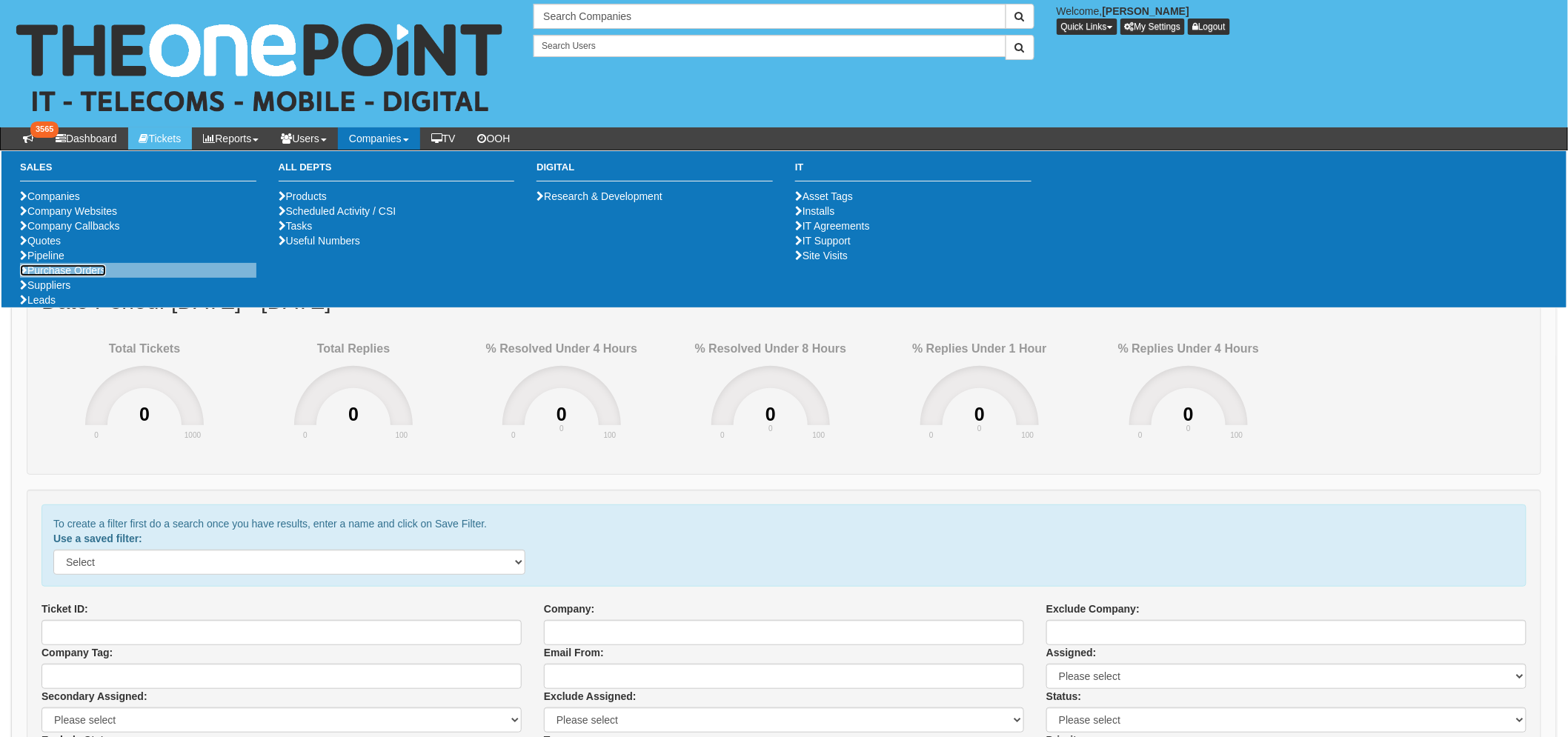
click at [62, 276] on link "Purchase Orders" at bounding box center [62, 271] width 86 height 12
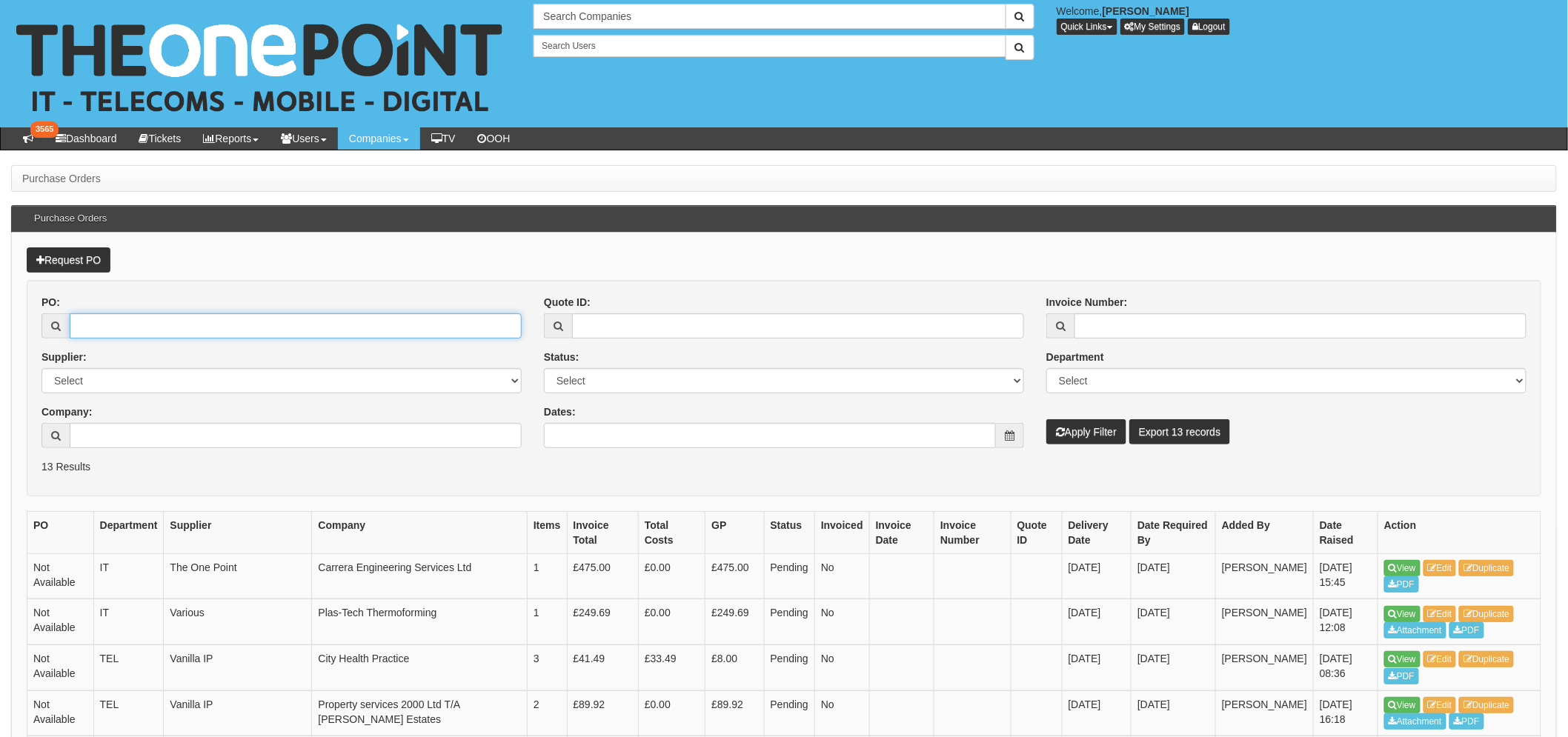
click at [136, 324] on input "PO:" at bounding box center [296, 325] width 452 height 25
type input "19564"
click at [1046, 419] on button "Apply Filter" at bounding box center [1087, 431] width 80 height 25
